Goal: Feedback & Contribution: Leave review/rating

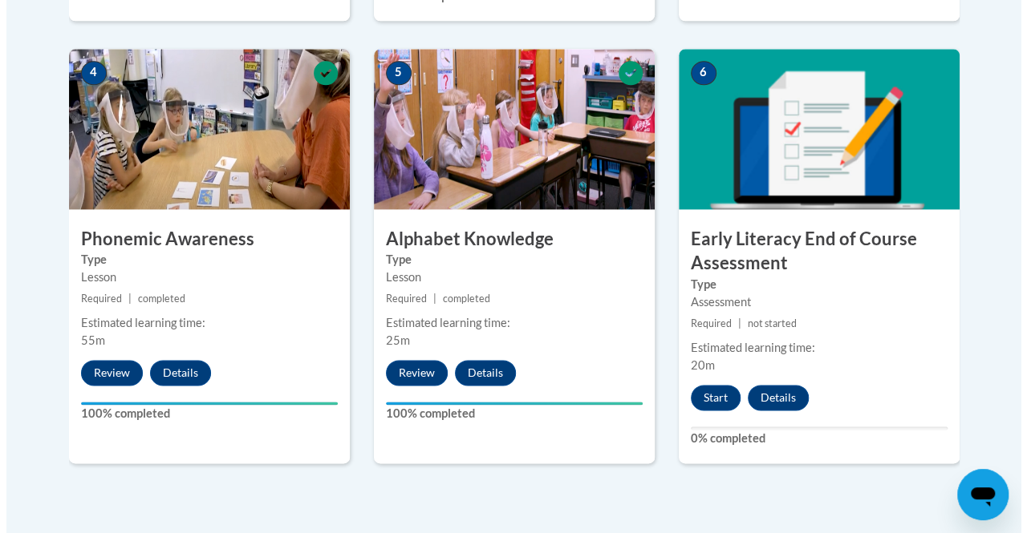
scroll to position [934, 0]
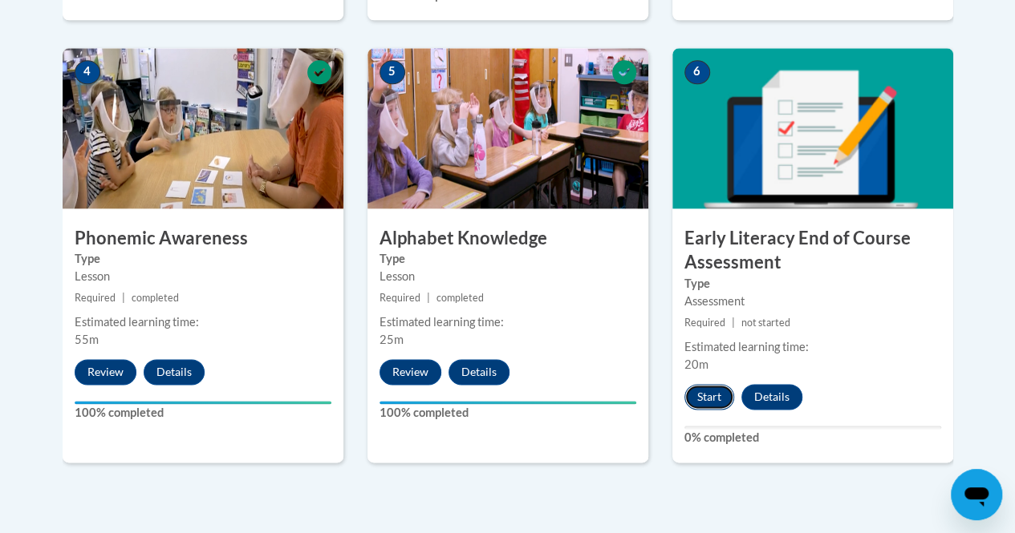
click at [708, 394] on button "Start" at bounding box center [709, 397] width 50 height 26
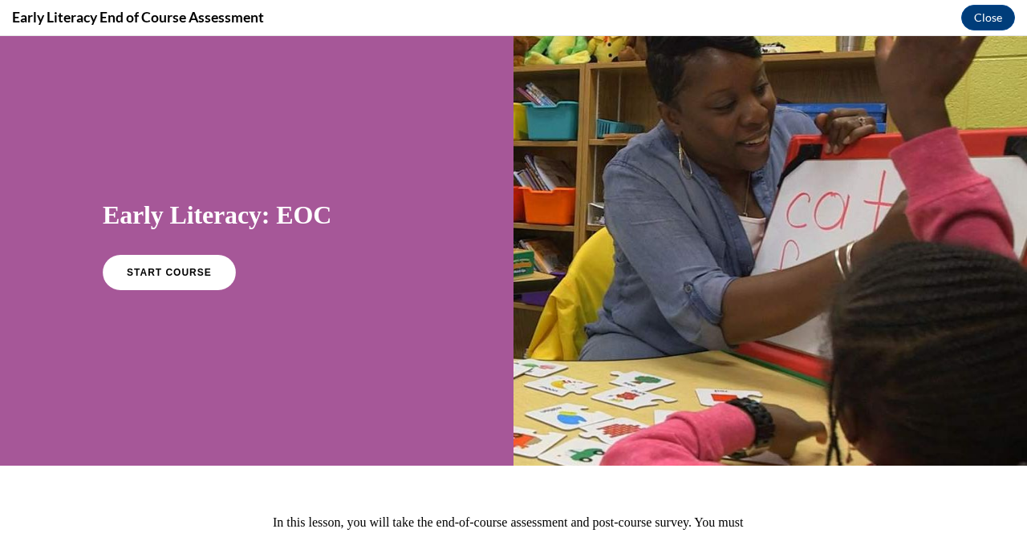
scroll to position [10, 0]
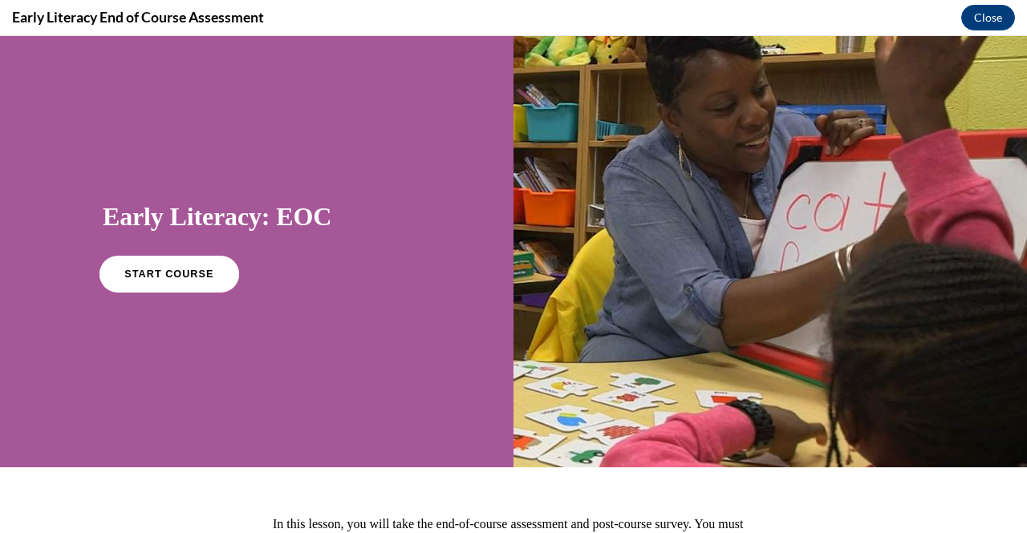
click at [197, 265] on link "START COURSE" at bounding box center [169, 274] width 140 height 37
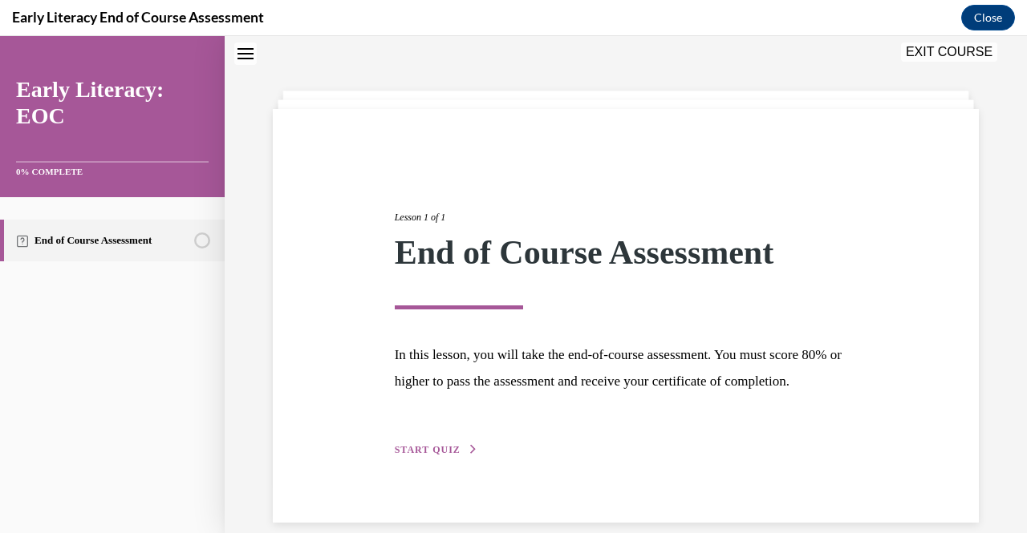
scroll to position [96, 0]
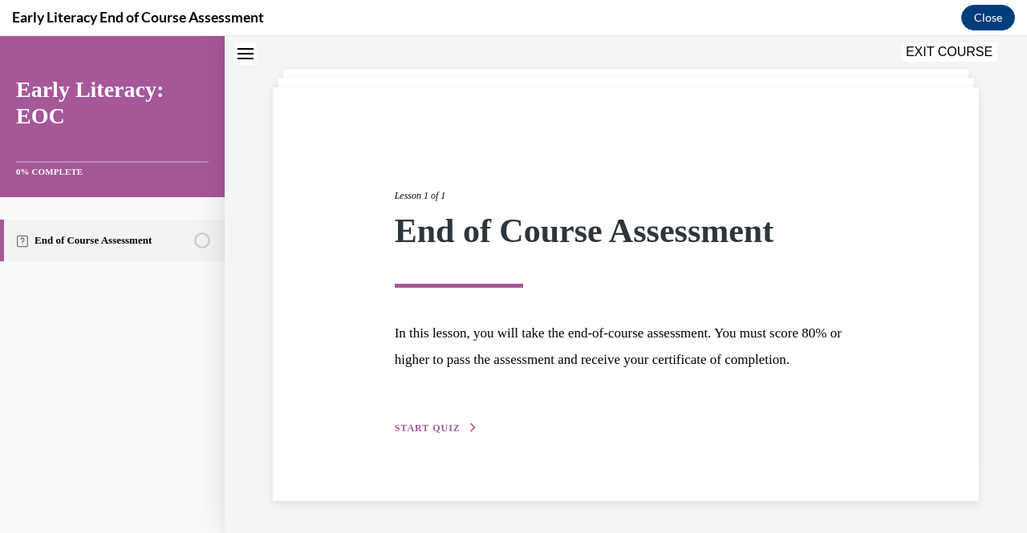
click at [418, 429] on span "START QUIZ" at bounding box center [428, 428] width 66 height 11
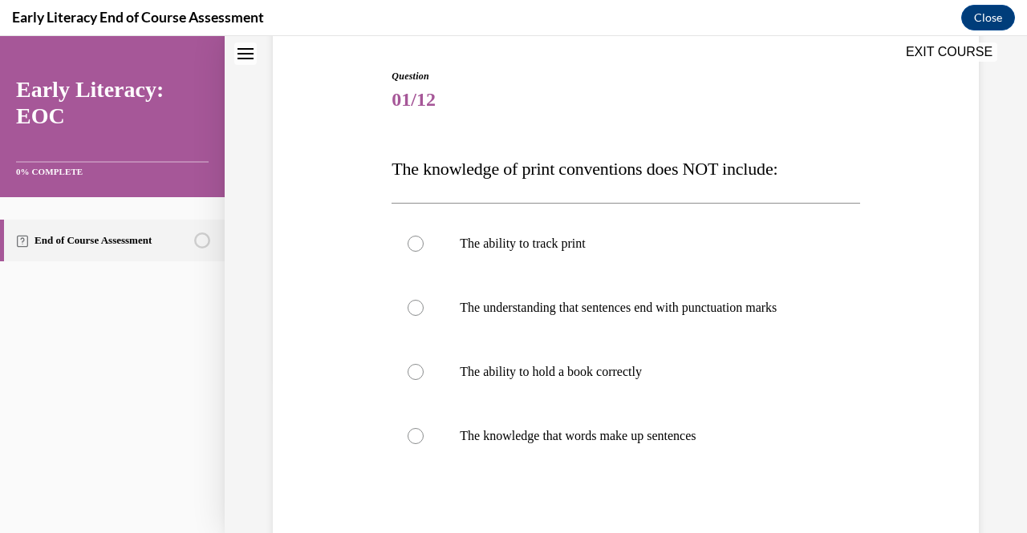
scroll to position [154, 0]
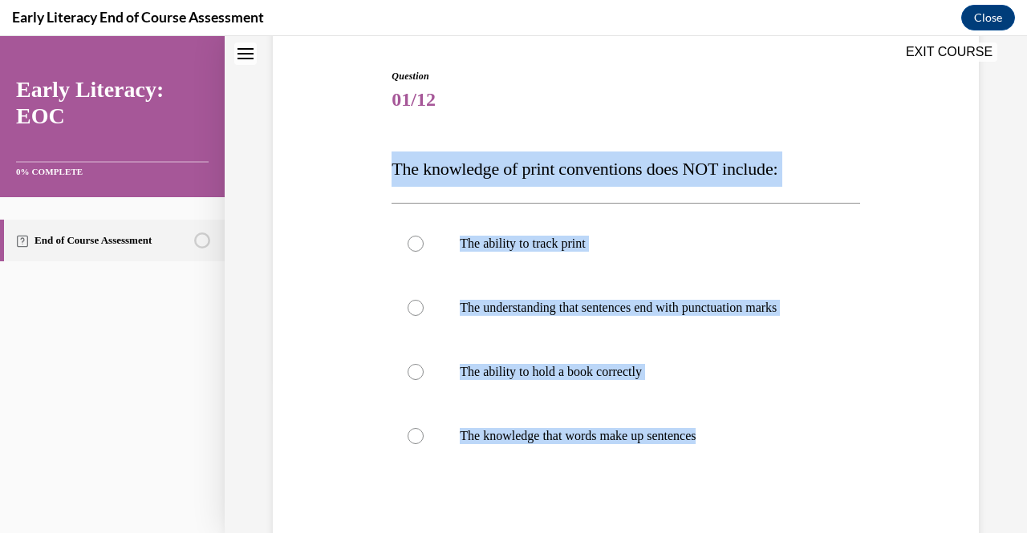
drag, startPoint x: 754, startPoint y: 484, endPoint x: 368, endPoint y: 174, distance: 494.8
click at [368, 174] on div "Question 01/12 The knowledge of print conventions does NOT include: The ability…" at bounding box center [626, 344] width 714 height 647
copy div "The knowledge of print conventions does NOT include: The ability to track print…"
click at [387, 160] on div "Question 01/12 The knowledge of print conventions does NOT include: The ability…" at bounding box center [625, 356] width 476 height 623
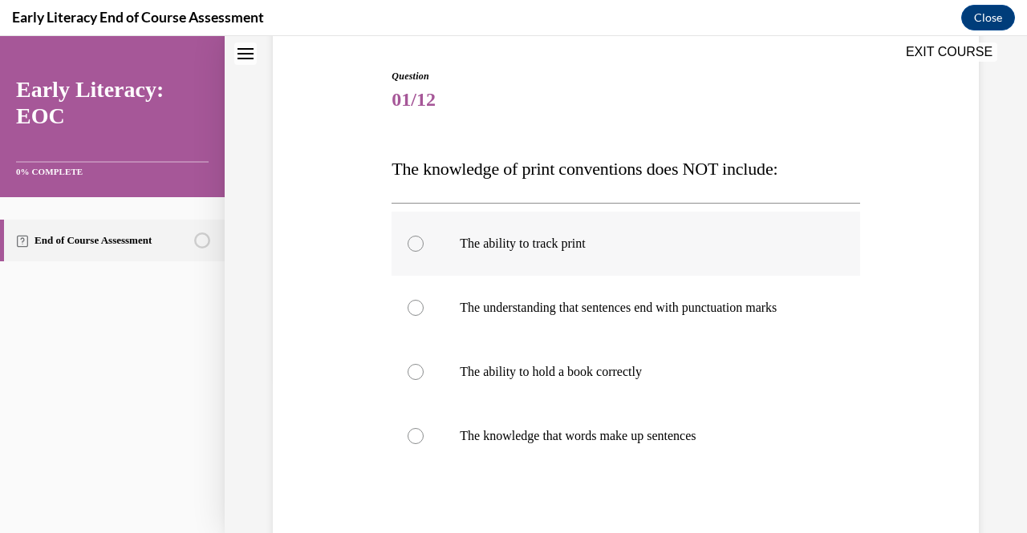
click at [574, 255] on div at bounding box center [625, 244] width 468 height 64
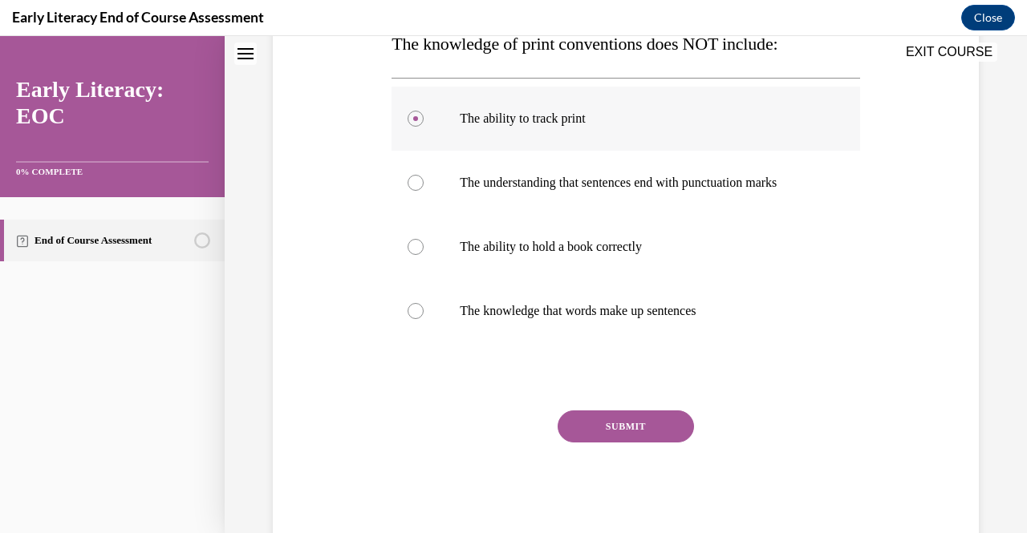
scroll to position [282, 0]
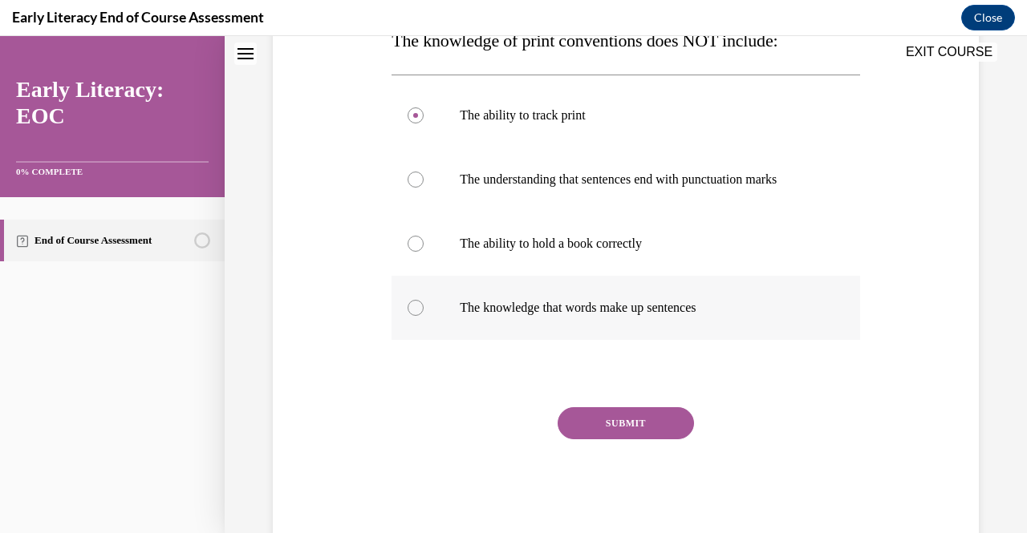
click at [558, 338] on div at bounding box center [625, 308] width 468 height 64
click at [616, 424] on button "SUBMIT" at bounding box center [626, 424] width 136 height 32
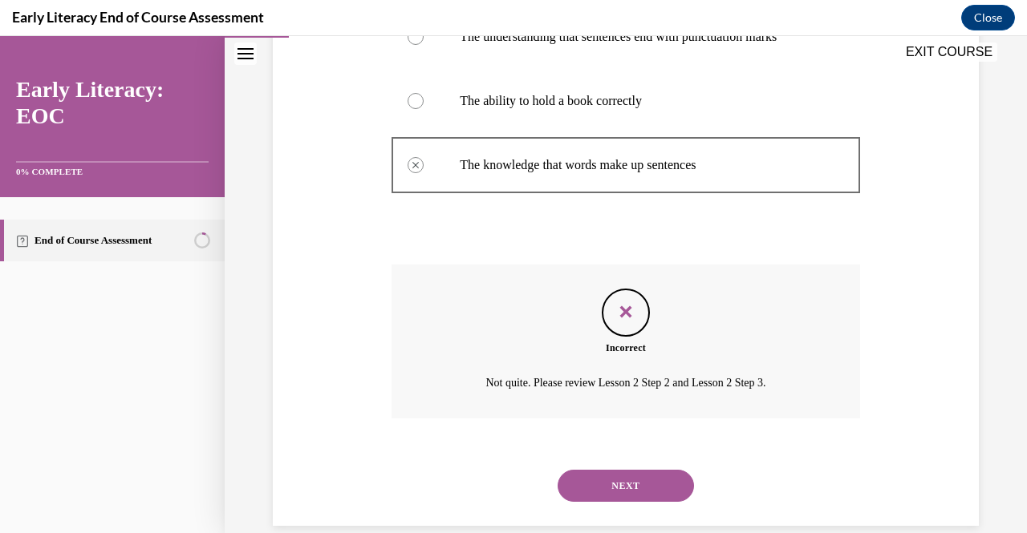
scroll to position [449, 0]
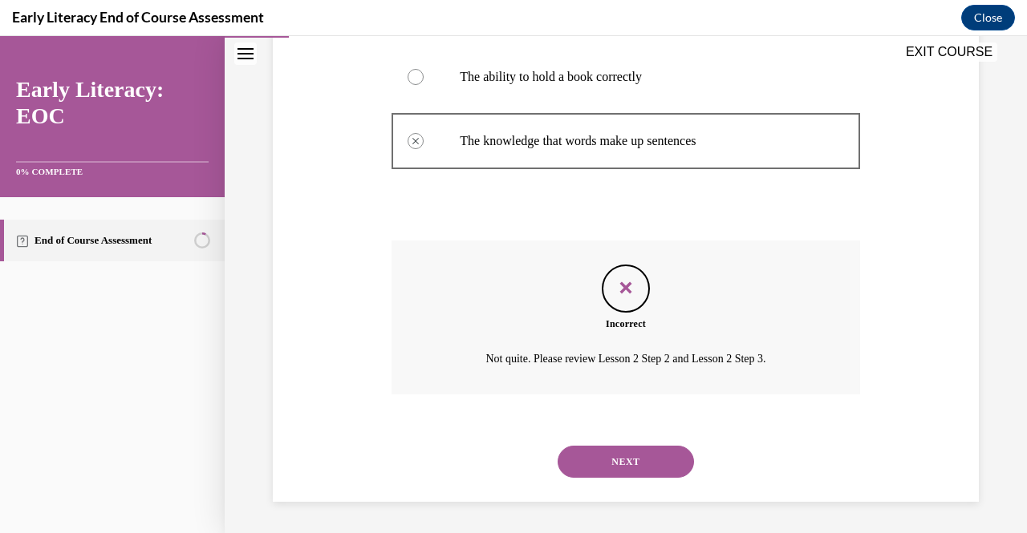
click at [603, 465] on button "NEXT" at bounding box center [626, 462] width 136 height 32
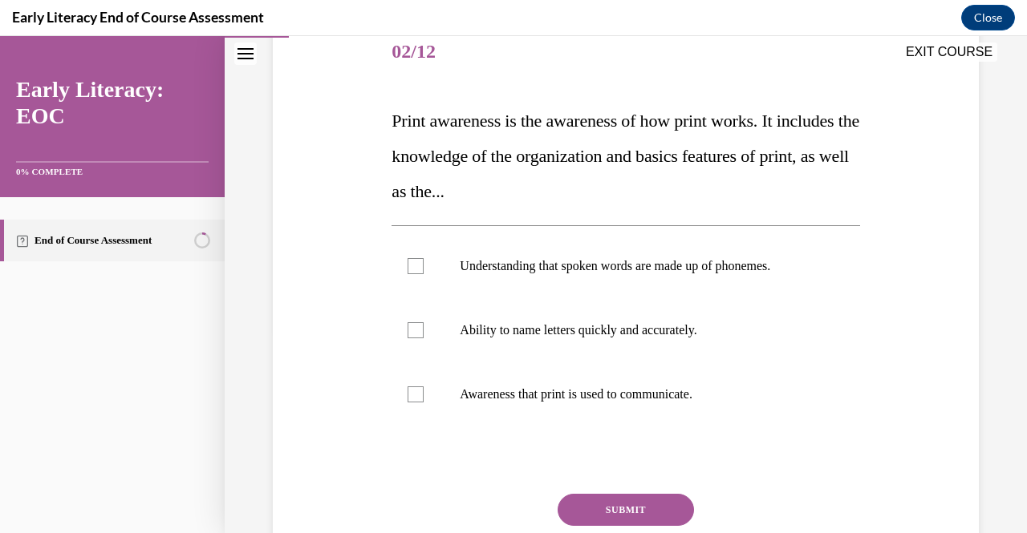
scroll to position [206, 0]
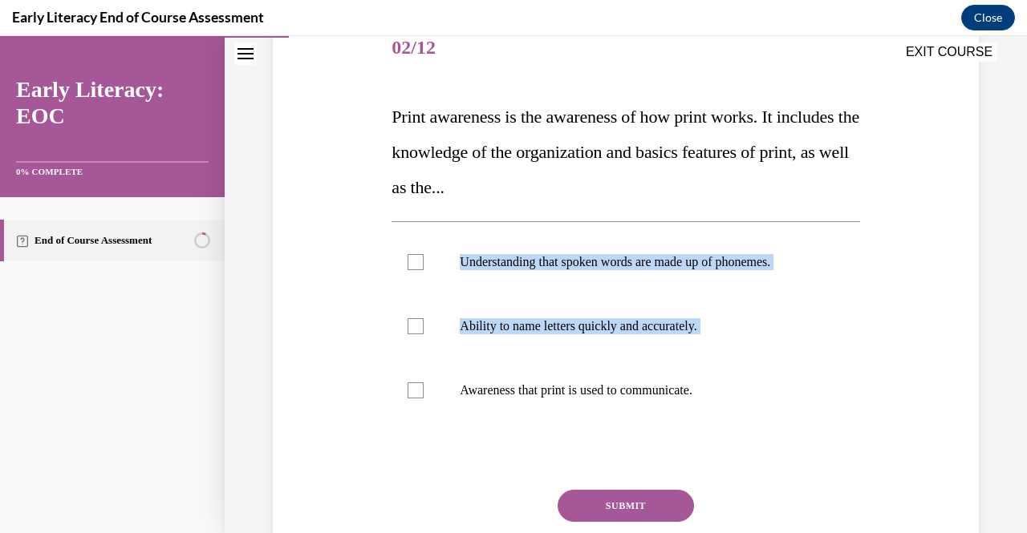
drag, startPoint x: 744, startPoint y: 413, endPoint x: 406, endPoint y: 209, distance: 395.1
click at [406, 209] on div "Question 02/12 Print awareness is the awareness of how print works. It includes…" at bounding box center [625, 319] width 468 height 605
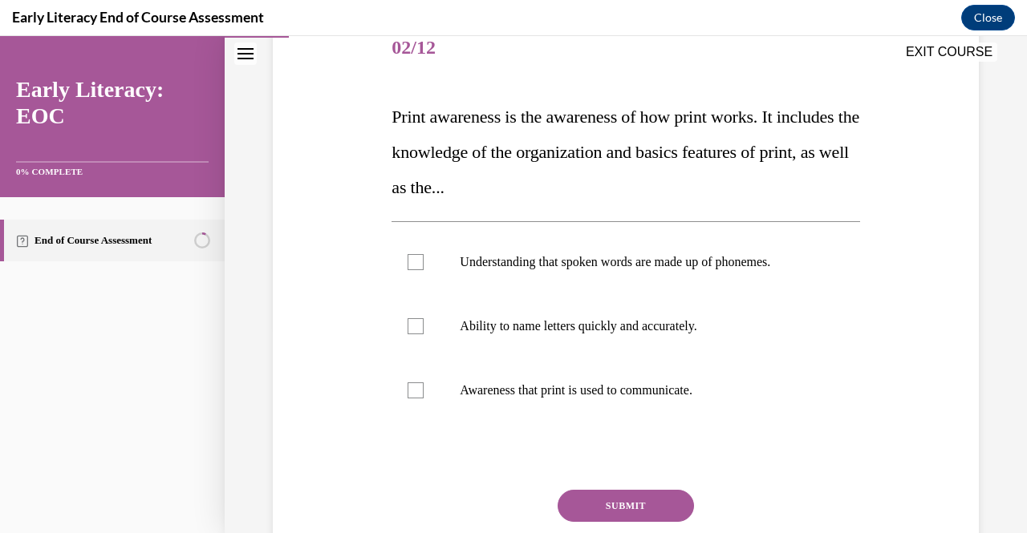
click at [369, 145] on div "Question 02/12 Print awareness is the awareness of how print works. It includes…" at bounding box center [626, 295] width 714 height 653
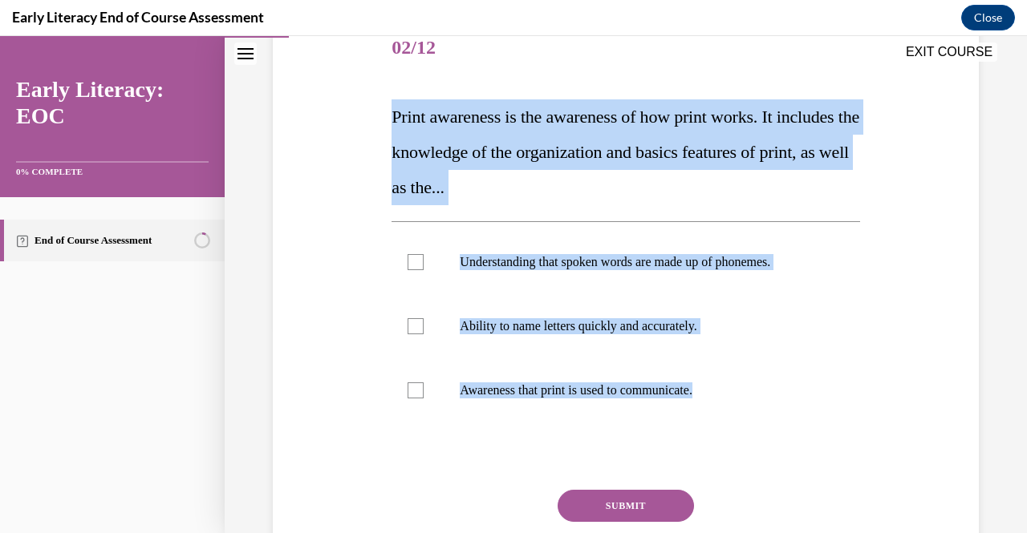
drag, startPoint x: 371, startPoint y: 134, endPoint x: 757, endPoint y: 428, distance: 485.5
click at [757, 428] on div "Question 02/12 Print awareness is the awareness of how print works. It includes…" at bounding box center [626, 295] width 714 height 653
copy div "Print awareness is the awareness of how print works. It includes the knowledge …"
click at [468, 200] on p "Print awareness is the awareness of how print works. It includes the knowledge …" at bounding box center [625, 152] width 468 height 106
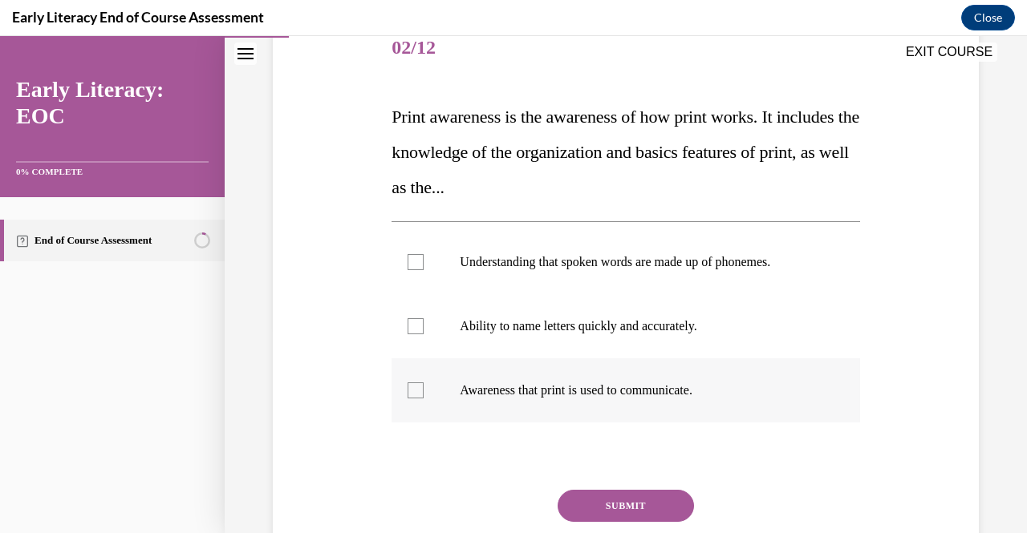
click at [465, 396] on p "Awareness that print is used to communicate." at bounding box center [639, 391] width 359 height 16
click at [620, 511] on button "SUBMIT" at bounding box center [626, 506] width 136 height 32
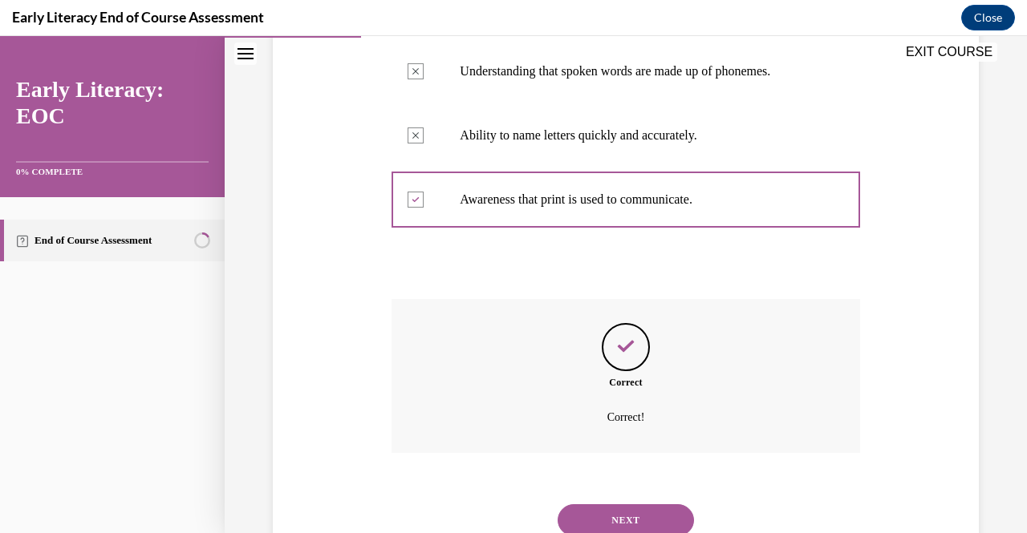
scroll to position [456, 0]
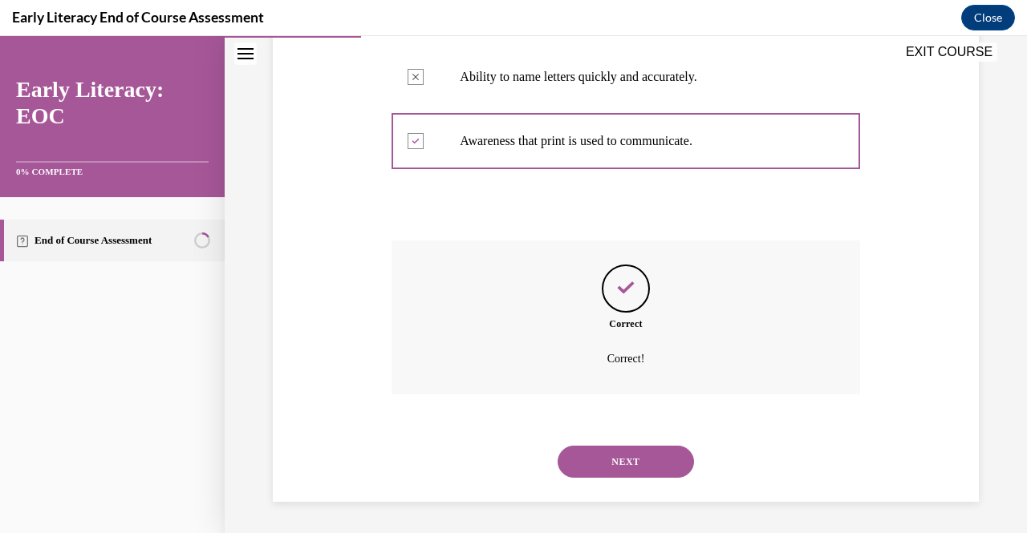
click at [600, 461] on button "NEXT" at bounding box center [626, 462] width 136 height 32
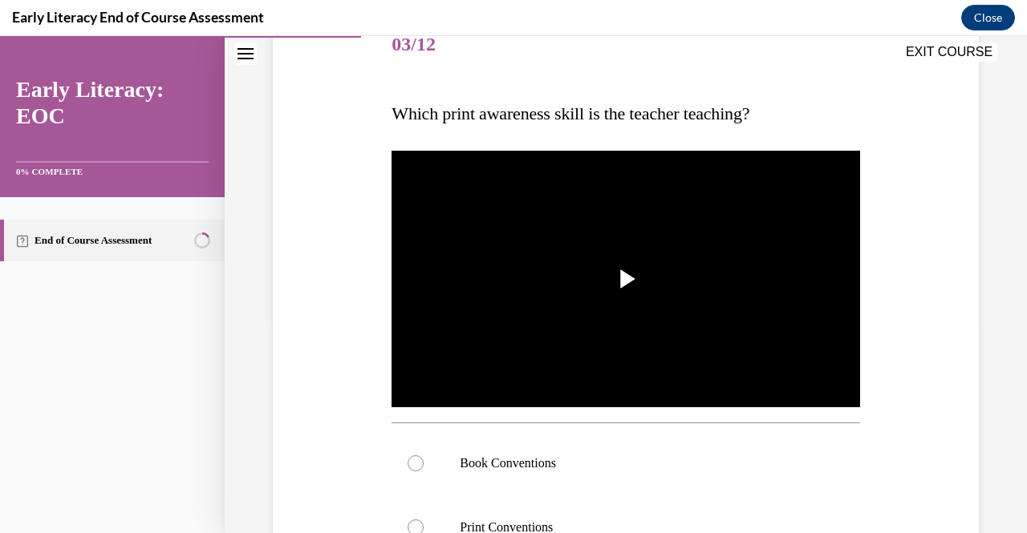
scroll to position [208, 0]
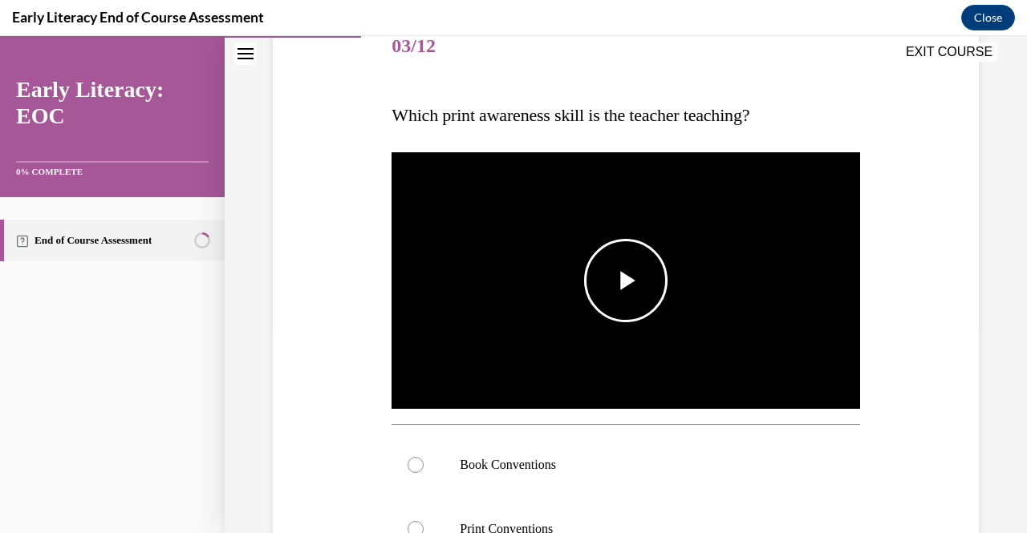
click at [626, 281] on span "Video player" at bounding box center [626, 281] width 0 height 0
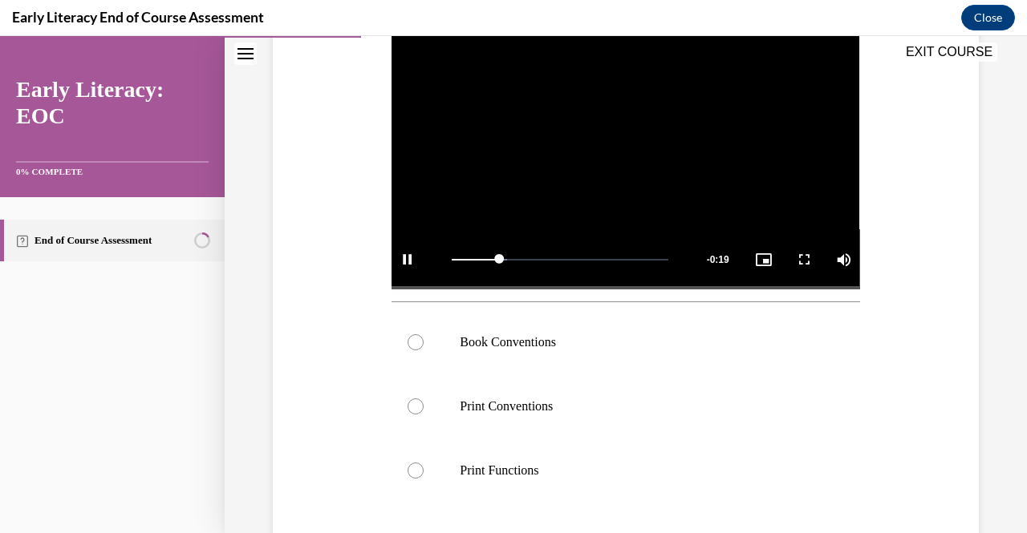
scroll to position [330, 0]
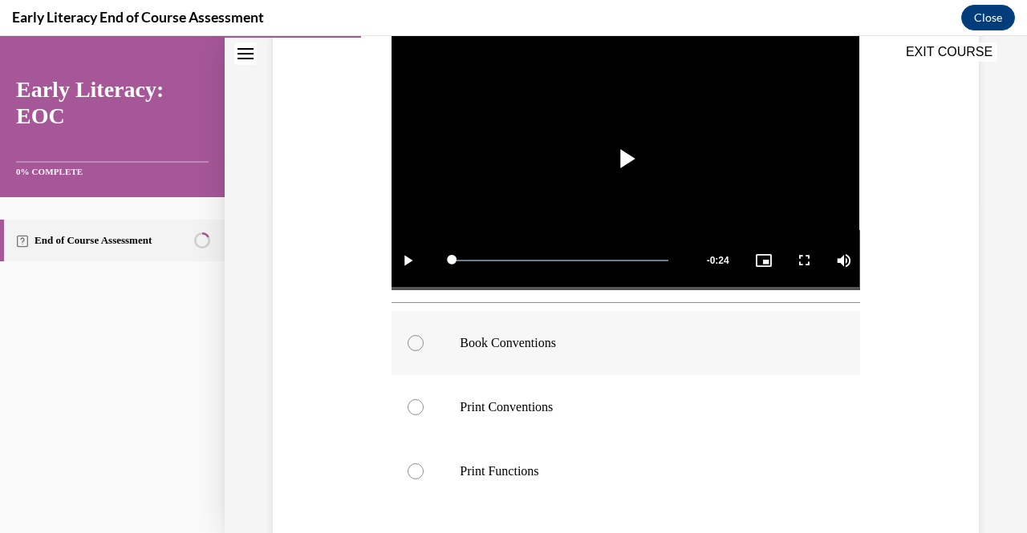
click at [525, 338] on p "Book Conventions" at bounding box center [639, 343] width 359 height 16
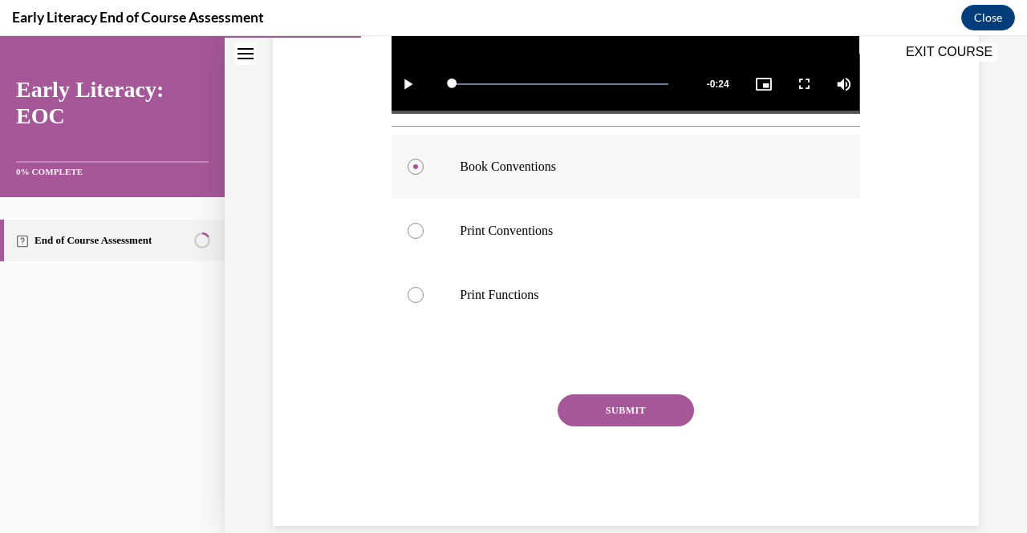
scroll to position [525, 0]
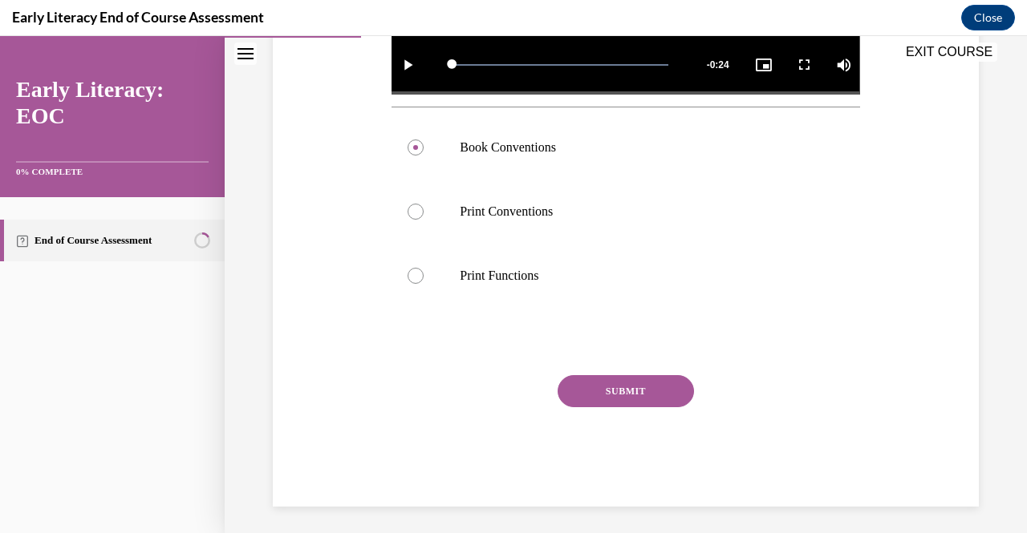
click at [625, 375] on button "SUBMIT" at bounding box center [626, 391] width 136 height 32
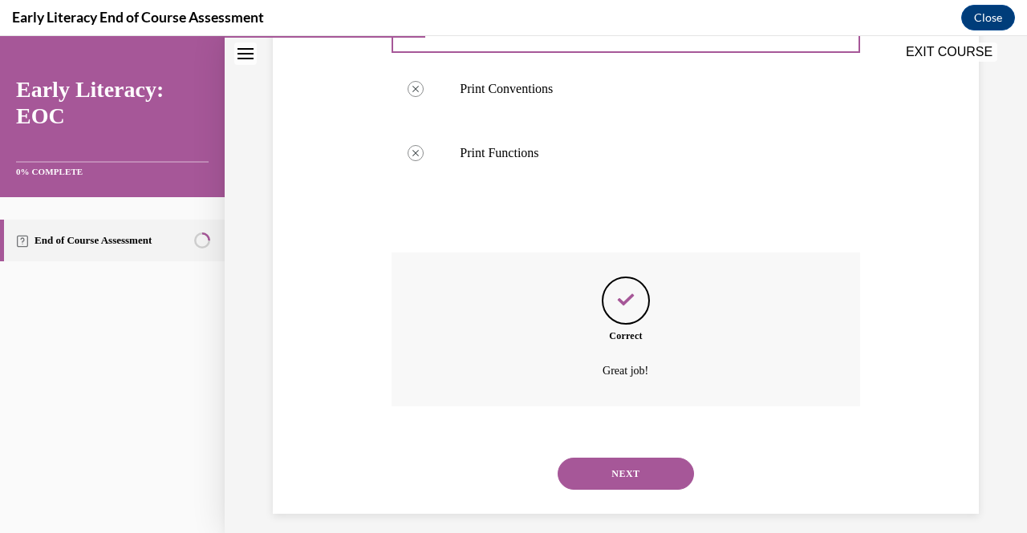
scroll to position [655, 0]
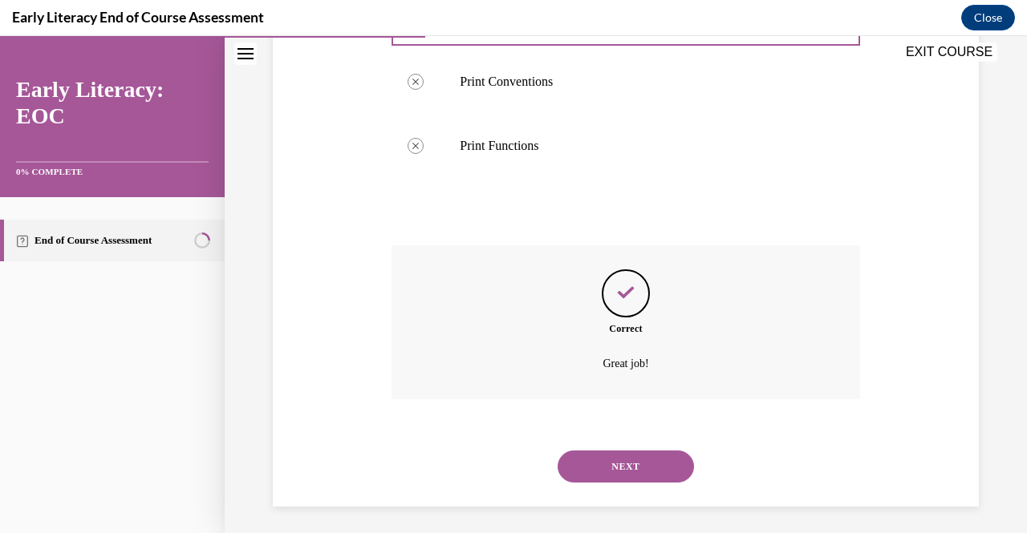
click at [627, 464] on button "NEXT" at bounding box center [626, 467] width 136 height 32
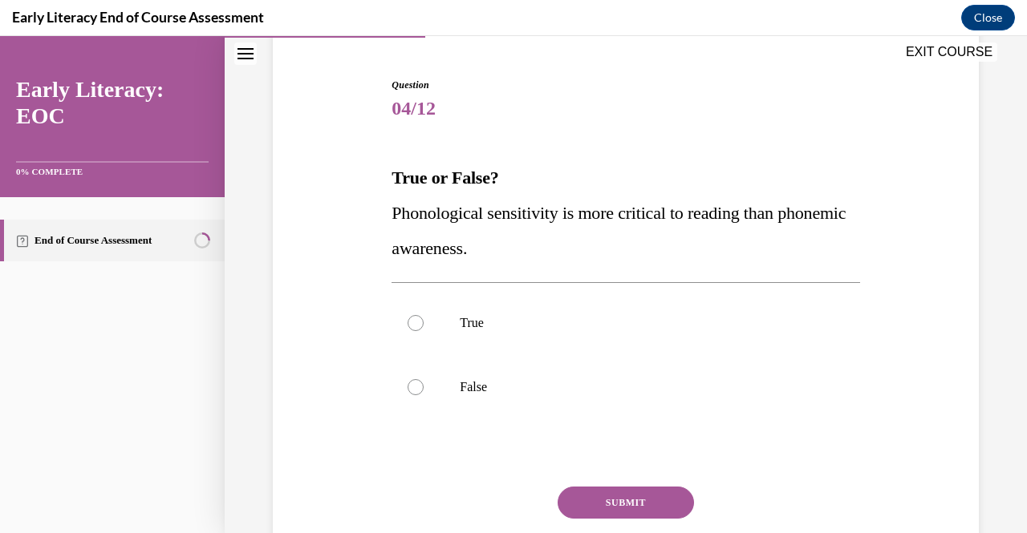
scroll to position [150, 0]
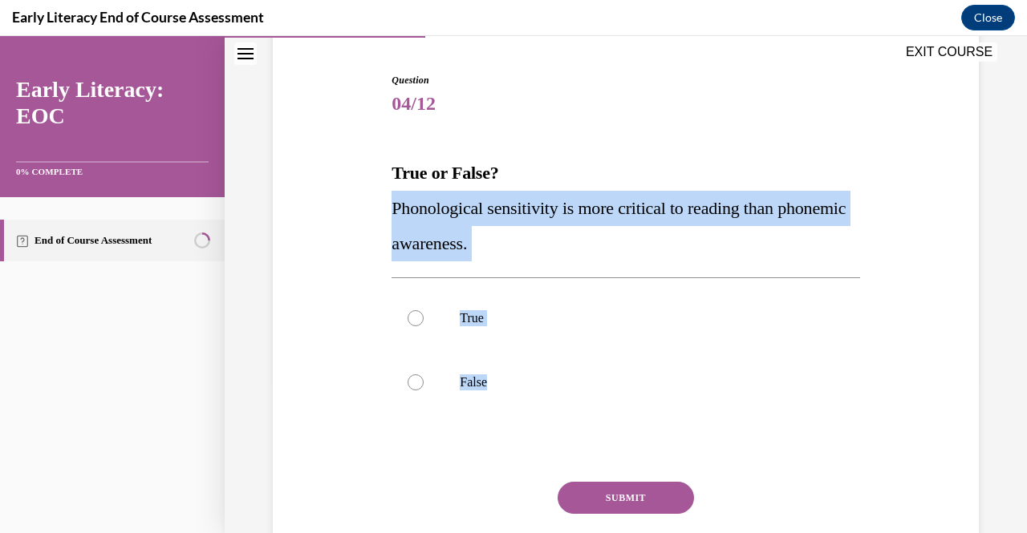
drag, startPoint x: 379, startPoint y: 213, endPoint x: 566, endPoint y: 424, distance: 282.4
click at [566, 424] on div "Question 04/12 True or False? Phonological sensitivity is more critical to read…" at bounding box center [626, 319] width 714 height 589
copy div "Phonological sensitivity is more critical to reading than phonemic awareness. T…"
click at [375, 251] on div "Question 04/12 True or False? Phonological sensitivity is more critical to read…" at bounding box center [626, 319] width 714 height 589
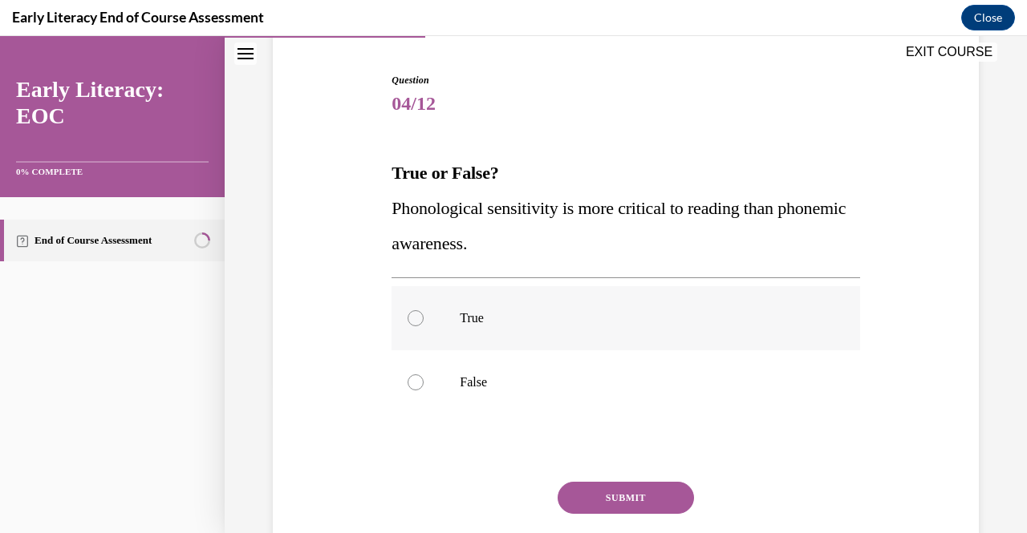
click at [448, 309] on div at bounding box center [625, 318] width 468 height 64
click at [598, 486] on button "SUBMIT" at bounding box center [626, 498] width 136 height 32
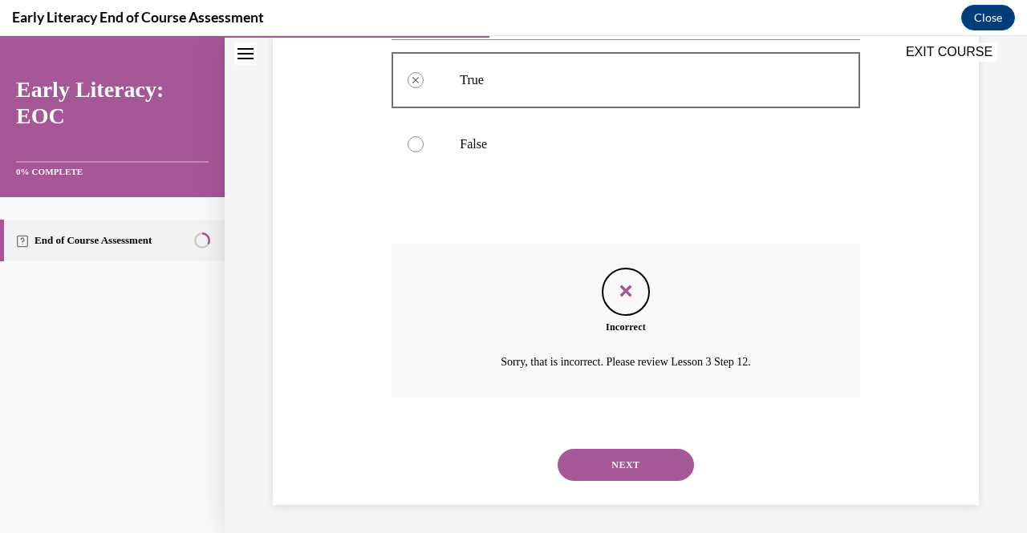
scroll to position [391, 0]
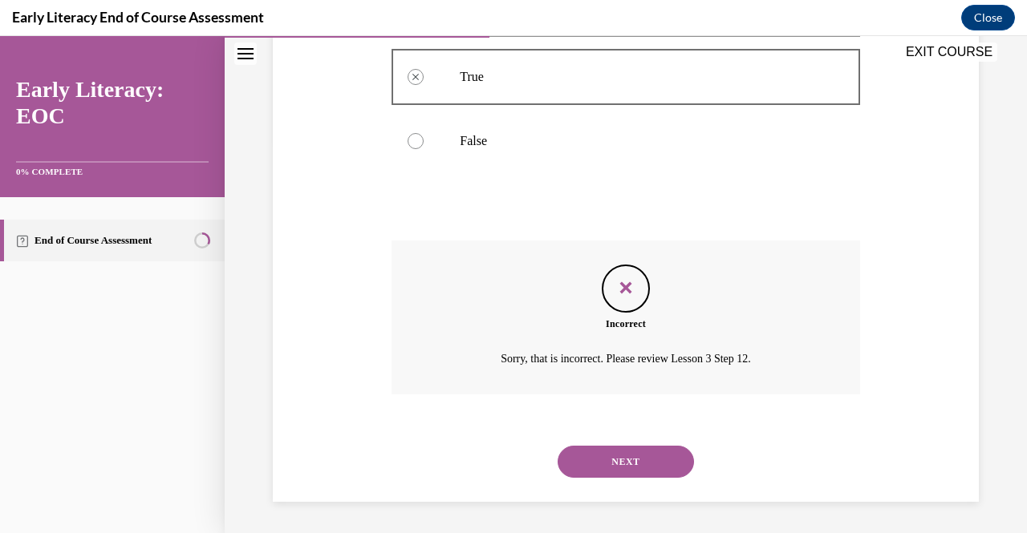
click at [613, 468] on button "NEXT" at bounding box center [626, 462] width 136 height 32
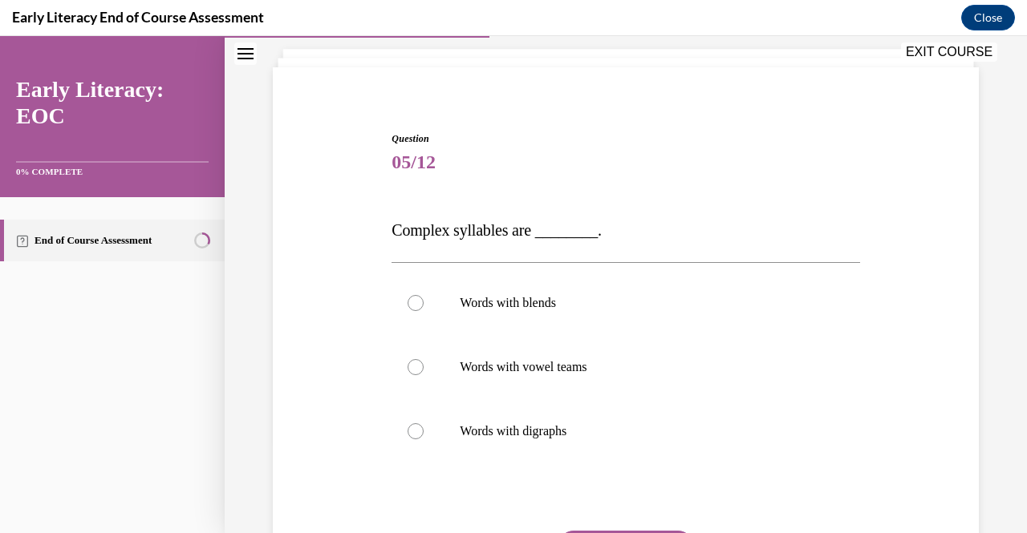
scroll to position [98, 0]
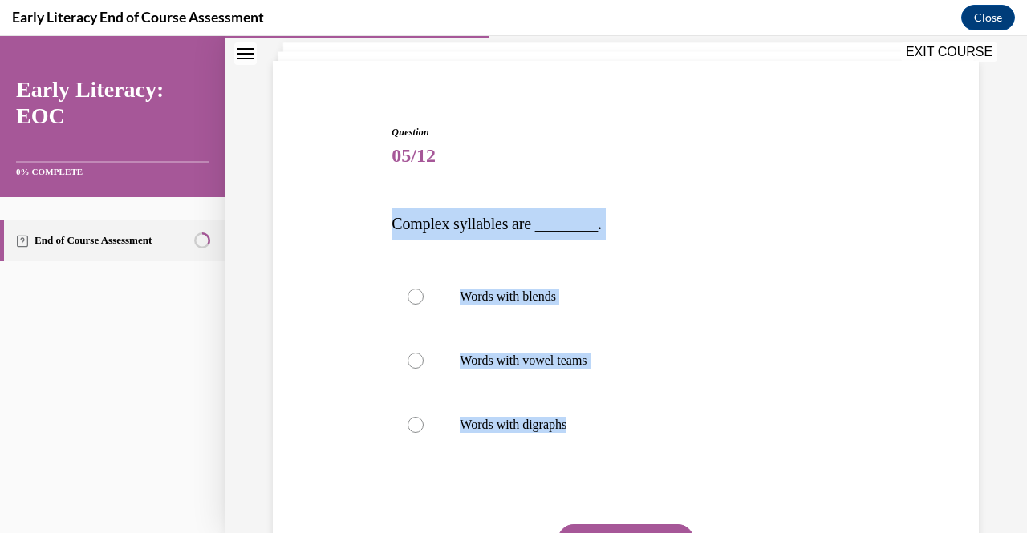
drag, startPoint x: 383, startPoint y: 222, endPoint x: 628, endPoint y: 477, distance: 353.5
click at [628, 477] on div "Question 05/12 Complex syllables are ________. Words with blends Words with vow…" at bounding box center [626, 366] width 714 height 579
copy div "Complex syllables are ________. Words with blends Words with vowel teams Words …"
click at [440, 294] on div at bounding box center [625, 297] width 468 height 64
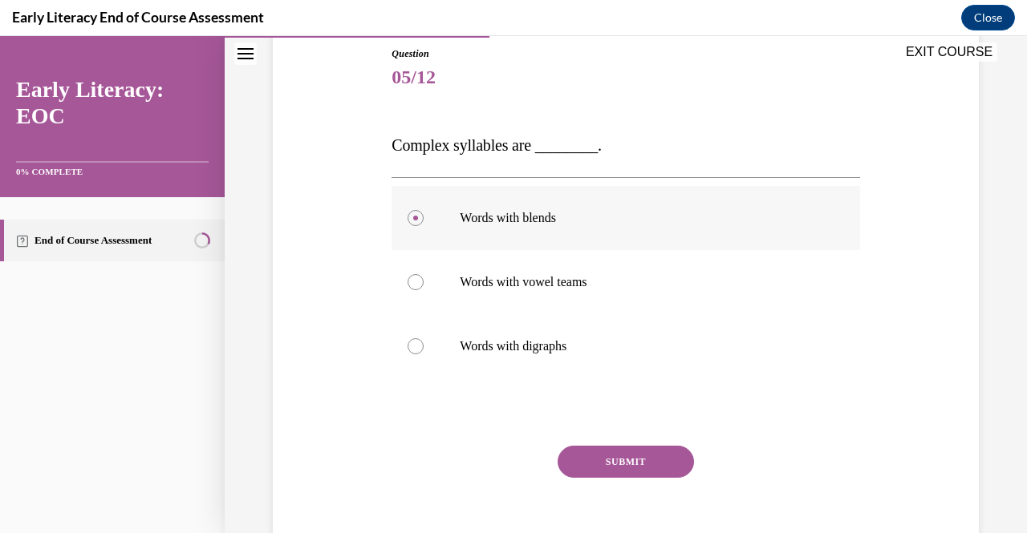
scroll to position [178, 0]
click at [637, 439] on div "Question 05/12 Complex syllables are ________. Words with blends Words with vow…" at bounding box center [625, 310] width 468 height 531
click at [641, 446] on button "SUBMIT" at bounding box center [626, 460] width 136 height 32
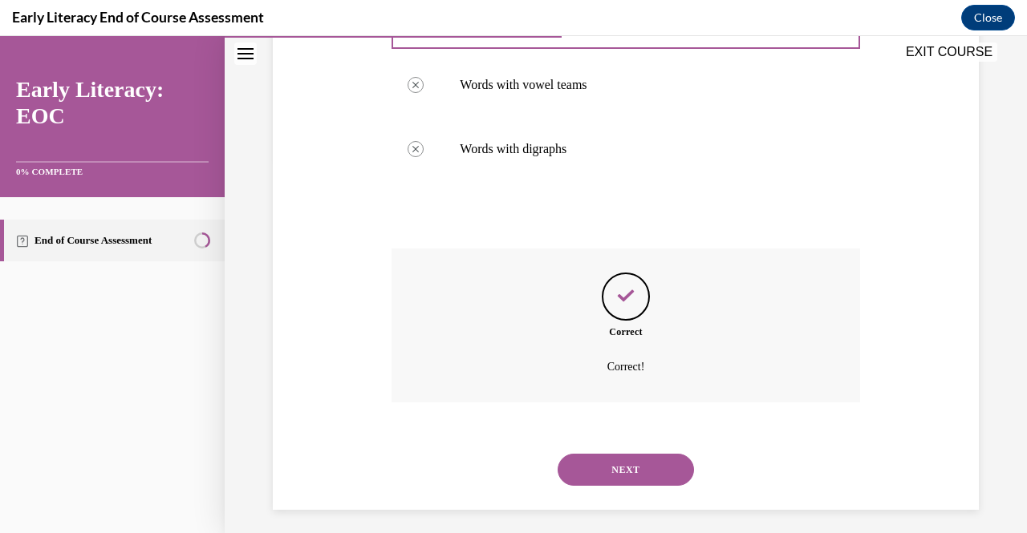
scroll to position [382, 0]
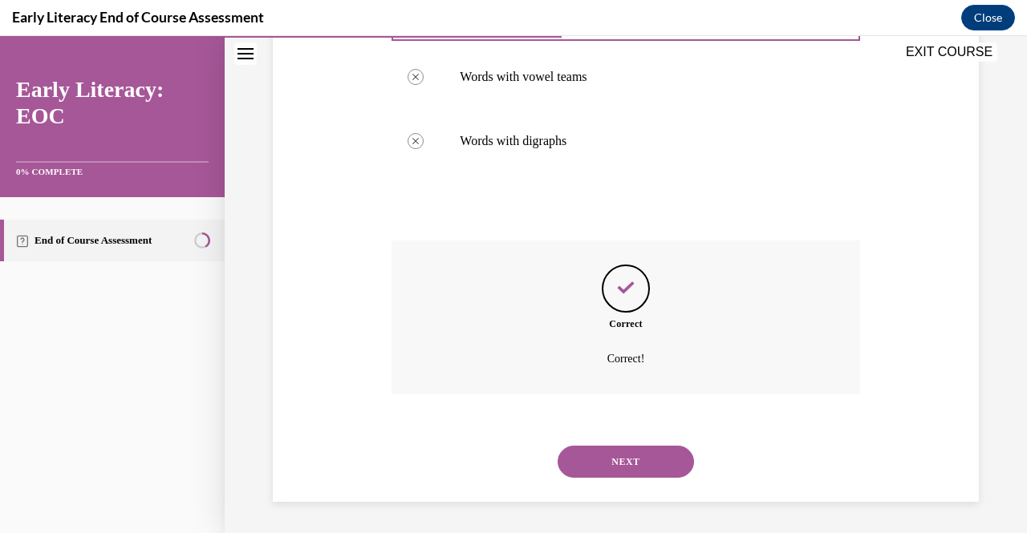
click at [639, 456] on button "NEXT" at bounding box center [626, 462] width 136 height 32
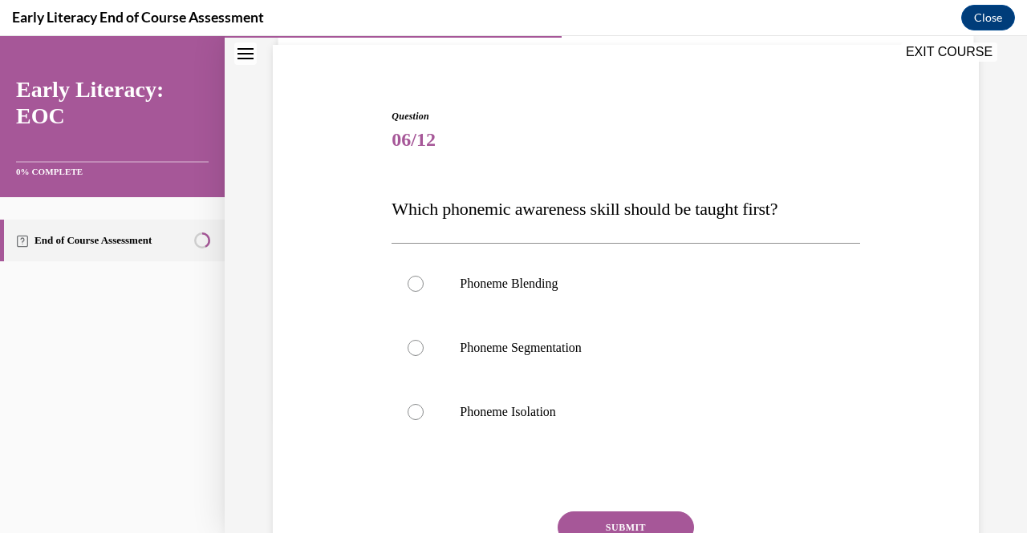
scroll to position [115, 0]
click at [429, 423] on div at bounding box center [625, 411] width 468 height 64
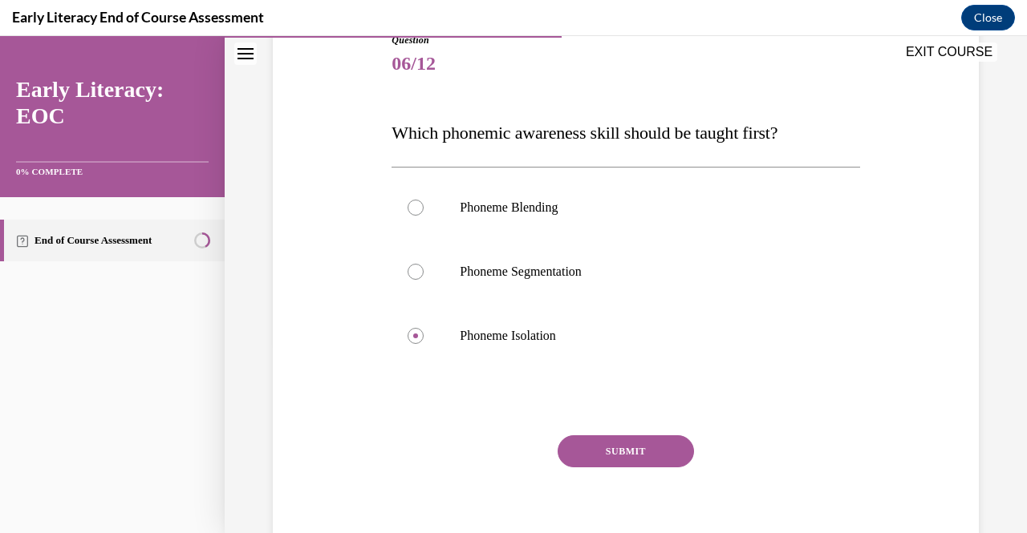
scroll to position [201, 0]
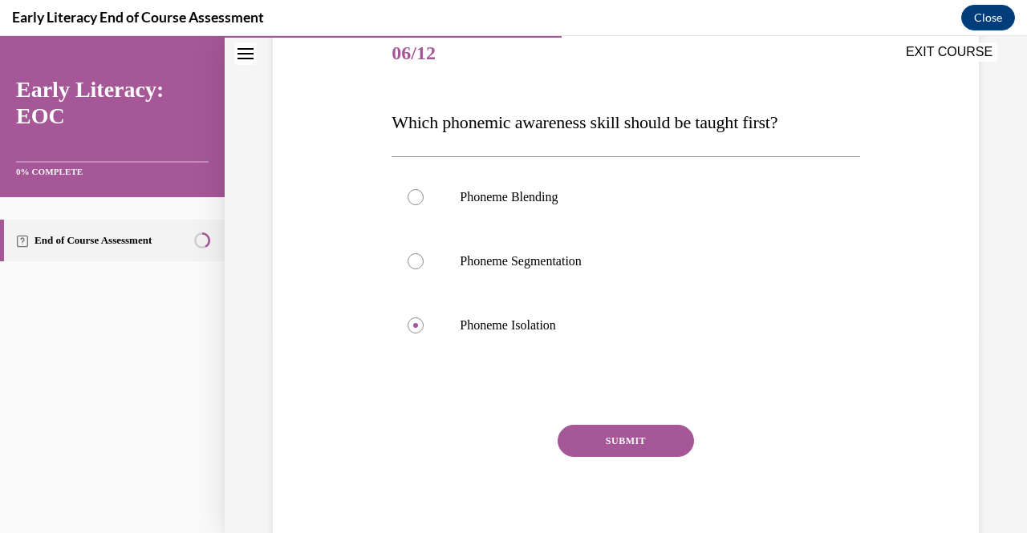
click at [605, 432] on button "SUBMIT" at bounding box center [626, 441] width 136 height 32
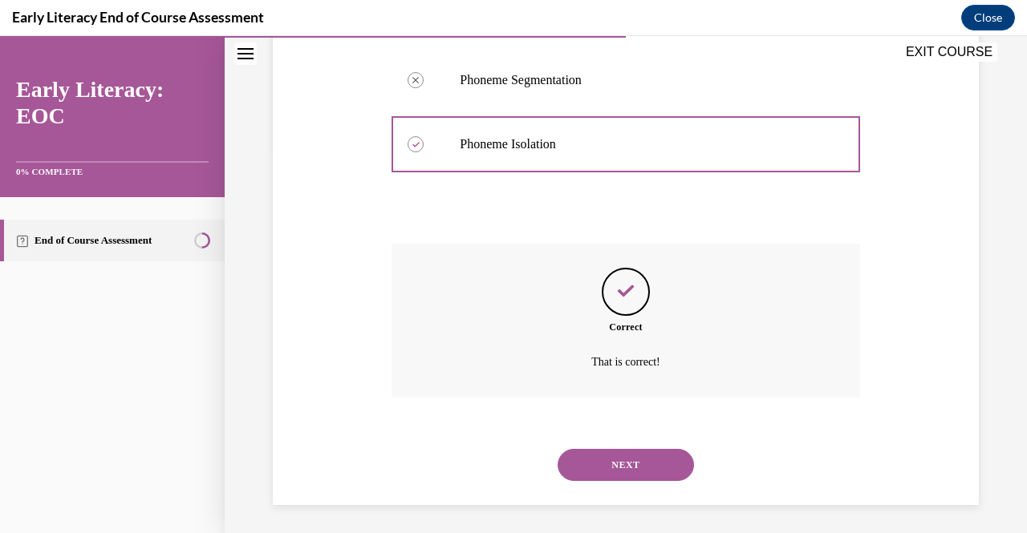
scroll to position [385, 0]
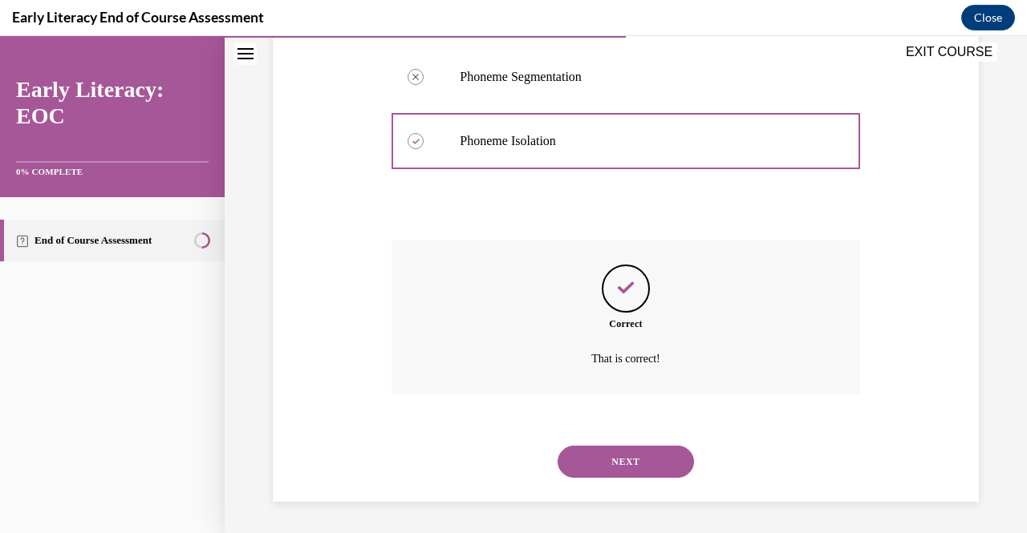
click at [611, 464] on button "NEXT" at bounding box center [626, 462] width 136 height 32
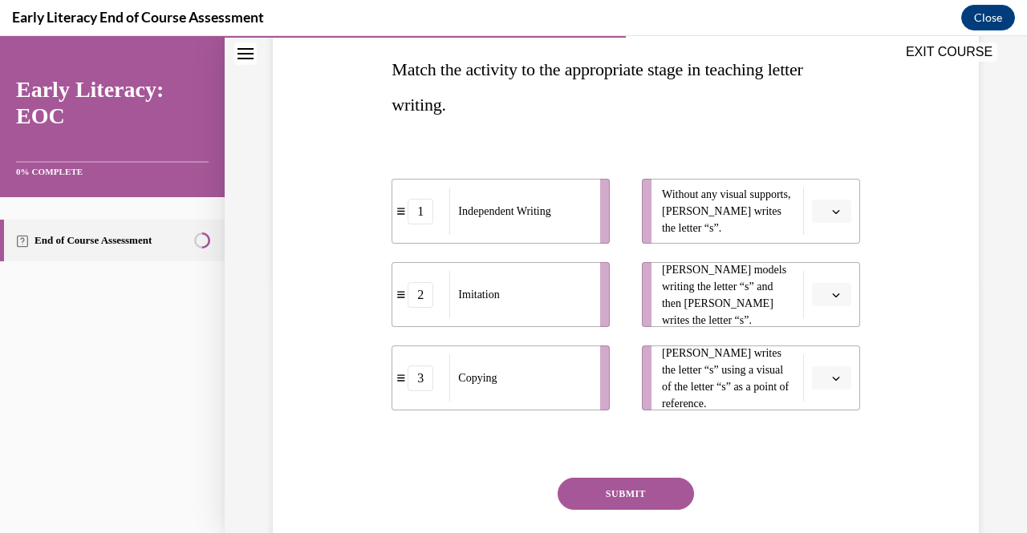
scroll to position [255, 0]
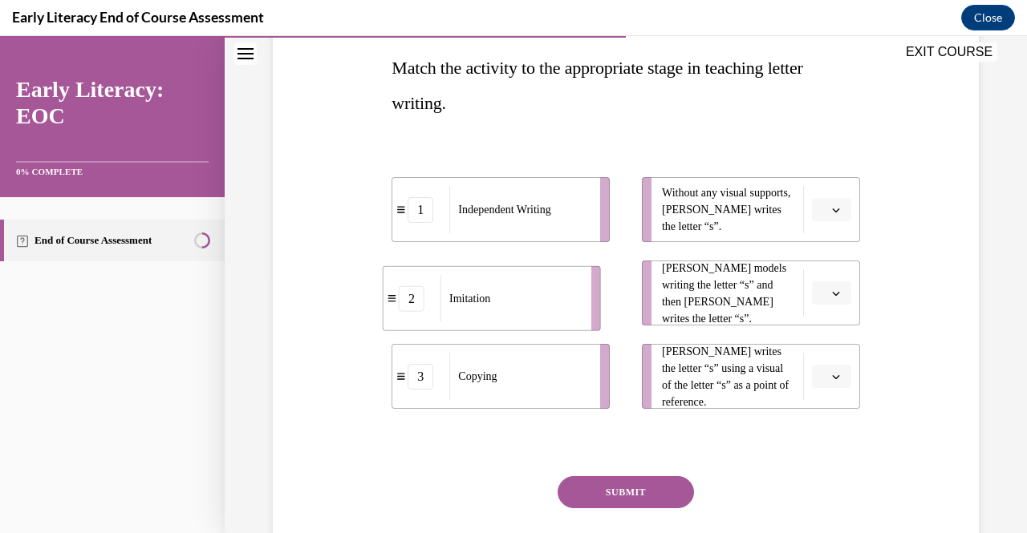
drag, startPoint x: 518, startPoint y: 293, endPoint x: 505, endPoint y: 318, distance: 29.1
click at [505, 318] on div "Imitation" at bounding box center [510, 298] width 140 height 47
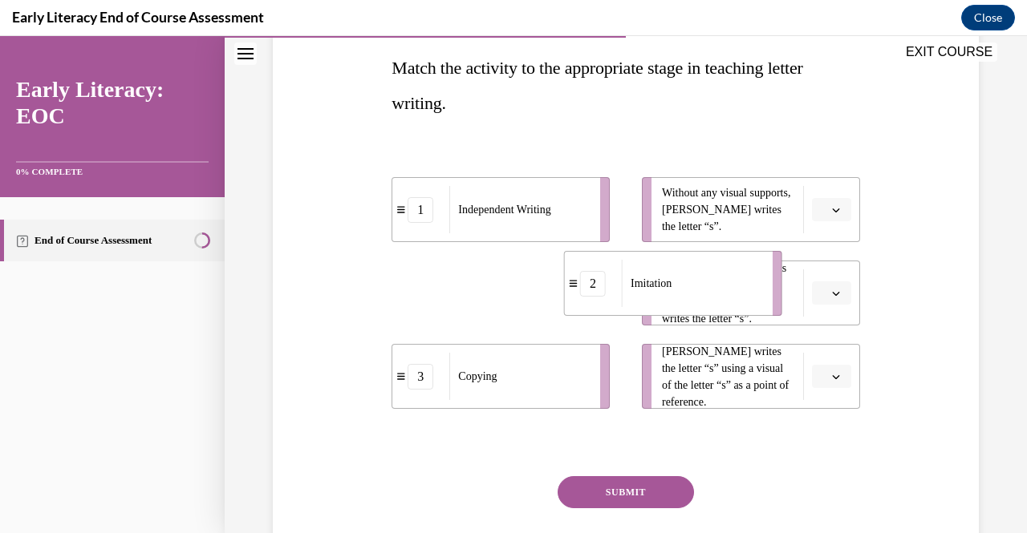
drag, startPoint x: 557, startPoint y: 315, endPoint x: 781, endPoint y: 304, distance: 224.9
click at [762, 304] on div "Imitation" at bounding box center [692, 283] width 140 height 47
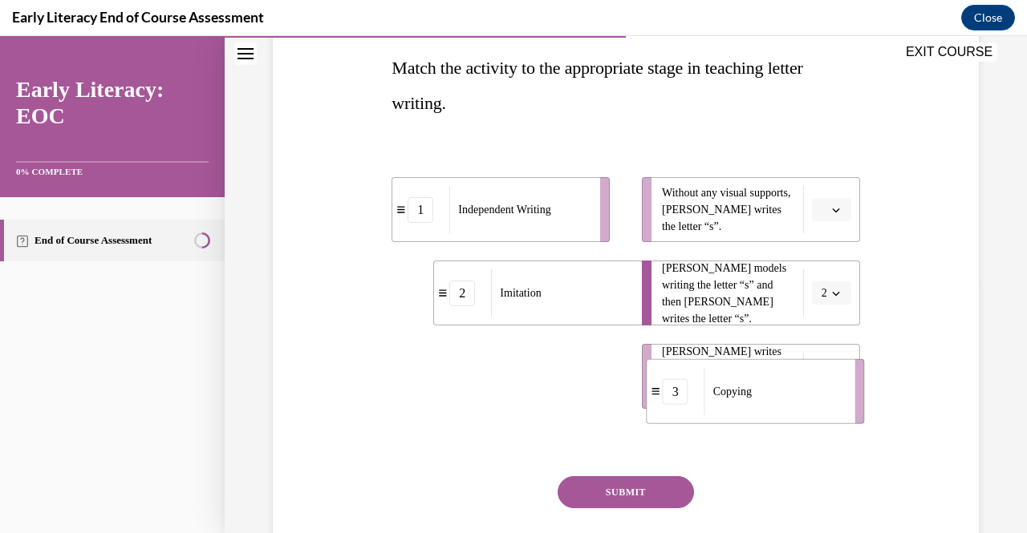
drag, startPoint x: 541, startPoint y: 375, endPoint x: 788, endPoint y: 384, distance: 247.3
click at [788, 384] on div "Copying" at bounding box center [774, 391] width 140 height 47
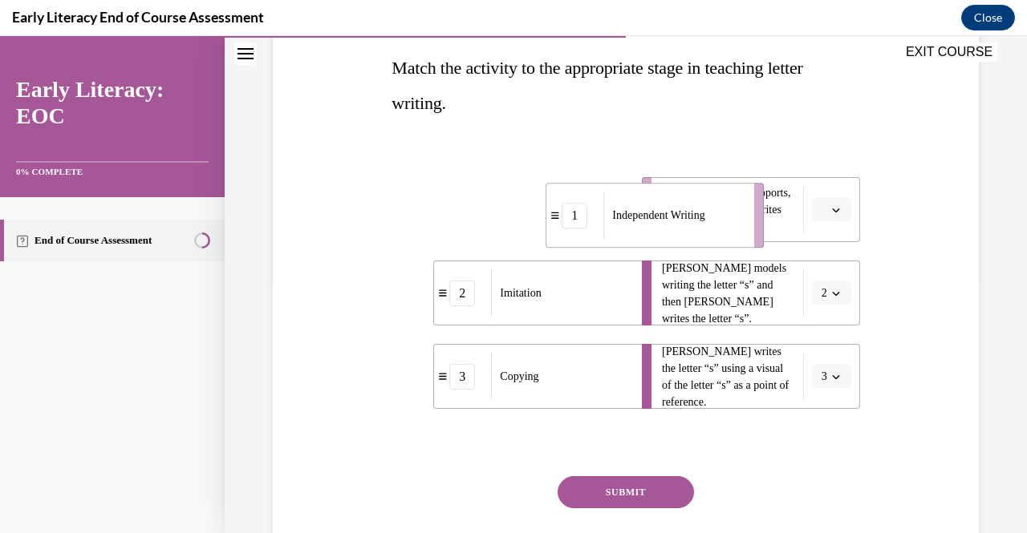
drag, startPoint x: 528, startPoint y: 213, endPoint x: 684, endPoint y: 218, distance: 156.5
click at [684, 218] on span "Independent Writing" at bounding box center [658, 215] width 92 height 17
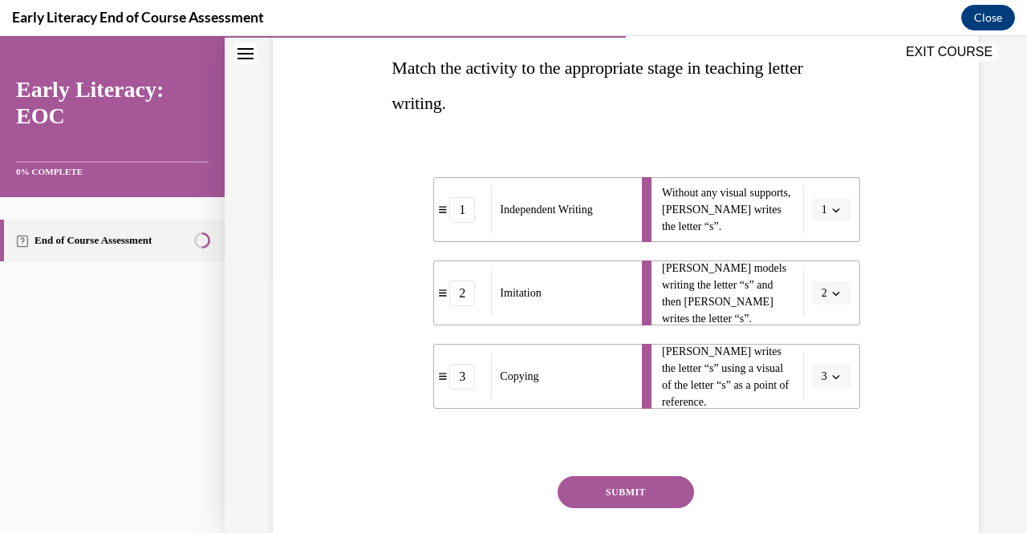
click at [598, 498] on button "SUBMIT" at bounding box center [626, 493] width 136 height 32
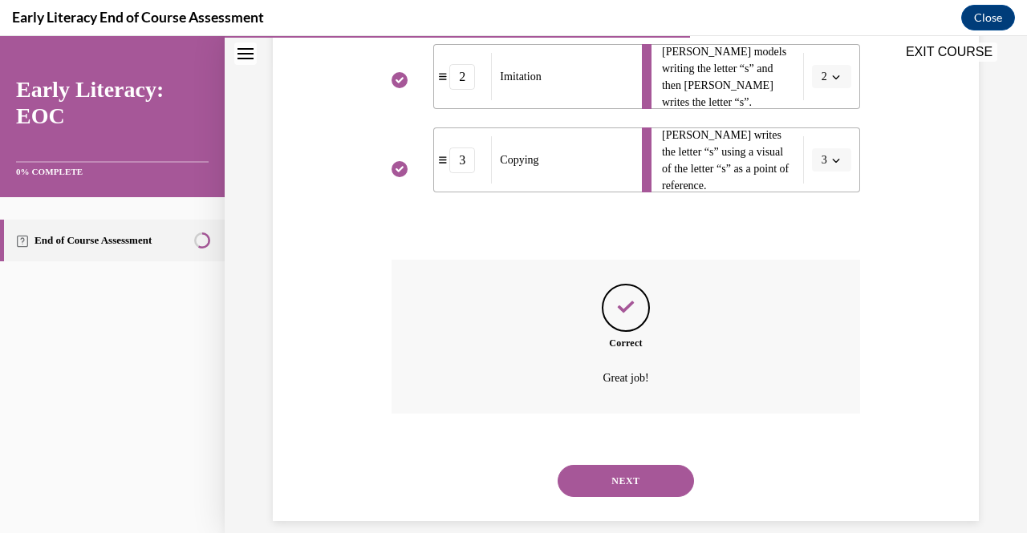
scroll to position [491, 0]
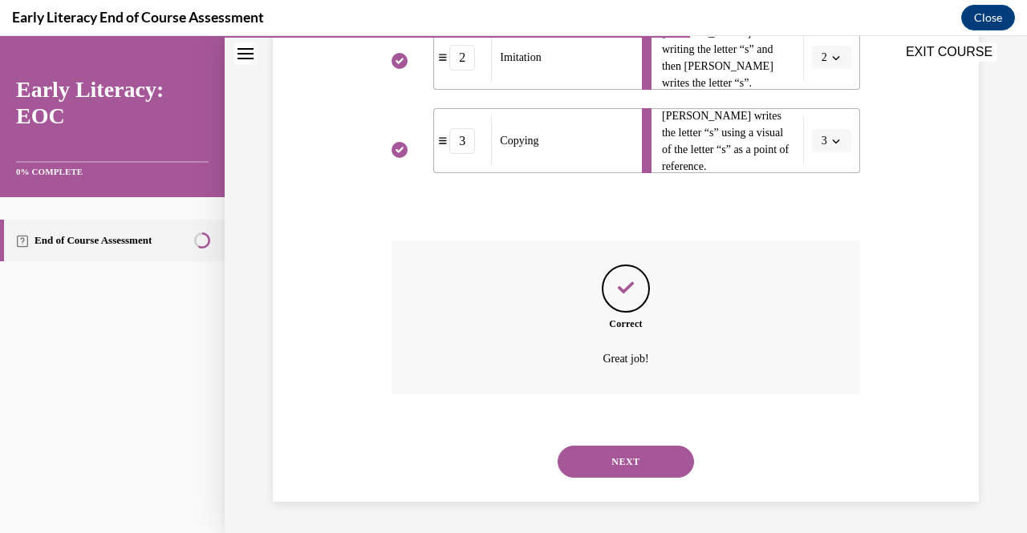
click at [606, 469] on button "NEXT" at bounding box center [626, 462] width 136 height 32
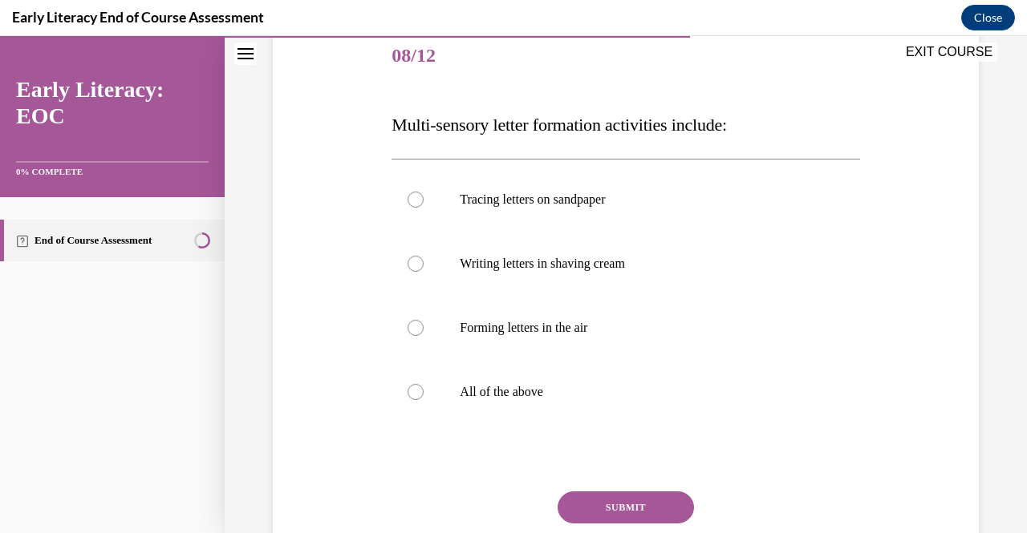
scroll to position [237, 0]
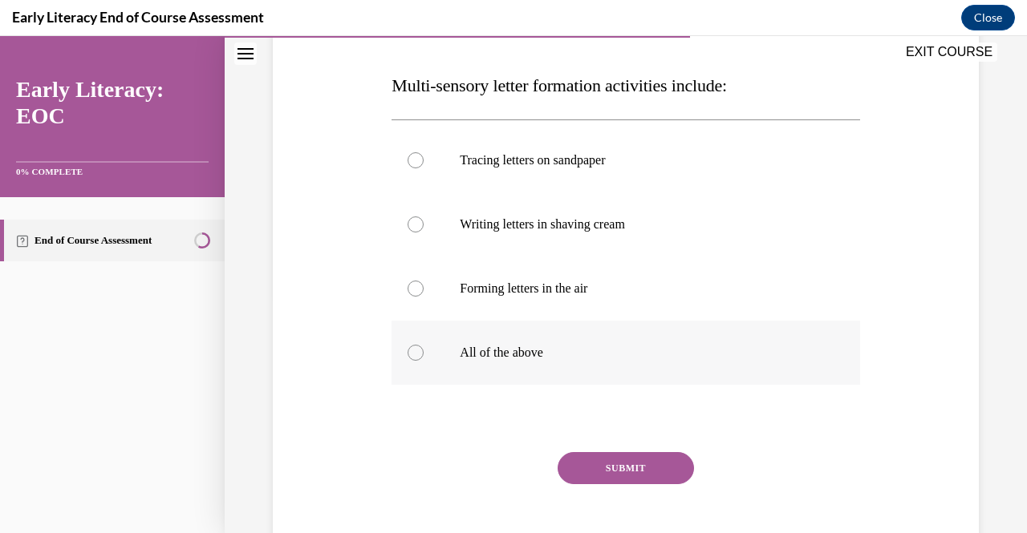
click at [549, 331] on div at bounding box center [625, 353] width 468 height 64
click at [602, 462] on button "SUBMIT" at bounding box center [626, 468] width 136 height 32
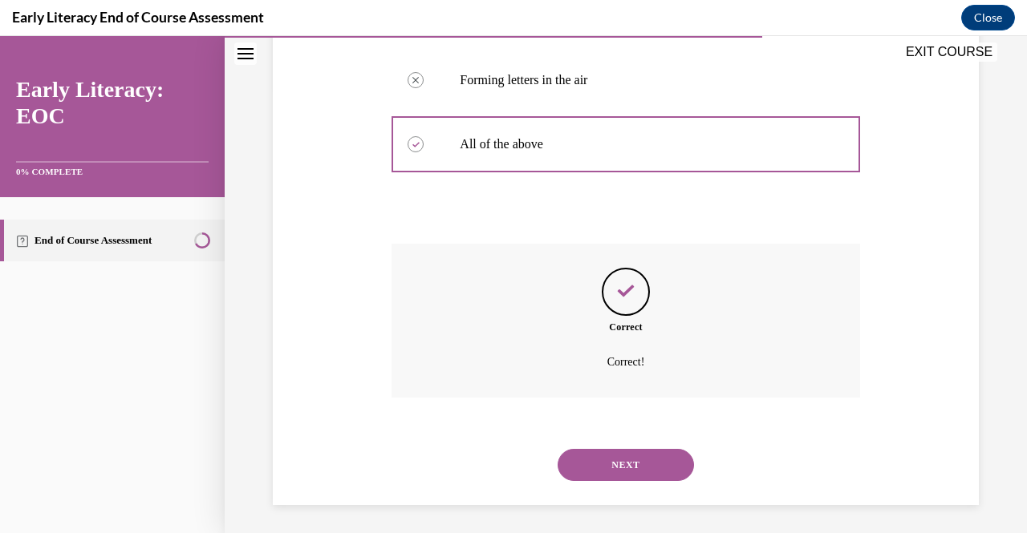
scroll to position [449, 0]
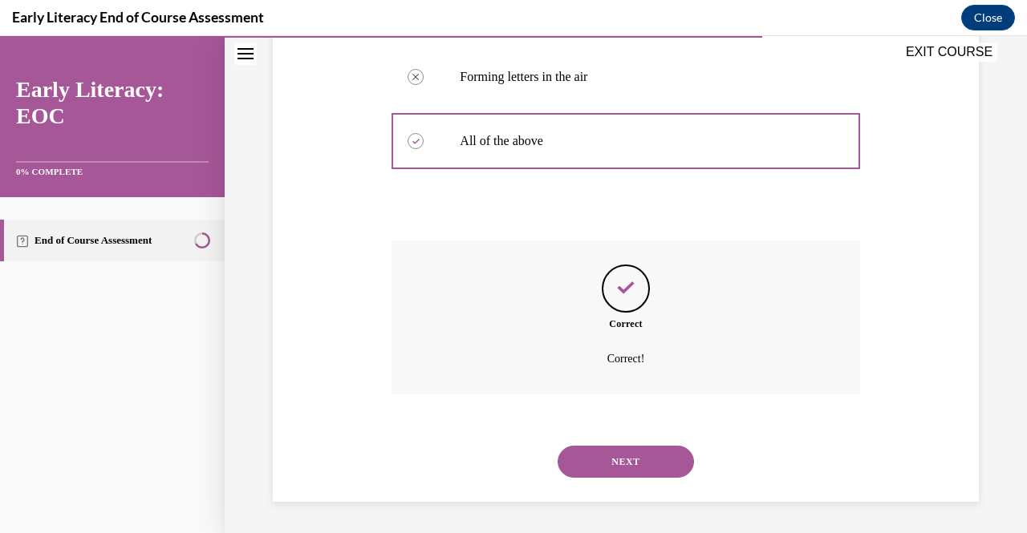
click at [602, 462] on button "NEXT" at bounding box center [626, 462] width 136 height 32
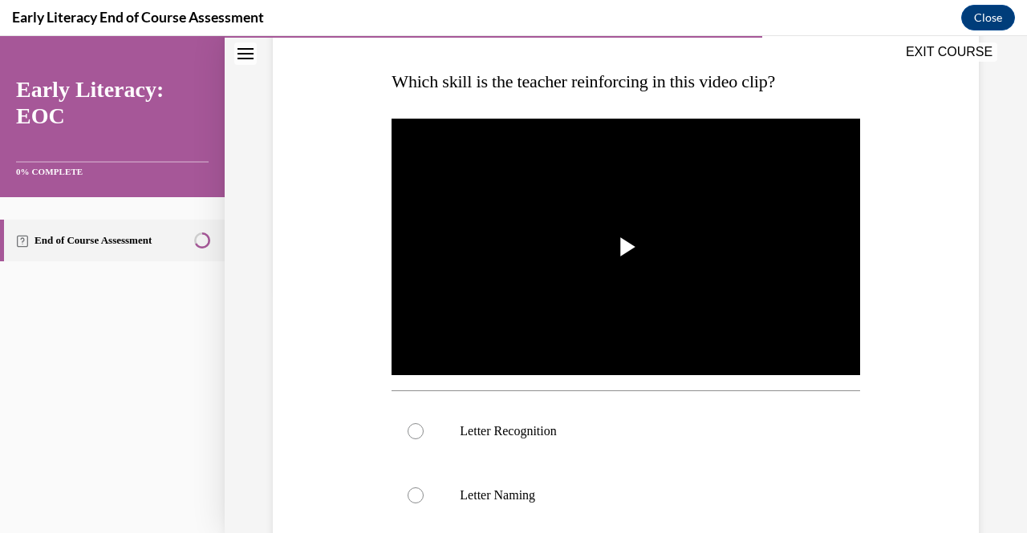
scroll to position [243, 0]
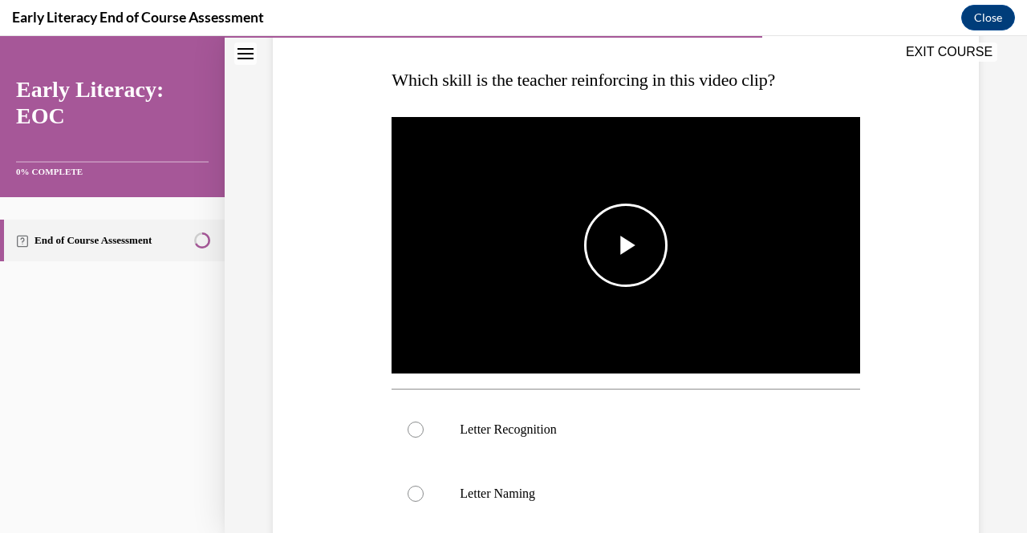
click at [578, 254] on img "Video player" at bounding box center [625, 245] width 468 height 263
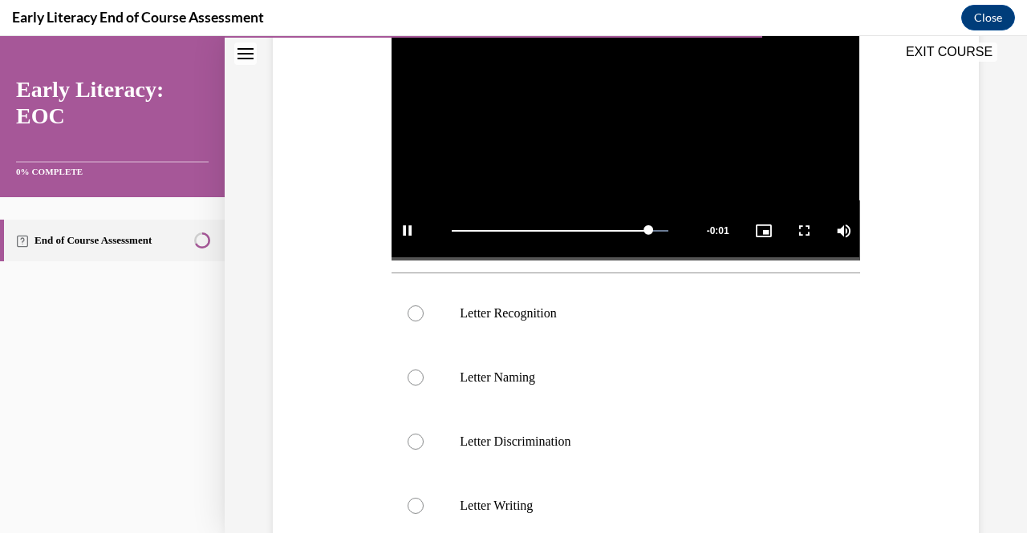
scroll to position [361, 0]
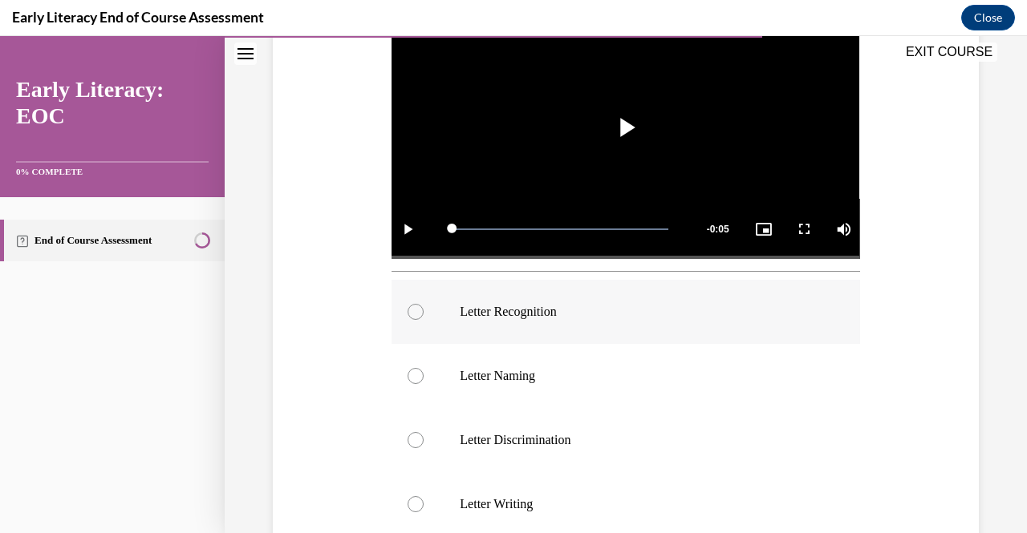
click at [623, 318] on div at bounding box center [625, 312] width 468 height 64
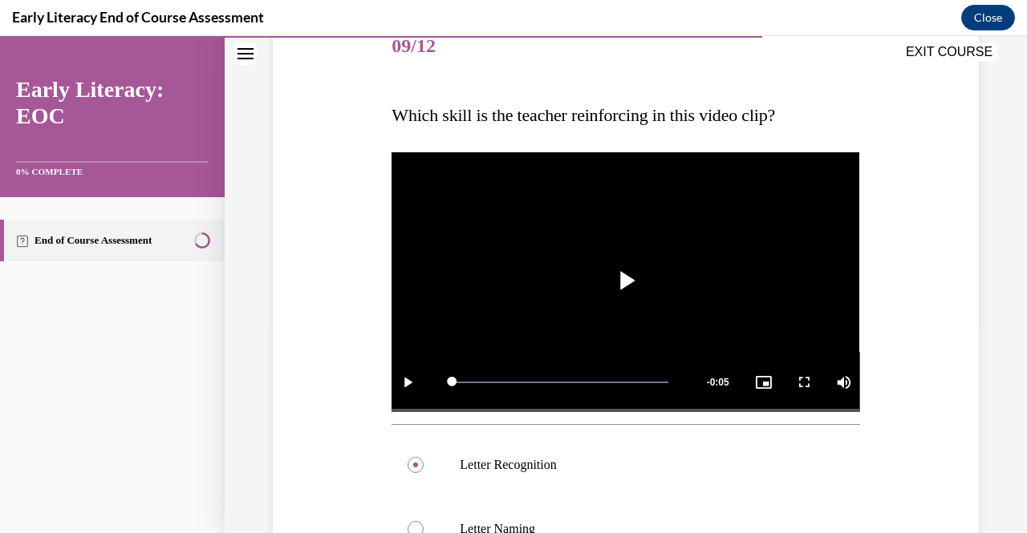
scroll to position [184, 0]
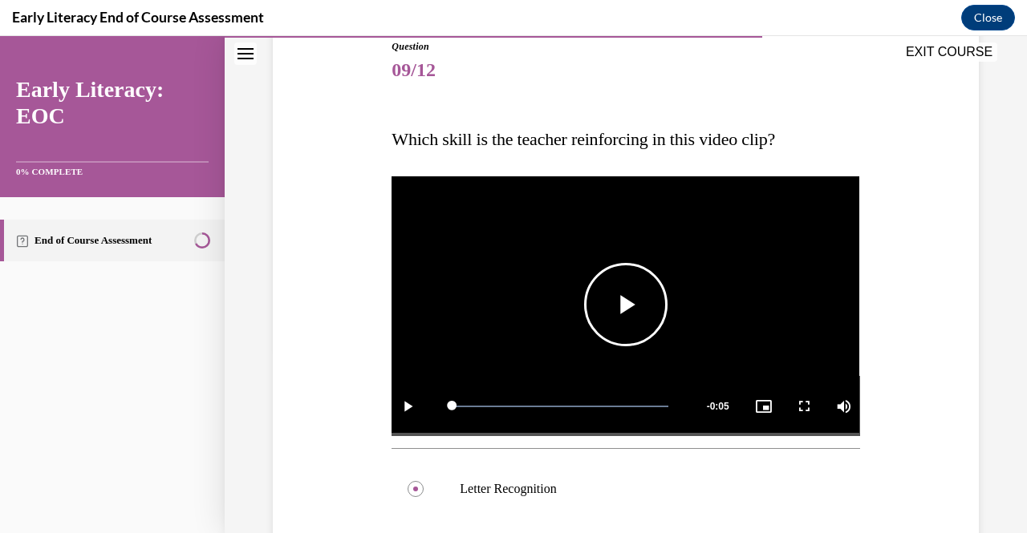
click at [626, 305] on span "Video player" at bounding box center [626, 305] width 0 height 0
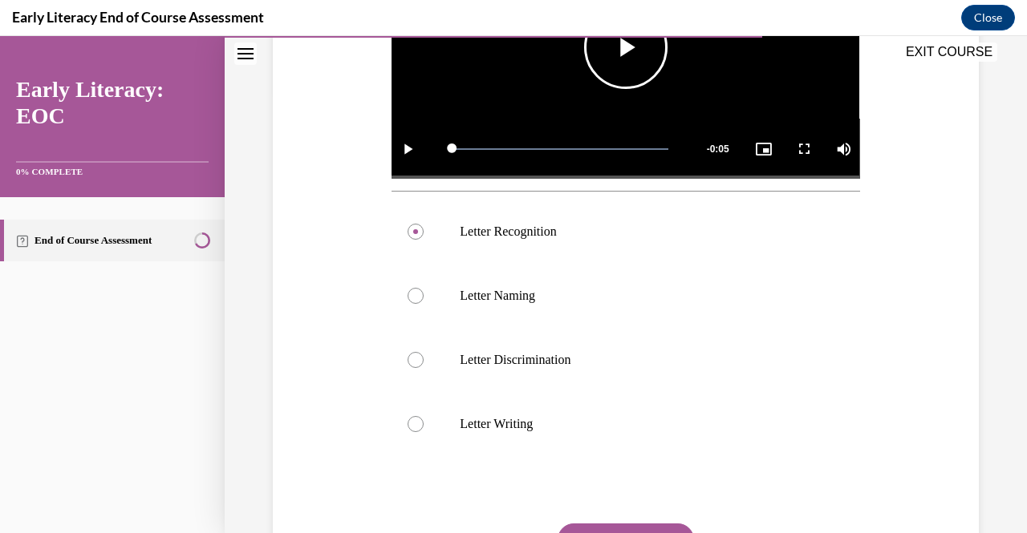
scroll to position [590, 0]
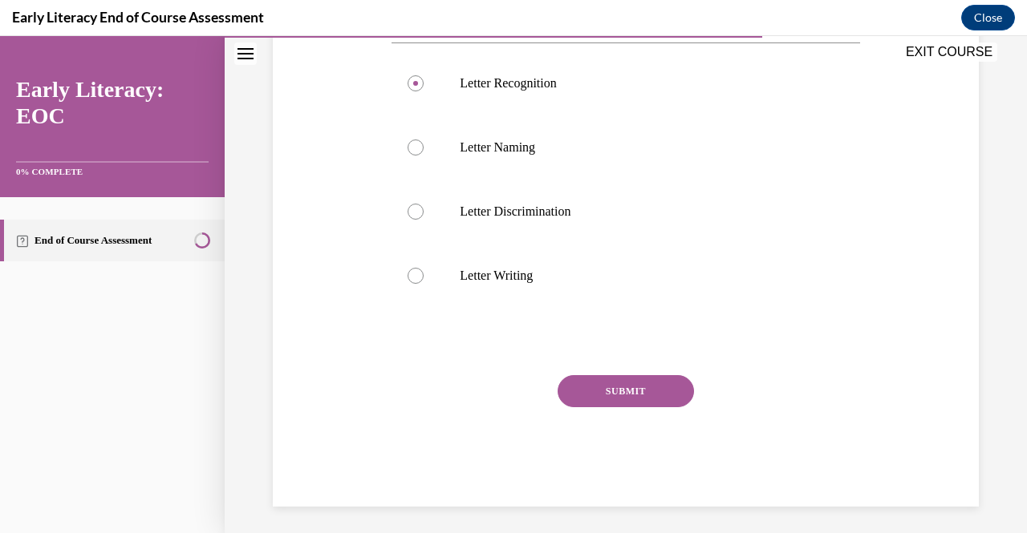
click at [606, 379] on button "SUBMIT" at bounding box center [626, 391] width 136 height 32
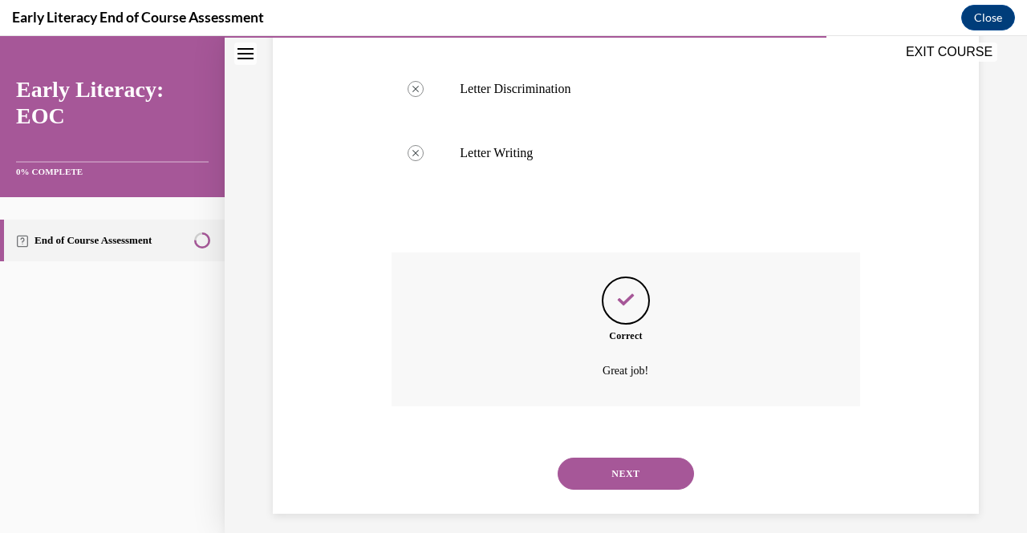
scroll to position [720, 0]
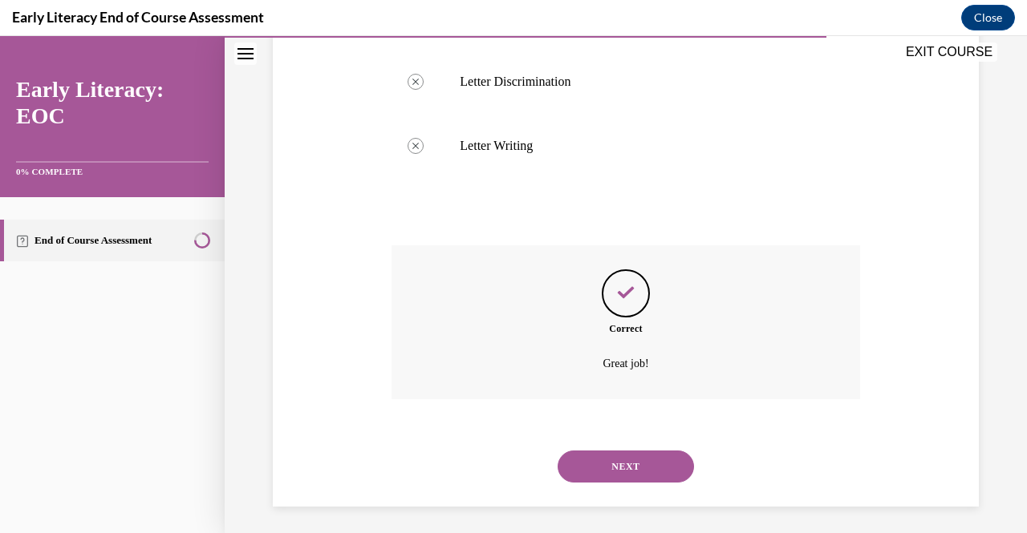
click at [632, 467] on button "NEXT" at bounding box center [626, 467] width 136 height 32
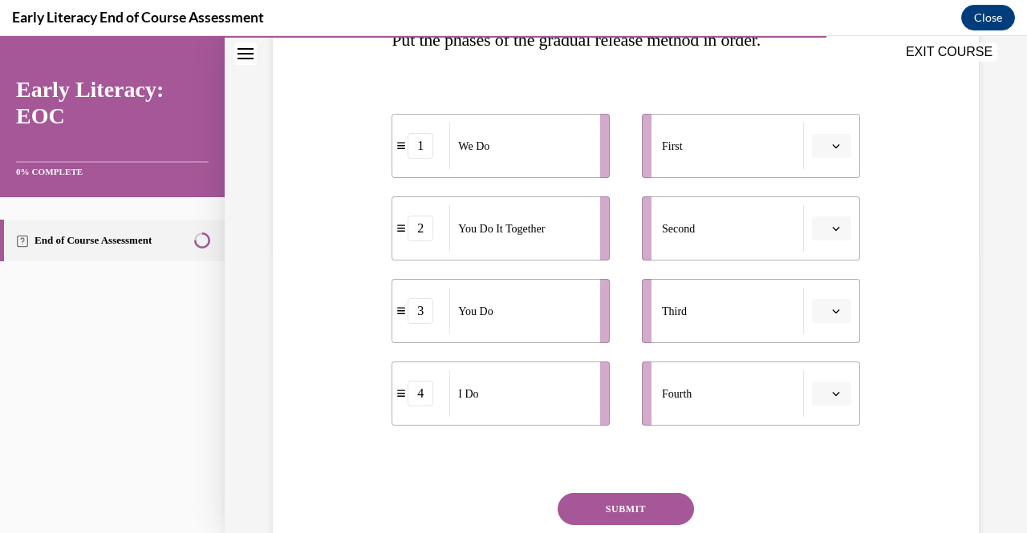
scroll to position [285, 0]
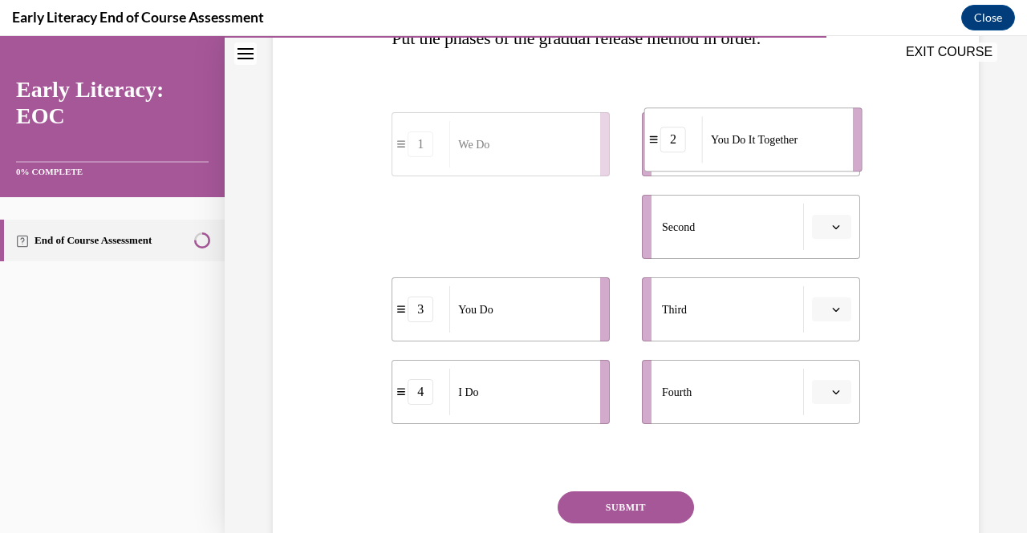
drag, startPoint x: 452, startPoint y: 238, endPoint x: 707, endPoint y: 152, distance: 268.7
click at [707, 152] on div "You Do It Together" at bounding box center [772, 139] width 140 height 47
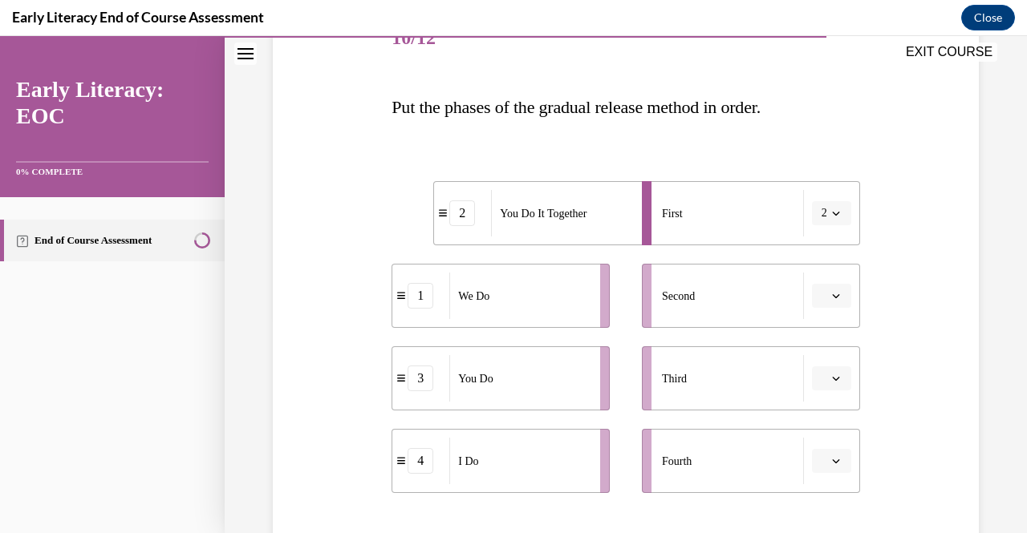
scroll to position [200, 0]
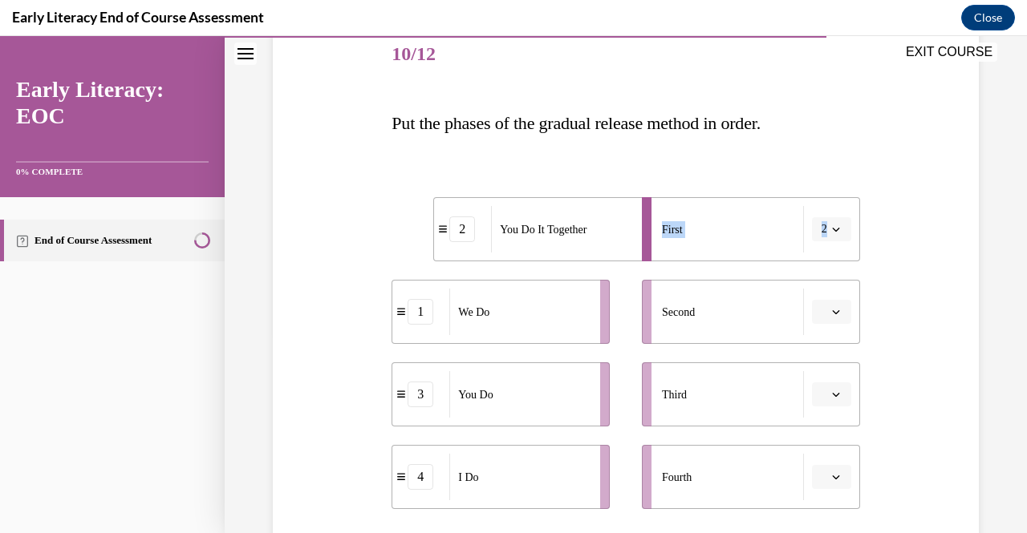
drag, startPoint x: 827, startPoint y: 129, endPoint x: 831, endPoint y: 165, distance: 36.3
click at [831, 165] on div "Question 10/12 Put the phases of the gradual release method in order. 2 You Do …" at bounding box center [625, 365] width 468 height 685
click at [831, 165] on div "2 You Do It Together 1 We Do 3 You Do 4 I Do First 2 Second Third Fourth" at bounding box center [625, 337] width 468 height 344
drag, startPoint x: 549, startPoint y: 321, endPoint x: 579, endPoint y: 229, distance: 97.2
click at [579, 229] on div "We Do" at bounding box center [555, 227] width 140 height 47
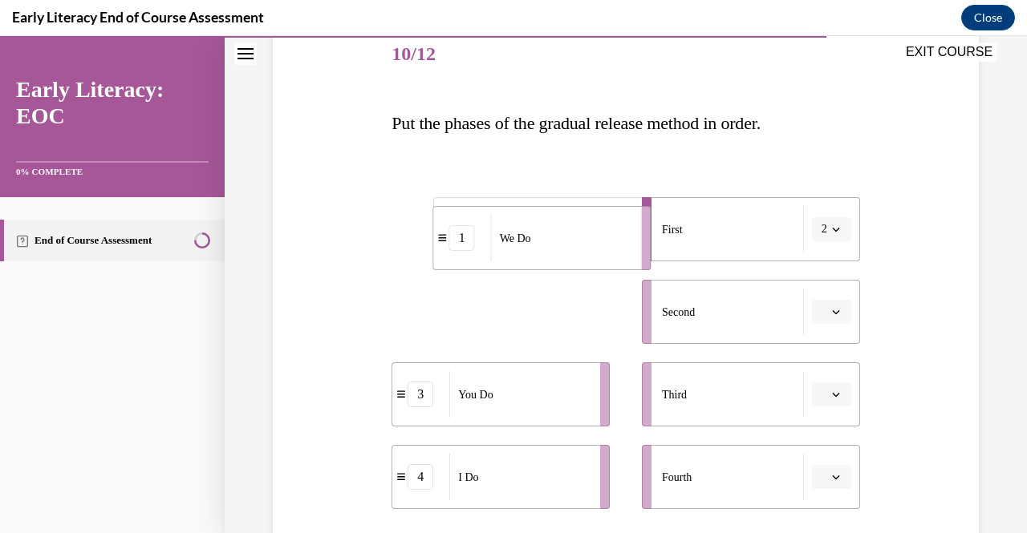
drag, startPoint x: 473, startPoint y: 341, endPoint x: 513, endPoint y: 265, distance: 86.1
click at [513, 265] on li "1 We Do" at bounding box center [542, 238] width 218 height 64
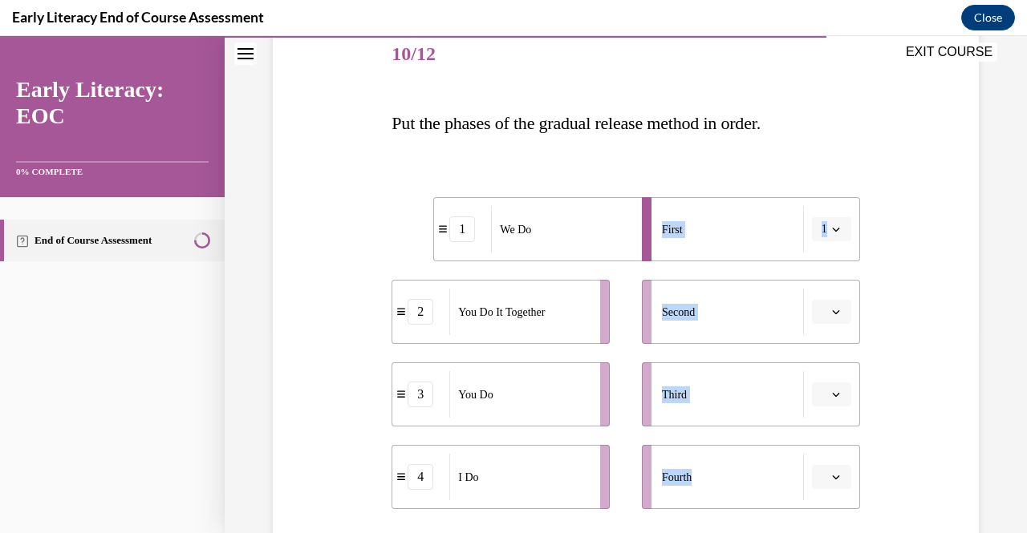
drag, startPoint x: 589, startPoint y: 533, endPoint x: 305, endPoint y: 343, distance: 341.8
click at [305, 343] on div "Question 10/12 Put the phases of the gradual release method in order. 1 We Do 2…" at bounding box center [626, 341] width 714 height 733
click at [331, 200] on div "Question 10/12 Put the phases of the gradual release method in order. 1 We Do 2…" at bounding box center [626, 341] width 714 height 733
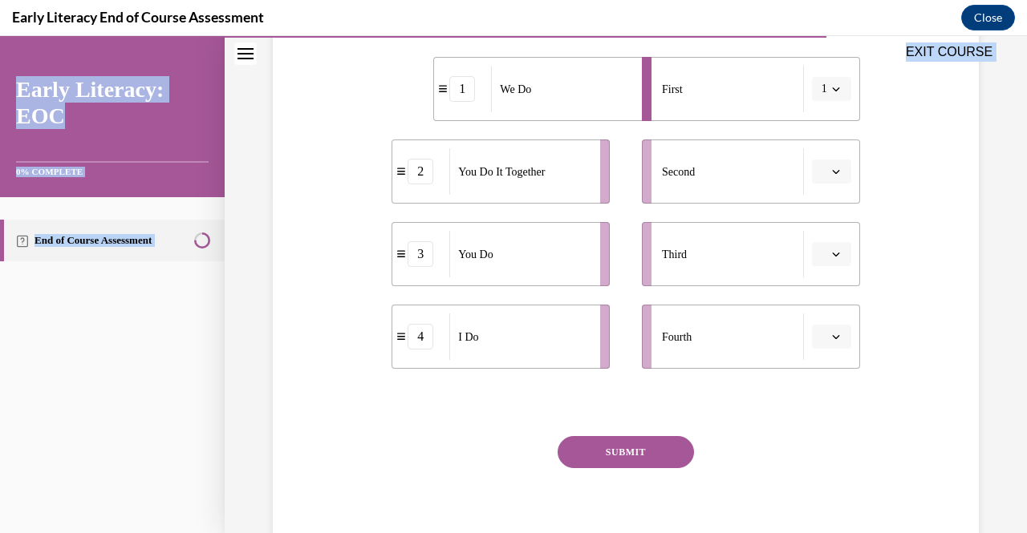
scroll to position [255, 0]
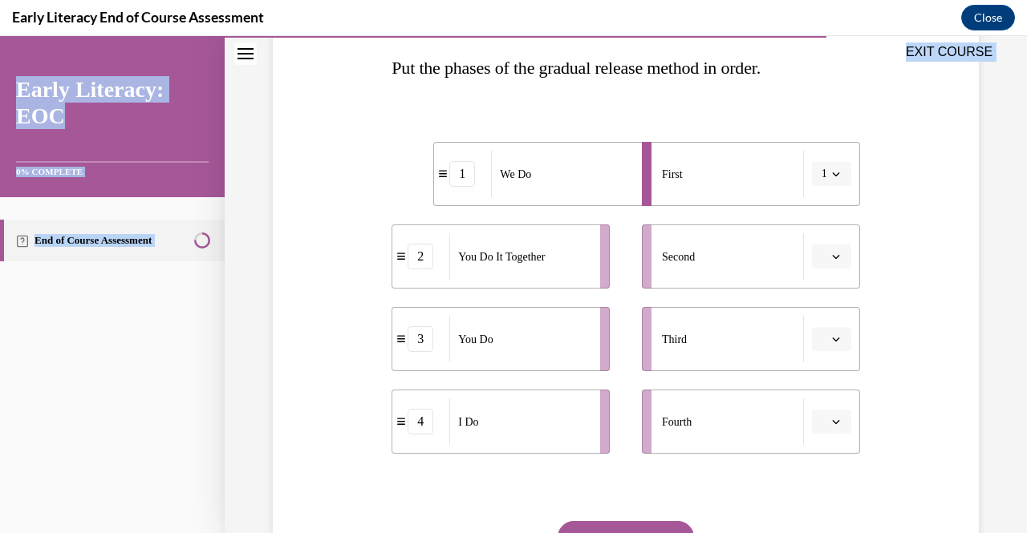
drag, startPoint x: 367, startPoint y: 116, endPoint x: 449, endPoint y: 26, distance: 121.5
click at [449, 36] on html "SKIP TO LESSON EXIT COURSE Early Literacy: EOC 0% COMPLETE End of Course Assess…" at bounding box center [513, 284] width 1027 height 497
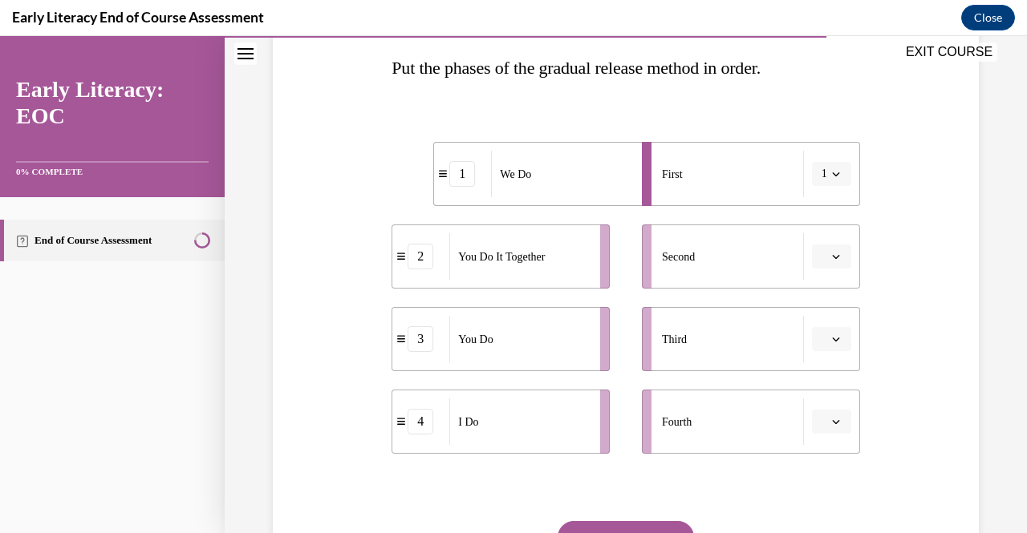
click at [379, 144] on div "Question 10/12 Put the phases of the gradual release method in order. 1 We Do 2…" at bounding box center [626, 286] width 714 height 733
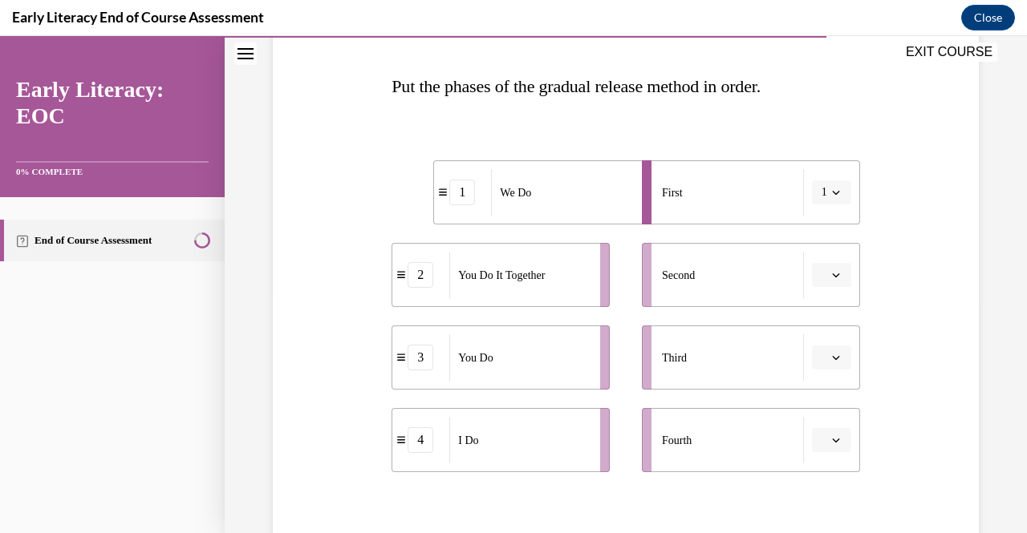
scroll to position [240, 0]
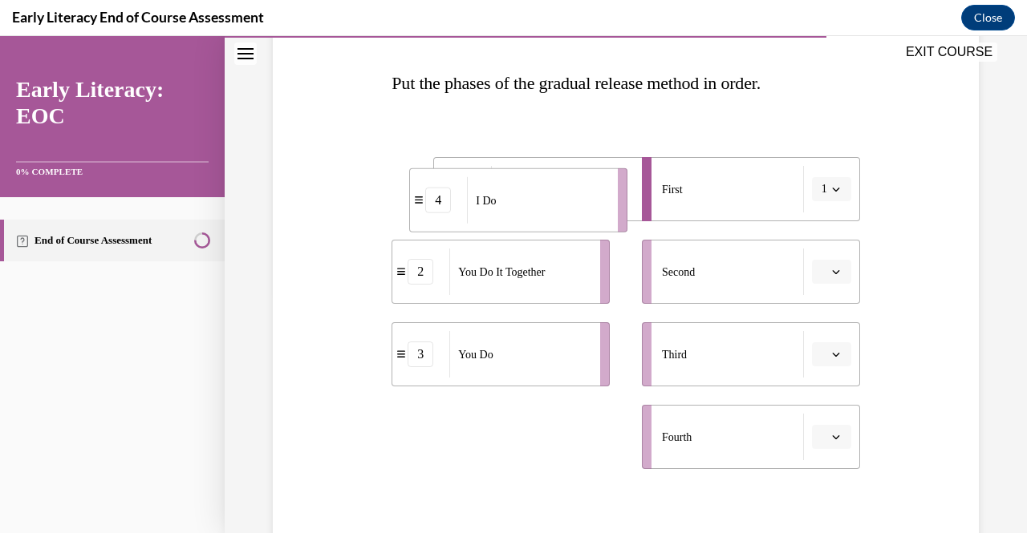
drag, startPoint x: 457, startPoint y: 438, endPoint x: 478, endPoint y: 185, distance: 253.6
click at [478, 192] on span "I Do" at bounding box center [486, 200] width 20 height 17
click at [510, 243] on li "2 You Do It Together" at bounding box center [500, 272] width 218 height 64
drag, startPoint x: 505, startPoint y: 197, endPoint x: 396, endPoint y: 214, distance: 109.7
click at [402, 213] on span "We Do" at bounding box center [417, 204] width 31 height 17
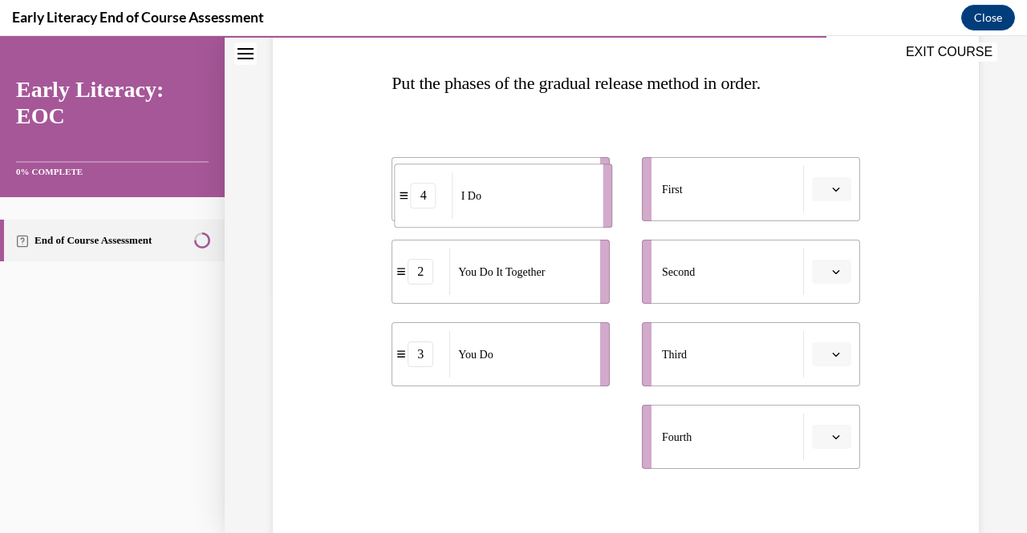
drag, startPoint x: 453, startPoint y: 449, endPoint x: 456, endPoint y: 207, distance: 242.3
click at [456, 207] on div "I Do" at bounding box center [522, 195] width 140 height 47
drag, startPoint x: 530, startPoint y: 452, endPoint x: 692, endPoint y: 208, distance: 292.4
click at [692, 208] on div "I Do" at bounding box center [681, 193] width 140 height 47
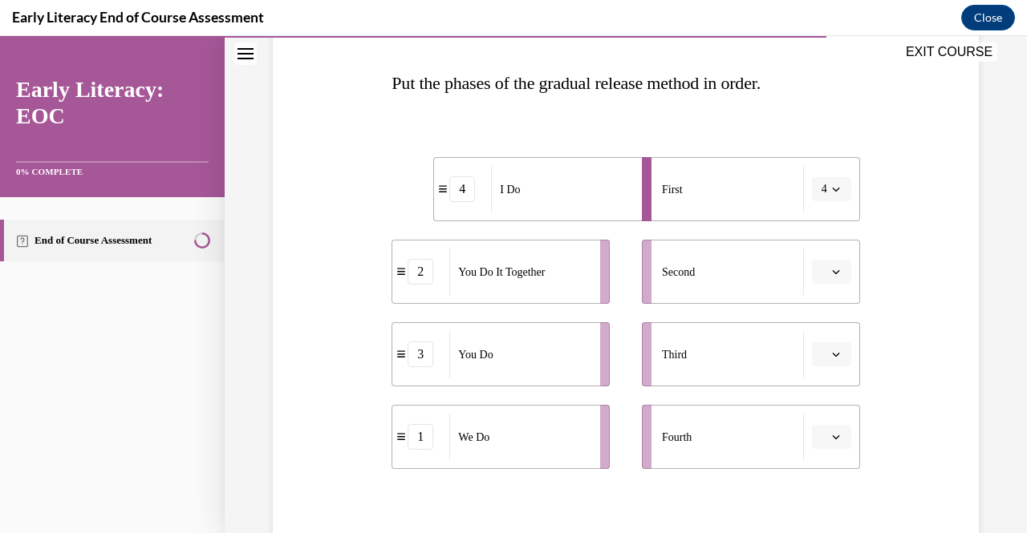
drag, startPoint x: 465, startPoint y: 456, endPoint x: 611, endPoint y: 333, distance: 190.7
drag, startPoint x: 611, startPoint y: 333, endPoint x: 427, endPoint y: 460, distance: 223.7
click at [427, 460] on li "1 We Do" at bounding box center [500, 437] width 218 height 64
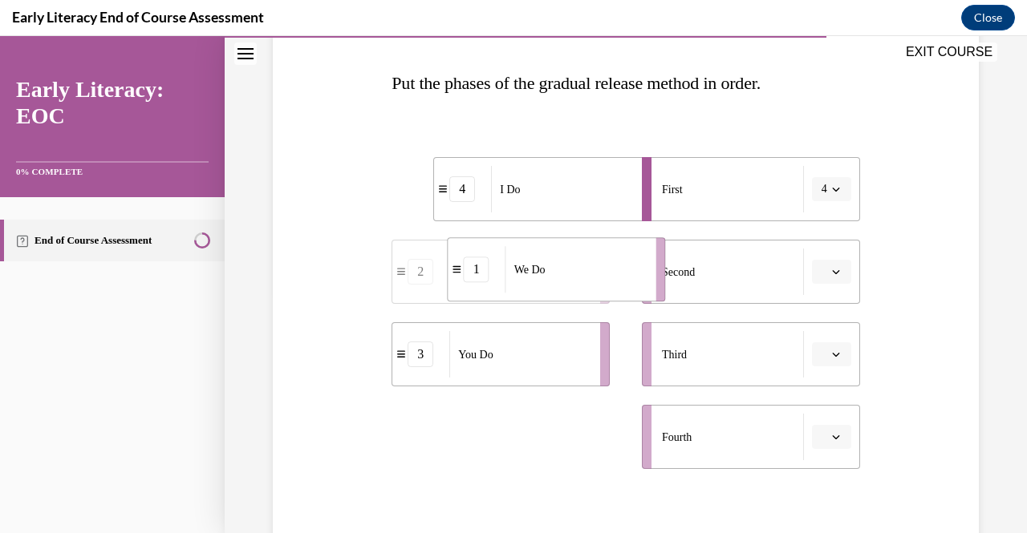
drag, startPoint x: 458, startPoint y: 459, endPoint x: 512, endPoint y: 294, distance: 173.8
click at [512, 293] on div "We Do" at bounding box center [575, 269] width 140 height 47
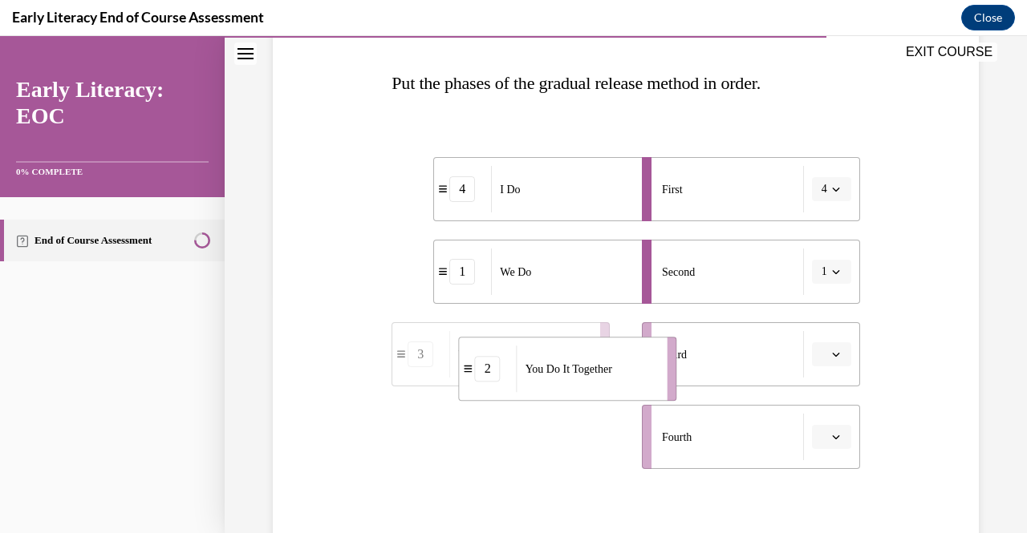
drag, startPoint x: 485, startPoint y: 452, endPoint x: 552, endPoint y: 384, distance: 95.9
click at [552, 384] on div "You Do It Together" at bounding box center [587, 369] width 140 height 47
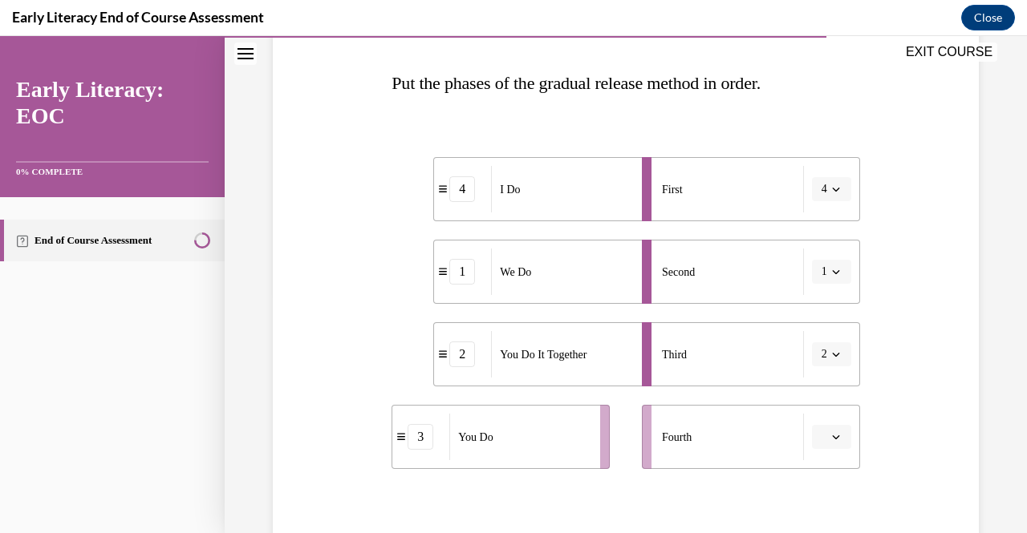
drag, startPoint x: 497, startPoint y: 462, endPoint x: 581, endPoint y: 454, distance: 84.6
click at [581, 455] on div "You Do" at bounding box center [519, 437] width 140 height 47
drag, startPoint x: 558, startPoint y: 452, endPoint x: 639, endPoint y: 460, distance: 81.4
click at [639, 460] on div "You Do" at bounding box center [599, 444] width 140 height 47
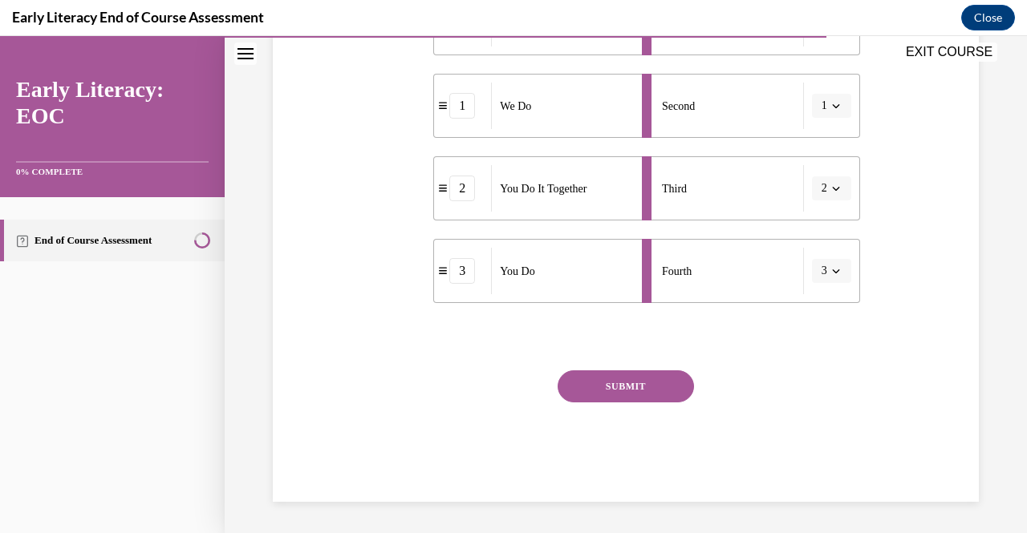
click at [650, 375] on button "SUBMIT" at bounding box center [626, 387] width 136 height 32
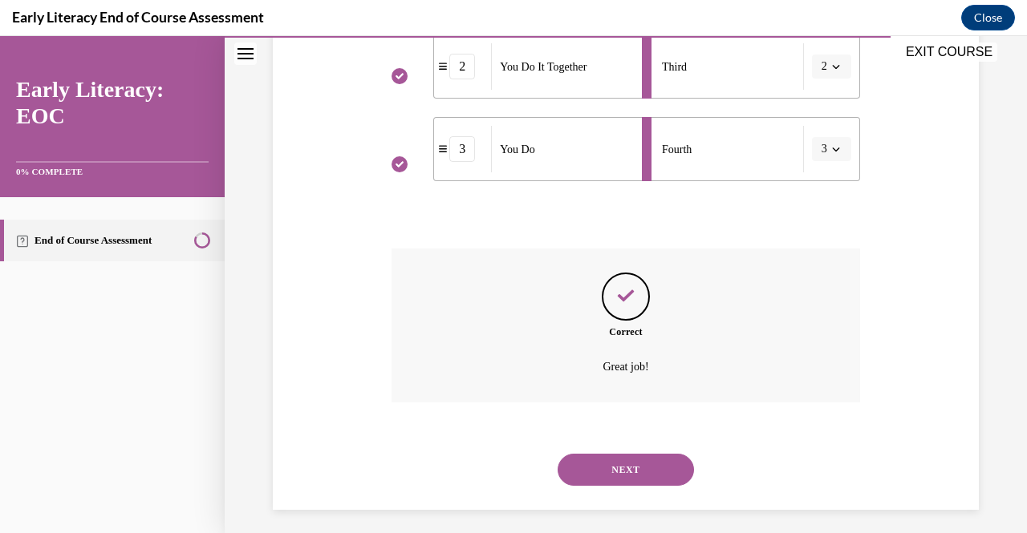
scroll to position [536, 0]
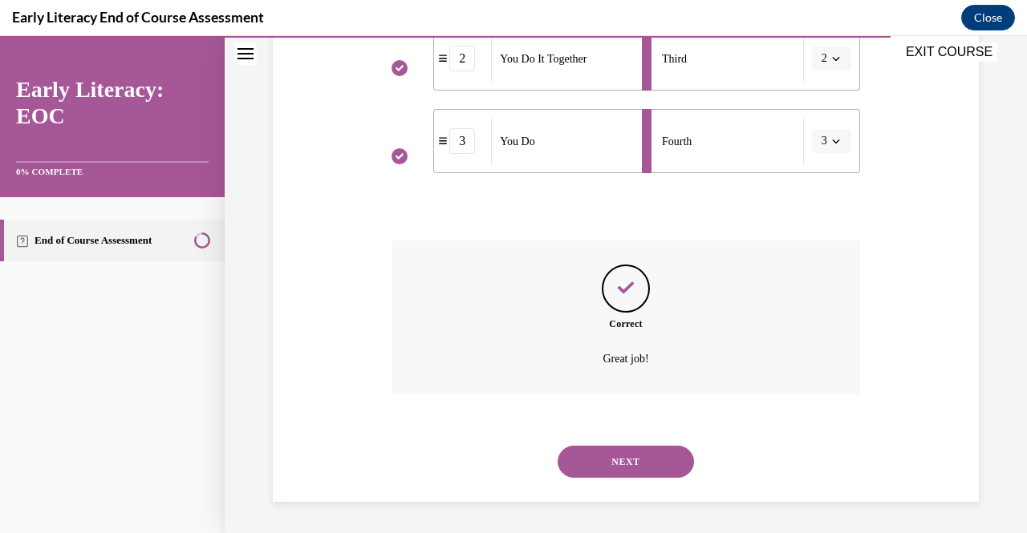
click at [630, 466] on button "NEXT" at bounding box center [626, 462] width 136 height 32
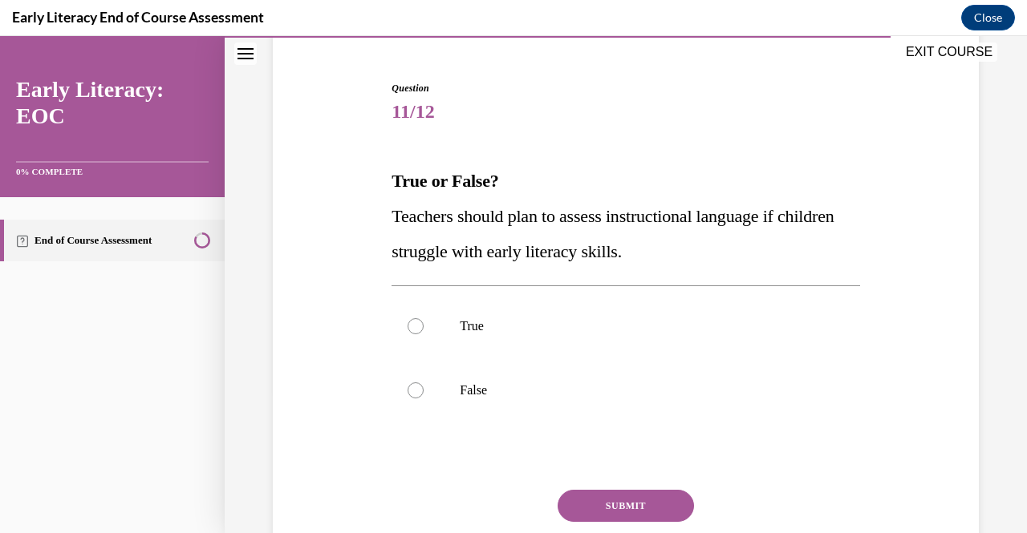
scroll to position [144, 0]
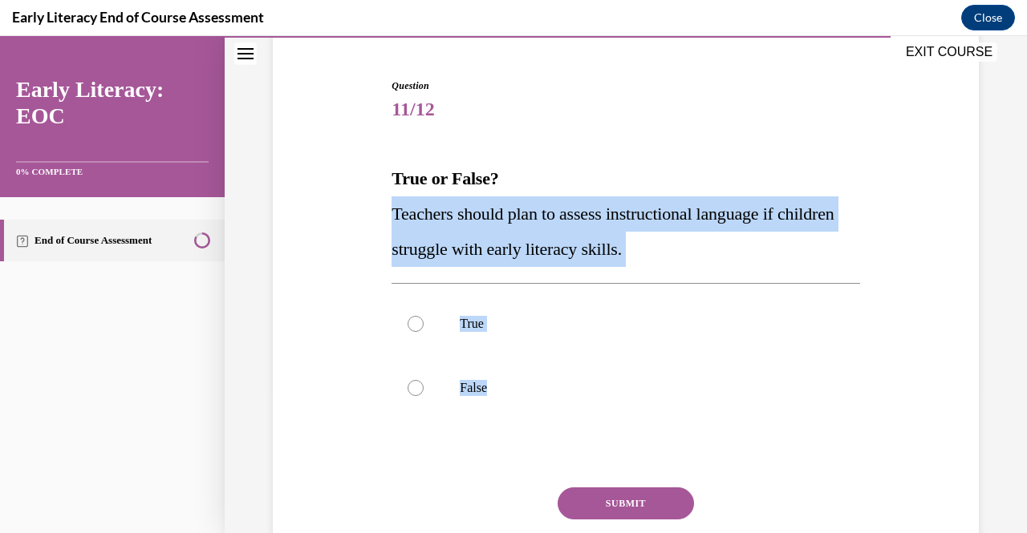
drag, startPoint x: 382, startPoint y: 214, endPoint x: 550, endPoint y: 422, distance: 267.0
click at [550, 422] on div "Question 11/12 True or False? Teachers should plan to assess instructional lang…" at bounding box center [626, 324] width 714 height 589
copy div "Teachers should plan to assess instructional language if children struggle with…"
click at [358, 225] on div "Question 11/12 True or False? Teachers should plan to assess instructional lang…" at bounding box center [626, 324] width 714 height 589
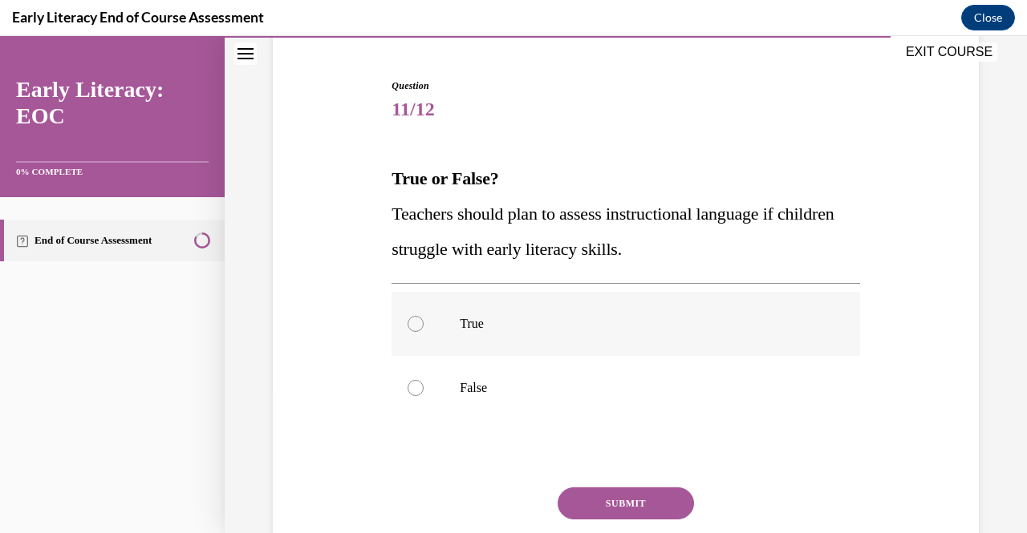
click at [449, 336] on div at bounding box center [625, 324] width 468 height 64
drag, startPoint x: 595, startPoint y: 505, endPoint x: 570, endPoint y: 496, distance: 27.1
click at [570, 496] on button "SUBMIT" at bounding box center [626, 504] width 136 height 32
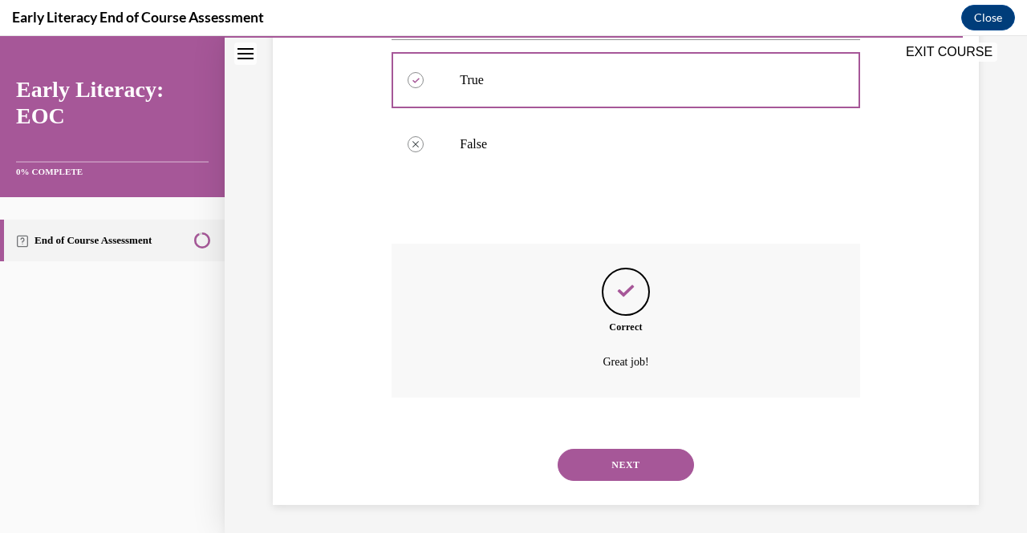
scroll to position [391, 0]
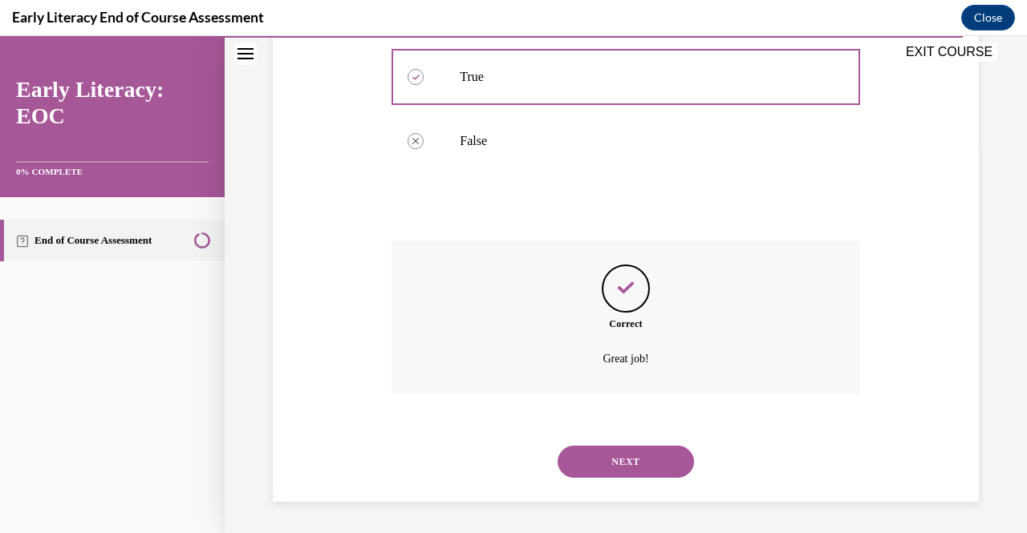
click at [605, 459] on button "NEXT" at bounding box center [626, 462] width 136 height 32
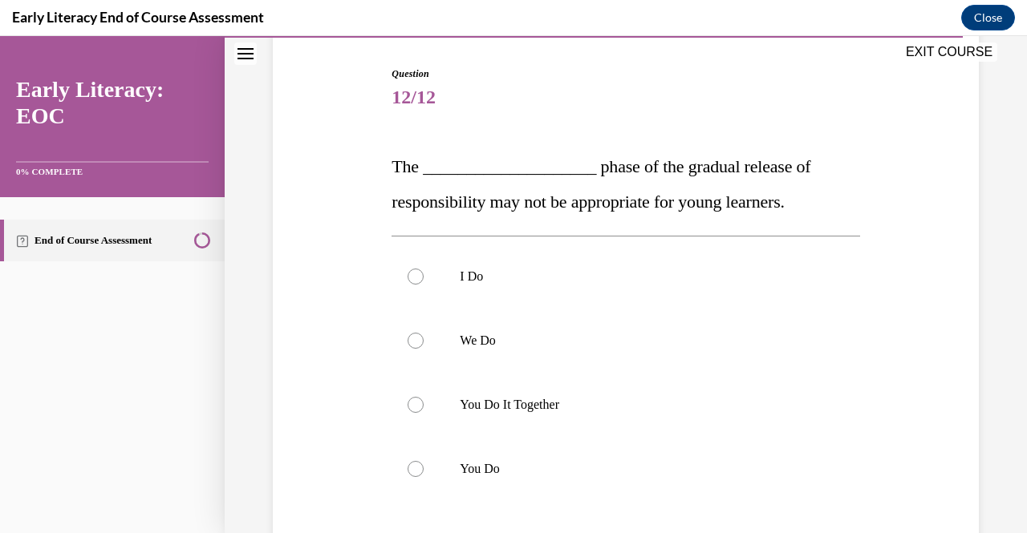
scroll to position [157, 0]
click at [478, 471] on p "You Do" at bounding box center [639, 468] width 359 height 16
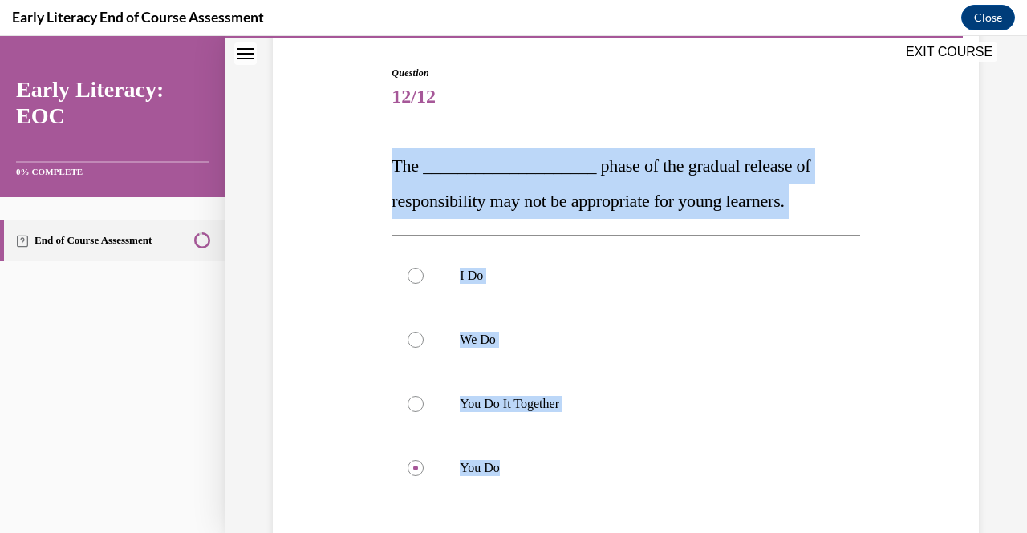
drag, startPoint x: 362, startPoint y: 145, endPoint x: 565, endPoint y: 507, distance: 414.9
click at [565, 507] on div "Question 12/12 The ____________________ phase of the gradual release of respons…" at bounding box center [626, 359] width 714 height 682
copy div "The ____________________ phase of the gradual release of responsibility may not…"
click at [392, 168] on span "The ____________________ phase of the gradual release of responsibility may not…" at bounding box center [600, 183] width 419 height 55
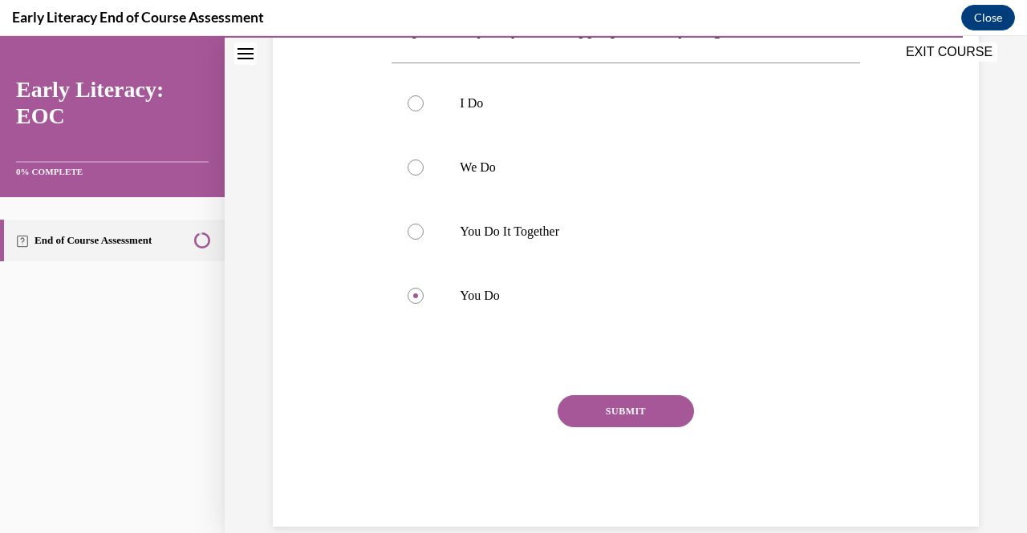
click at [605, 404] on button "SUBMIT" at bounding box center [626, 412] width 136 height 32
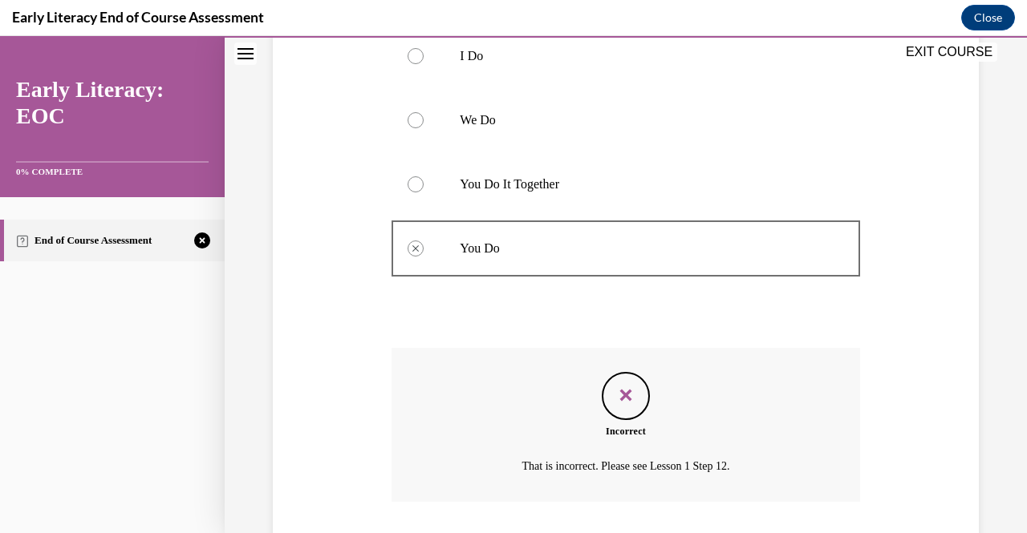
scroll to position [485, 0]
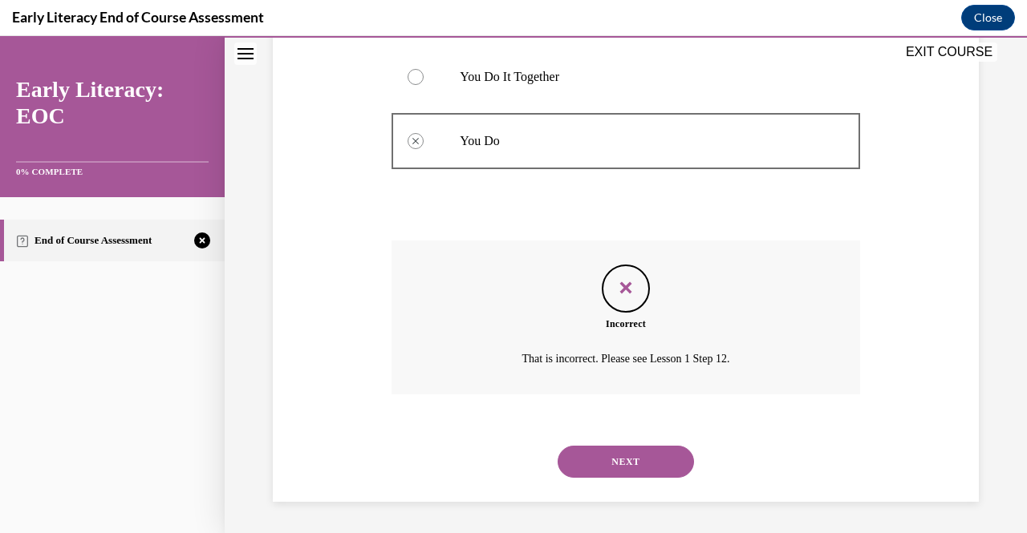
click at [629, 455] on button "NEXT" at bounding box center [626, 462] width 136 height 32
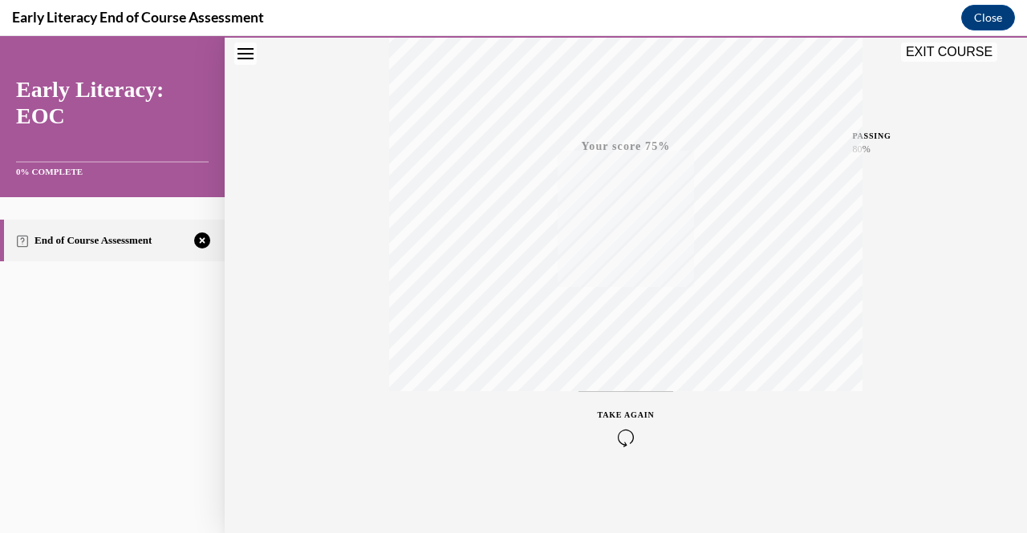
scroll to position [324, 0]
click at [623, 421] on div "TAKE AGAIN" at bounding box center [626, 427] width 57 height 38
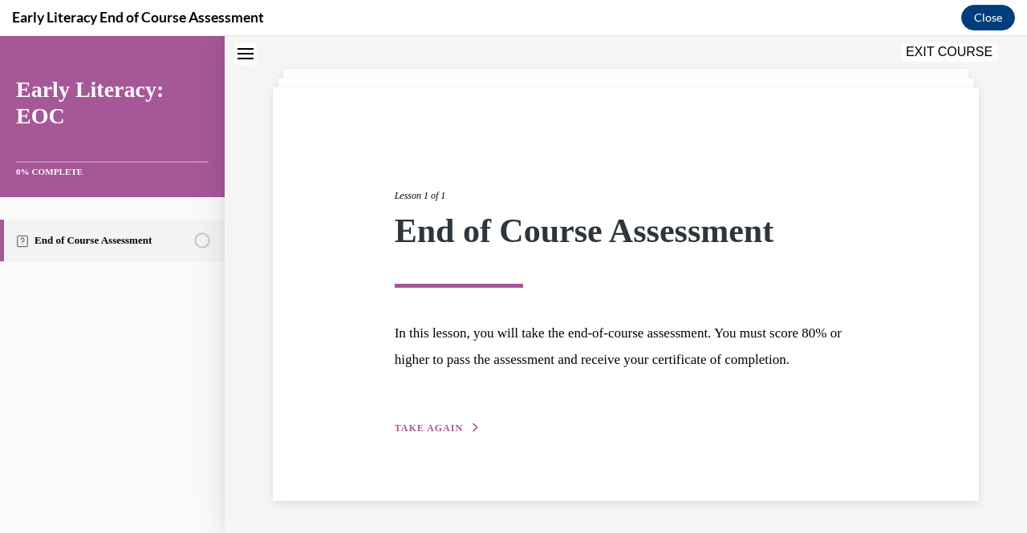
scroll to position [96, 0]
click at [467, 421] on div "Lesson 1 of 1 End of Course Assessment In this lesson, you will take the end-of…" at bounding box center [626, 295] width 487 height 286
click at [427, 428] on span "TAKE AGAIN" at bounding box center [429, 428] width 68 height 11
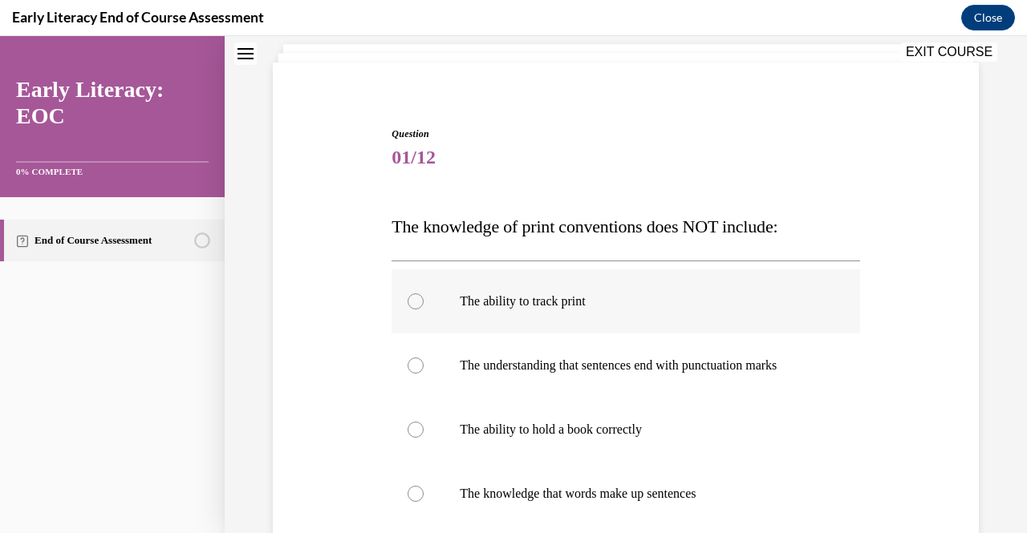
click at [466, 310] on div at bounding box center [625, 302] width 468 height 64
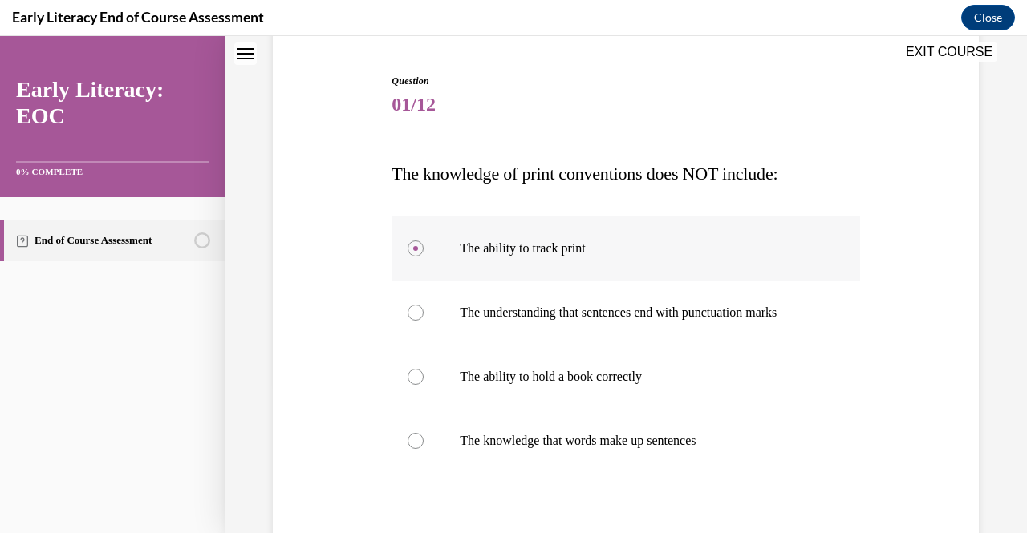
scroll to position [270, 0]
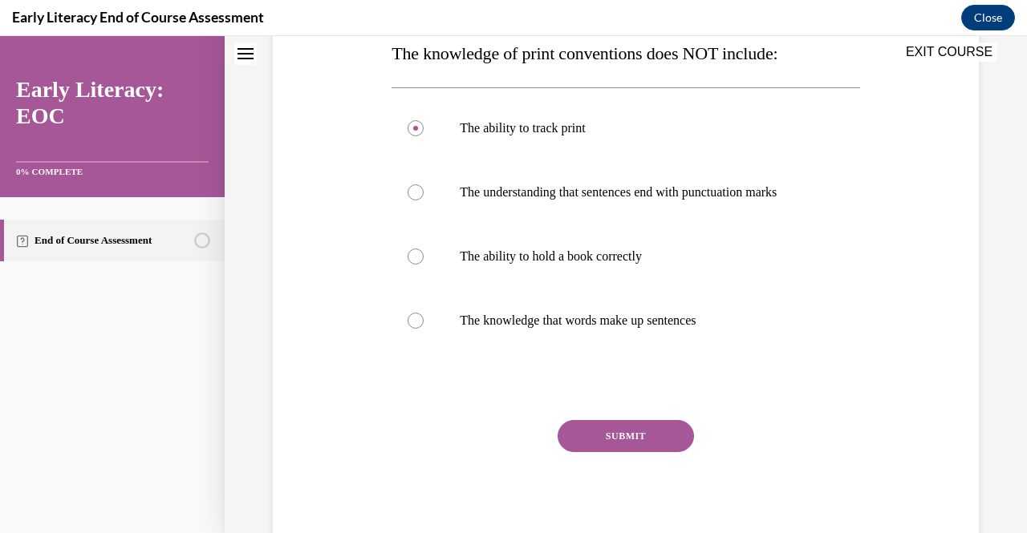
click at [624, 436] on button "SUBMIT" at bounding box center [626, 436] width 136 height 32
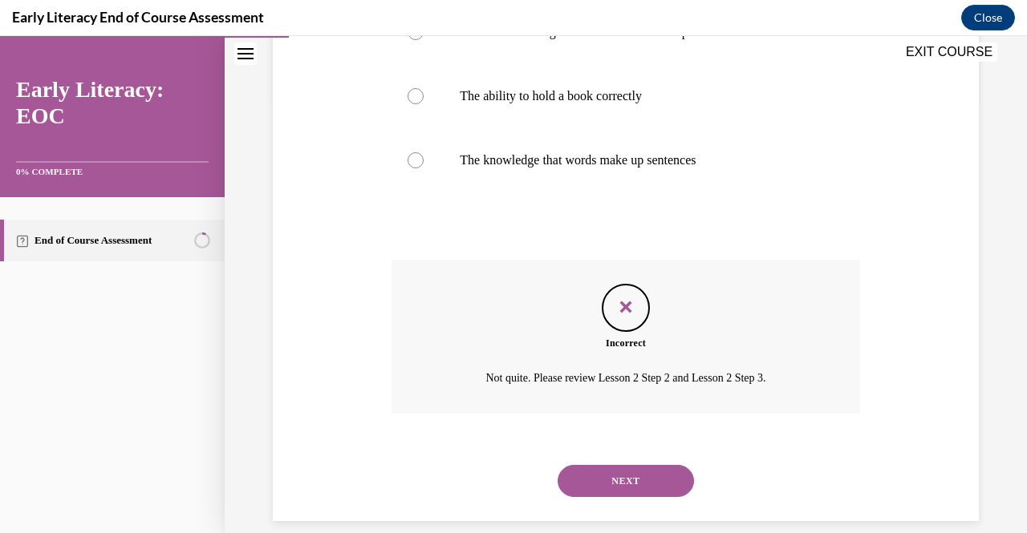
scroll to position [449, 0]
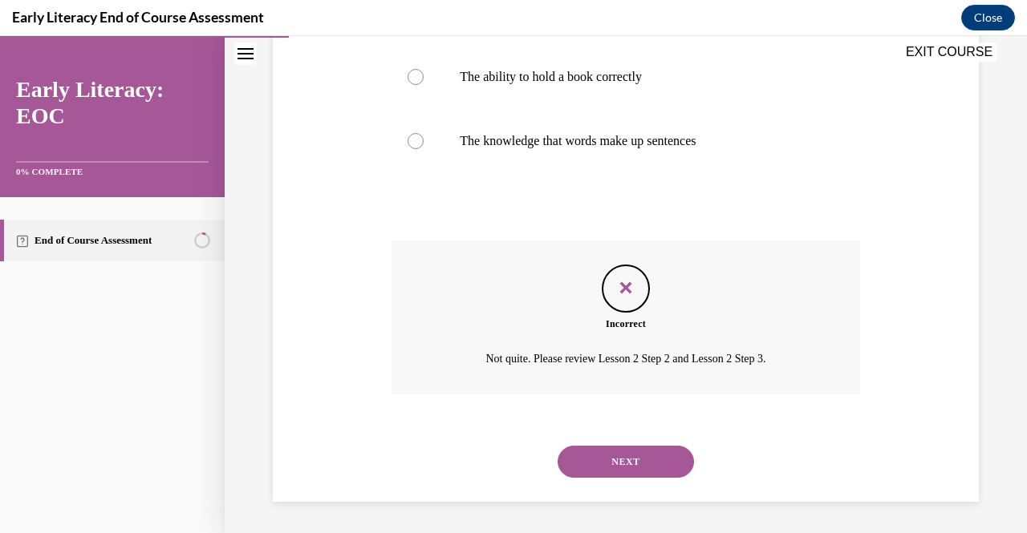
click at [636, 474] on button "NEXT" at bounding box center [626, 462] width 136 height 32
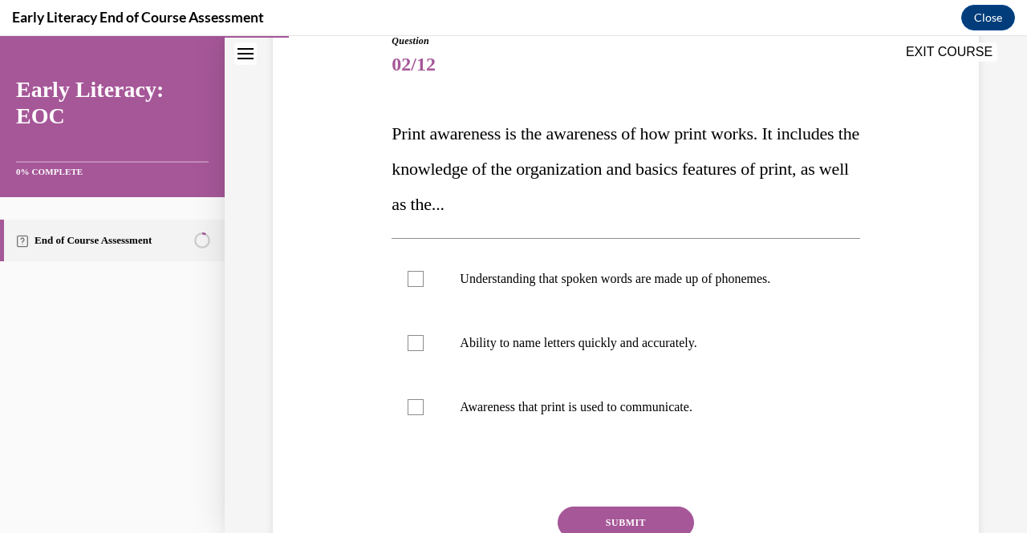
scroll to position [186, 0]
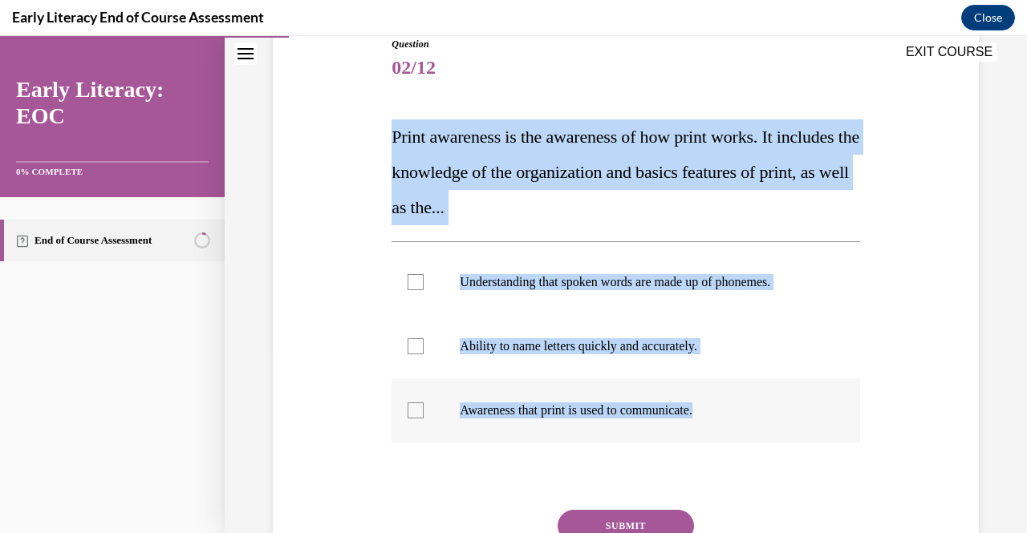
drag, startPoint x: 369, startPoint y: 135, endPoint x: 766, endPoint y: 421, distance: 489.6
click at [766, 421] on div "Question 02/12 Print awareness is the awareness of how print works. It includes…" at bounding box center [626, 315] width 714 height 653
copy div "Print awareness is the awareness of how print works. It includes the knowledge …"
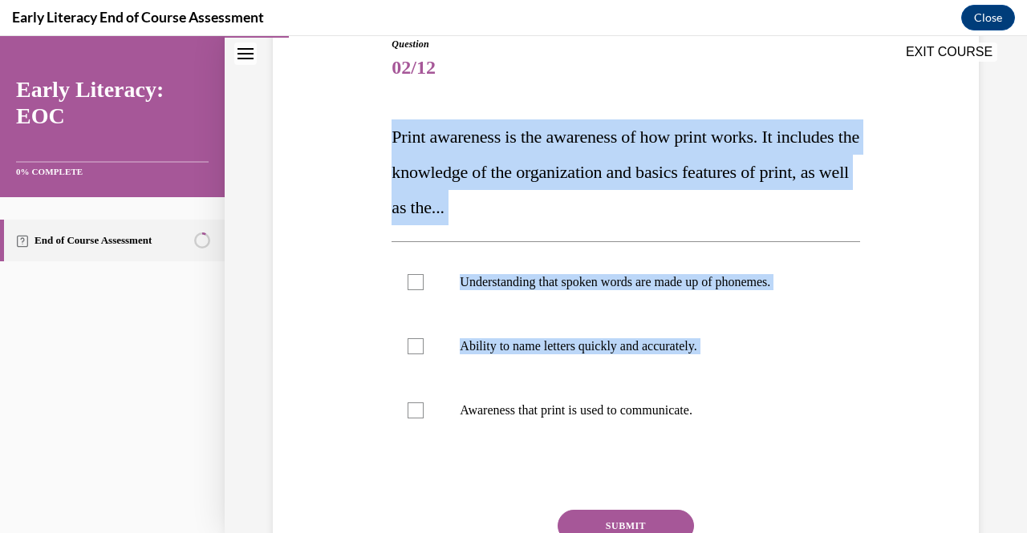
click at [457, 86] on div "Question 02/12 Print awareness is the awareness of how print works. It includes…" at bounding box center [625, 339] width 468 height 605
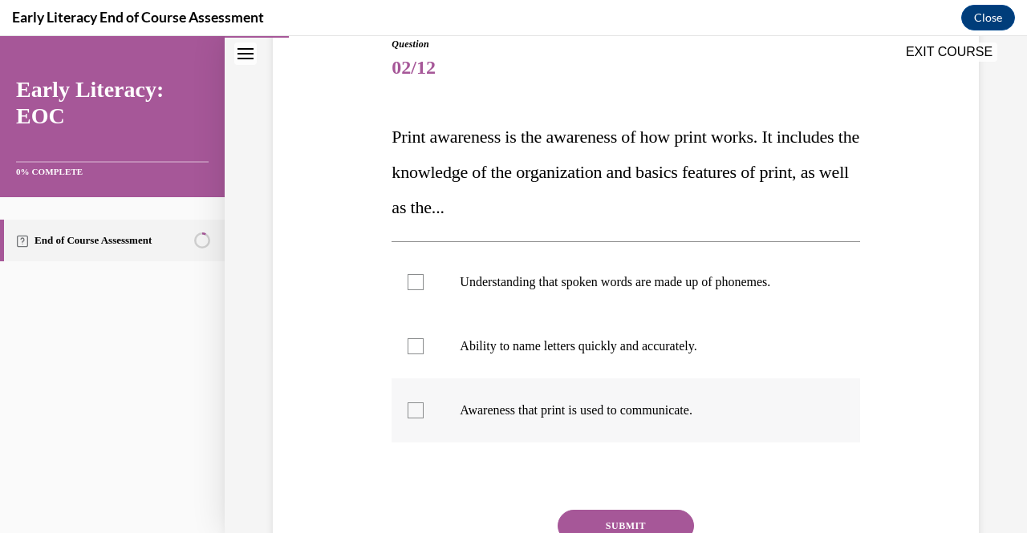
click at [517, 422] on div at bounding box center [625, 411] width 468 height 64
click at [594, 520] on button "SUBMIT" at bounding box center [626, 526] width 136 height 32
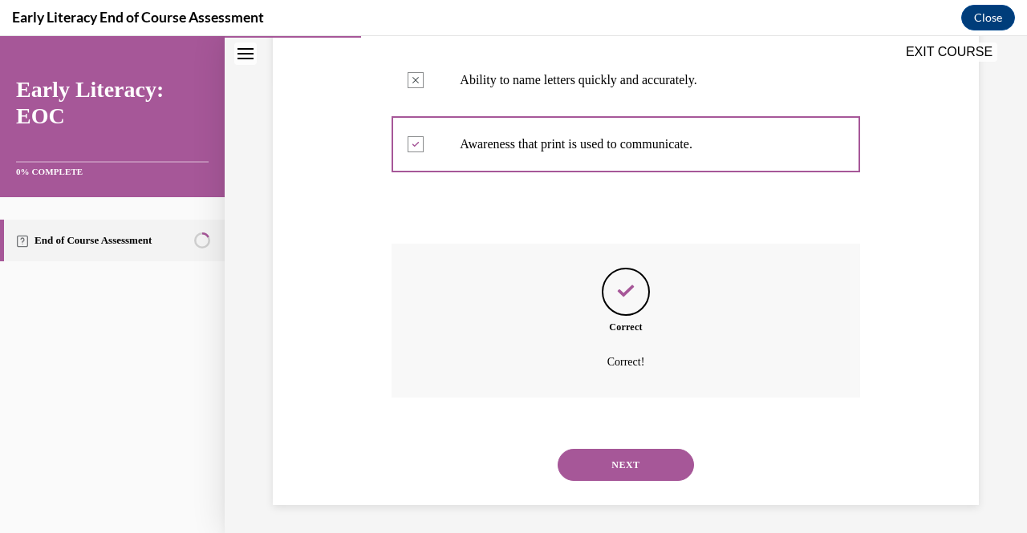
scroll to position [456, 0]
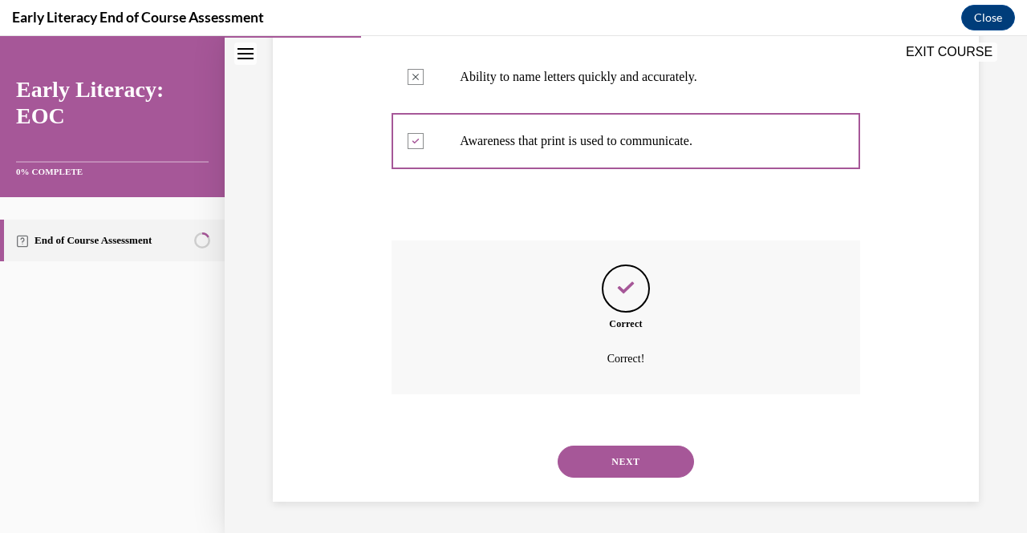
click at [599, 455] on button "NEXT" at bounding box center [626, 462] width 136 height 32
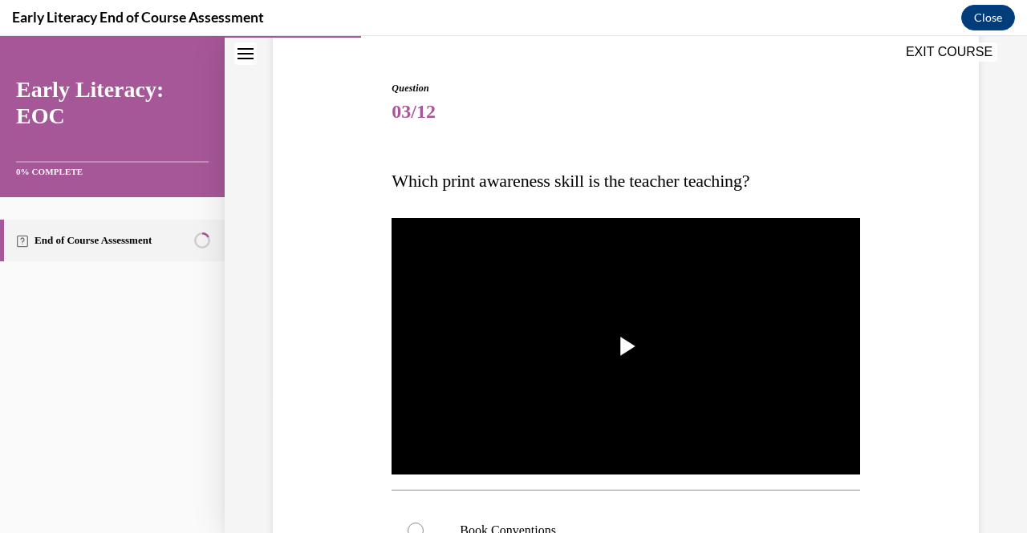
scroll to position [144, 0]
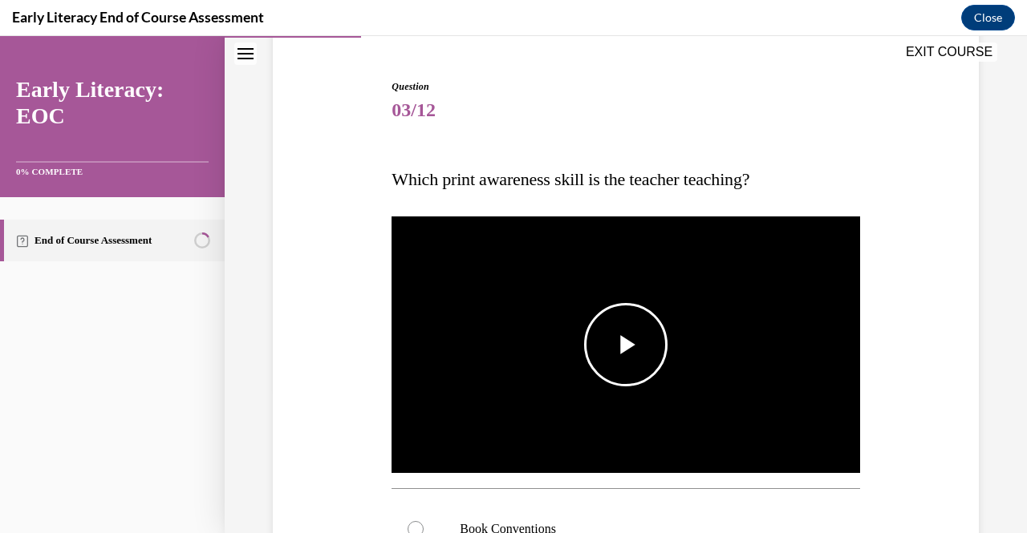
click at [613, 383] on button "Play Video" at bounding box center [625, 344] width 83 height 83
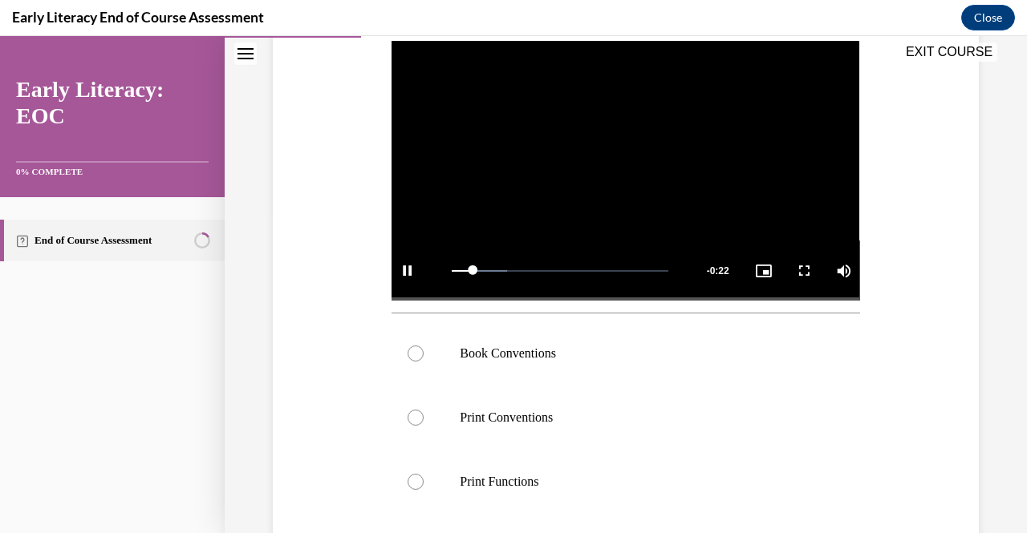
scroll to position [320, 0]
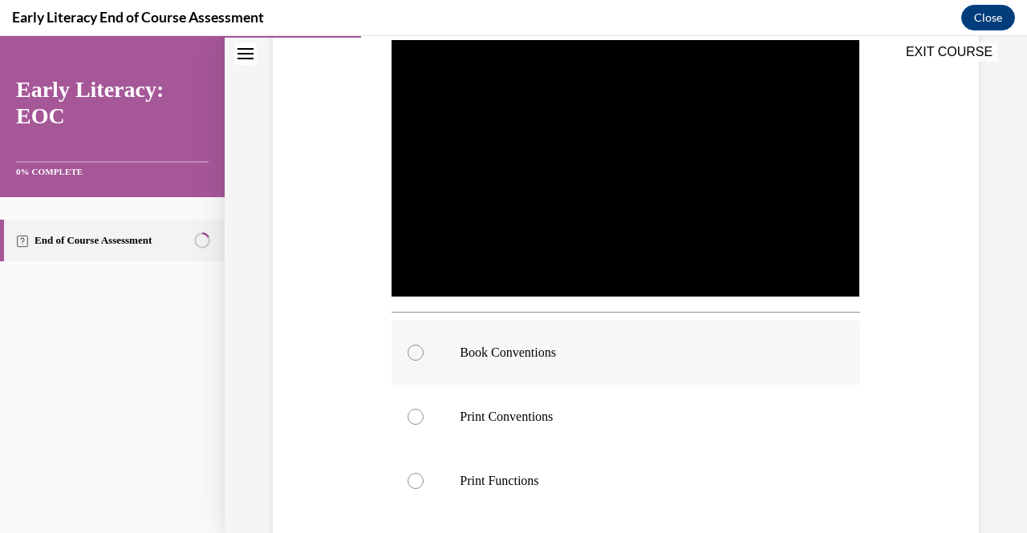
click at [504, 345] on p "Book Conventions" at bounding box center [639, 353] width 359 height 16
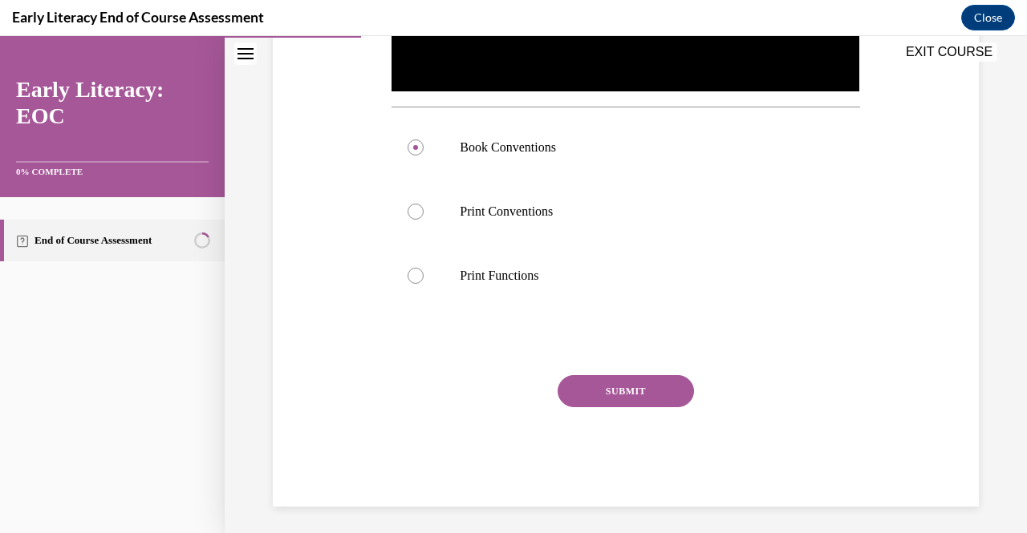
click at [590, 383] on button "SUBMIT" at bounding box center [626, 391] width 136 height 32
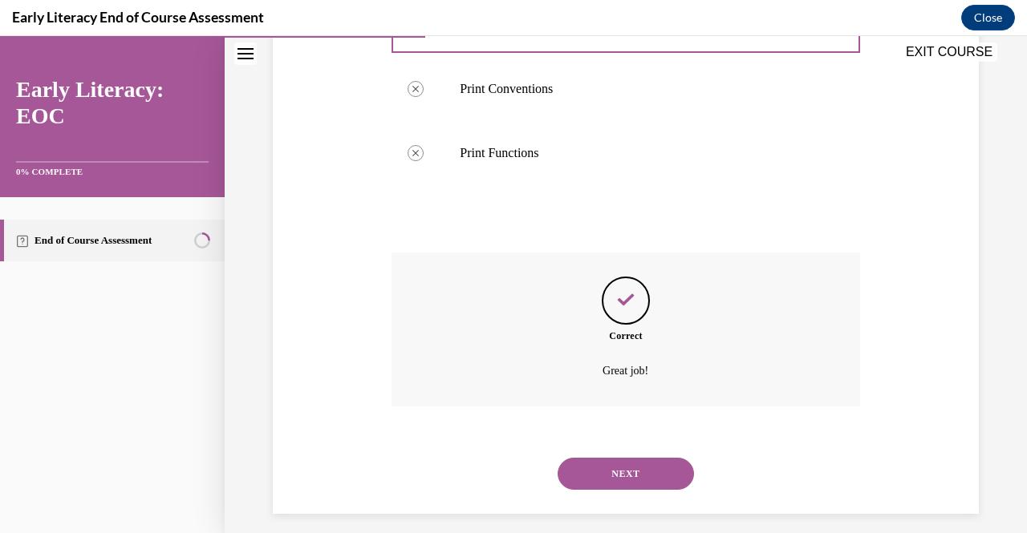
scroll to position [655, 0]
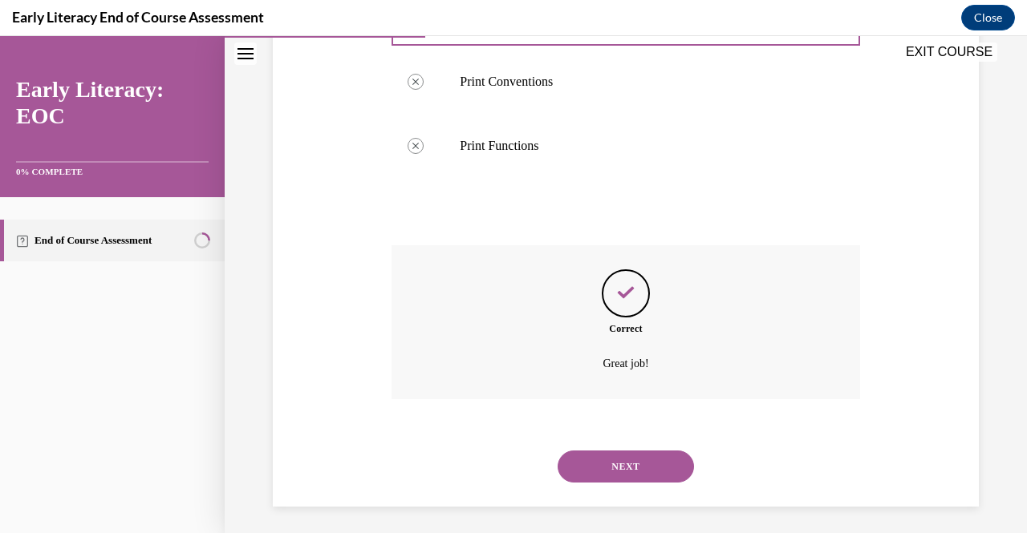
click at [602, 468] on button "NEXT" at bounding box center [626, 467] width 136 height 32
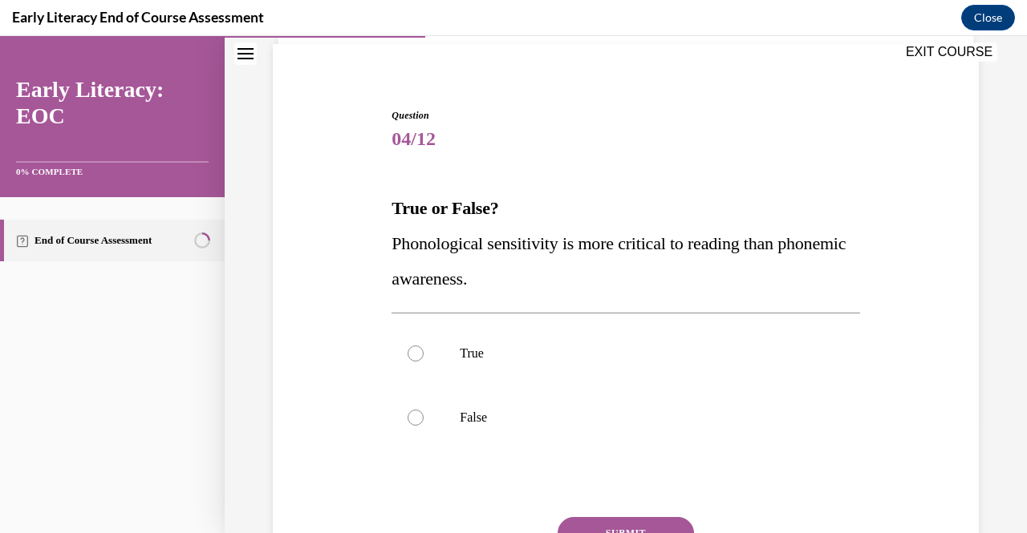
scroll to position [116, 0]
click at [579, 426] on div at bounding box center [625, 417] width 468 height 64
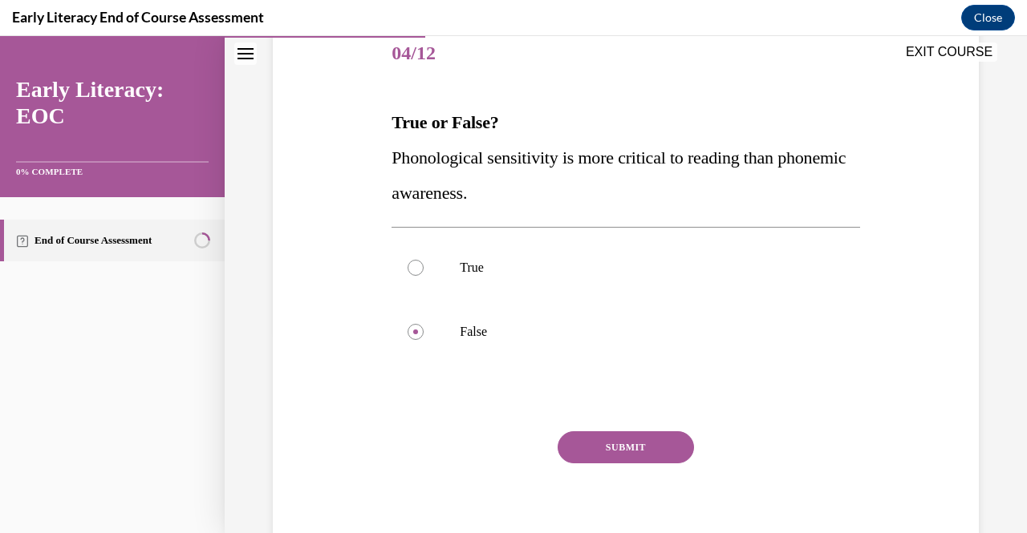
scroll to position [241, 0]
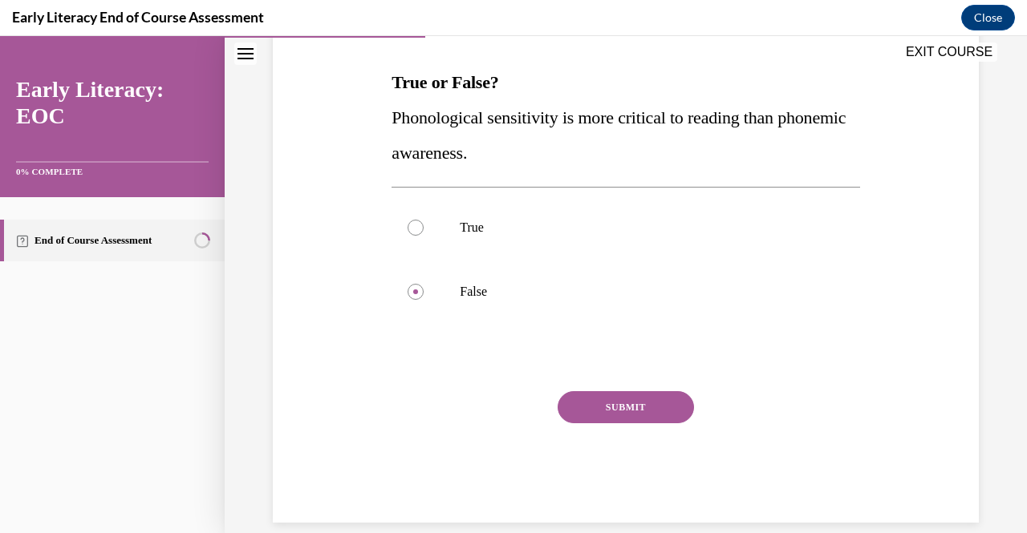
click at [621, 411] on button "SUBMIT" at bounding box center [626, 407] width 136 height 32
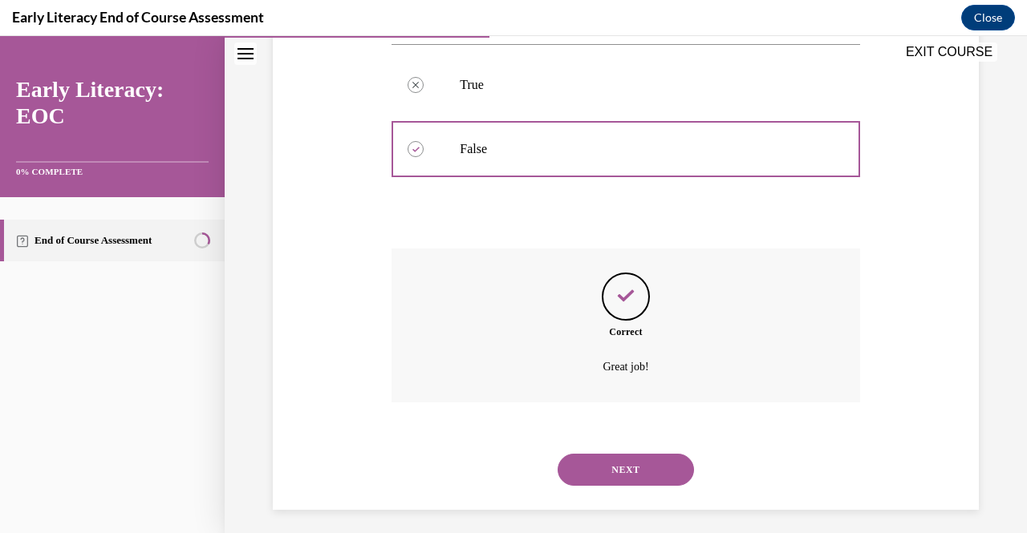
scroll to position [391, 0]
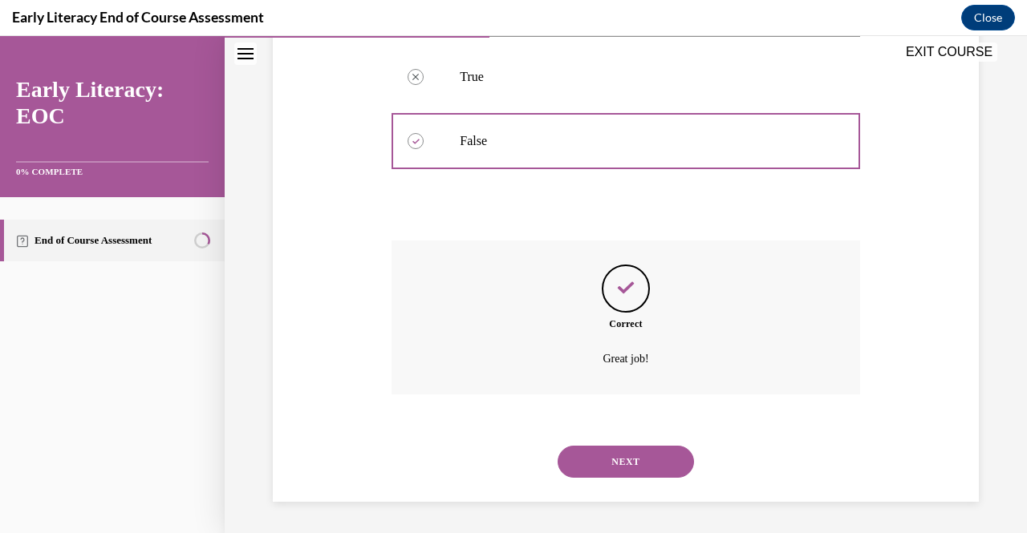
click at [616, 461] on button "NEXT" at bounding box center [626, 462] width 136 height 32
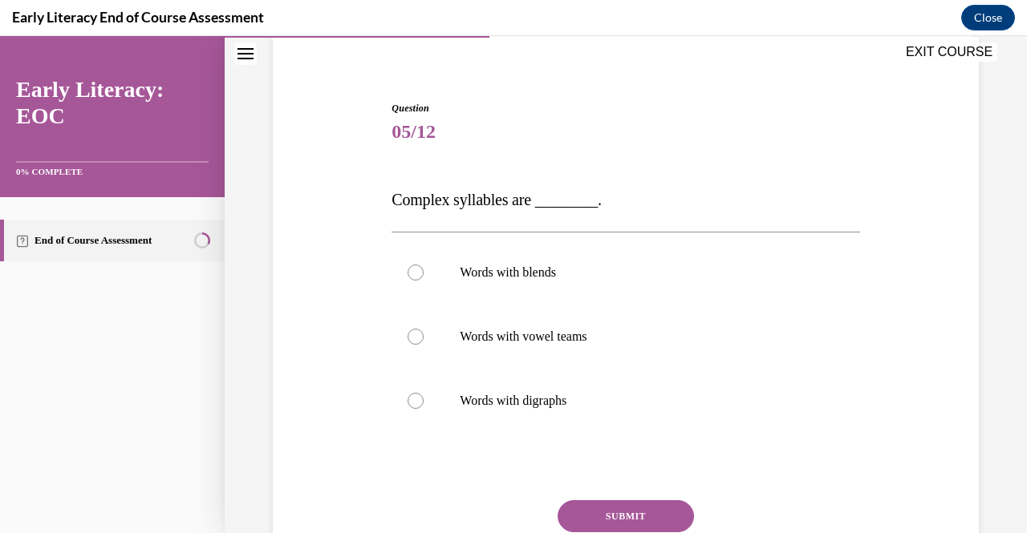
scroll to position [137, 0]
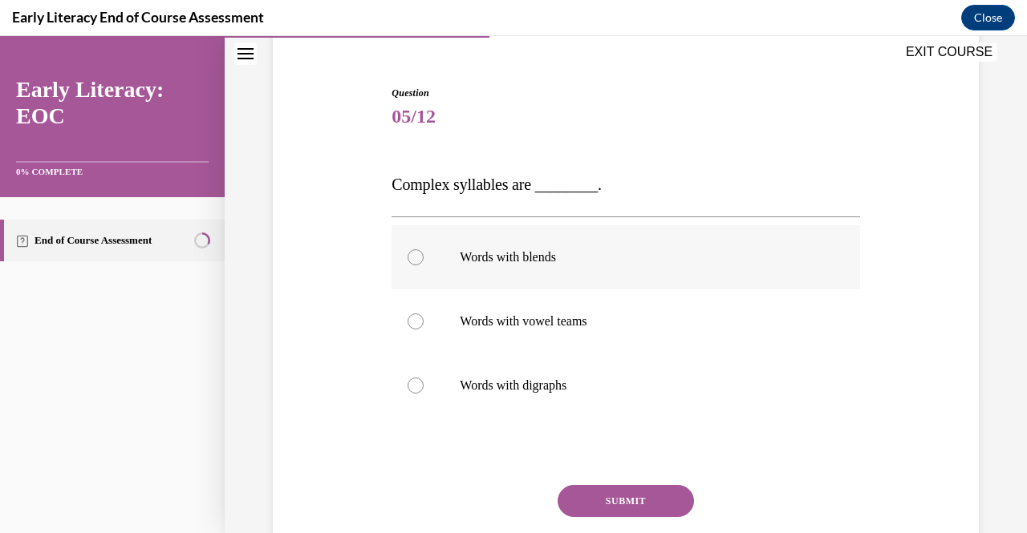
click at [529, 254] on p "Words with blends" at bounding box center [639, 257] width 359 height 16
click at [629, 489] on button "SUBMIT" at bounding box center [626, 501] width 136 height 32
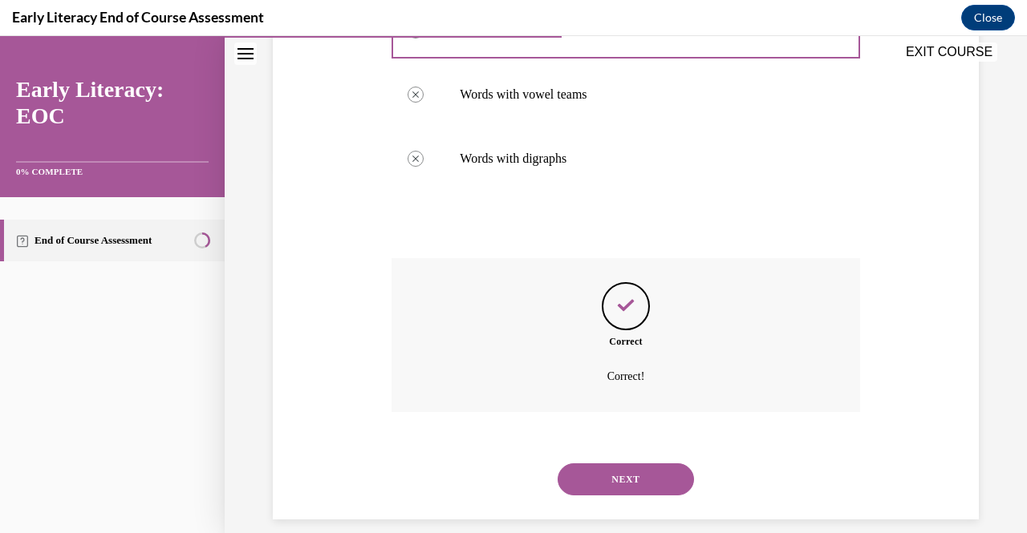
scroll to position [382, 0]
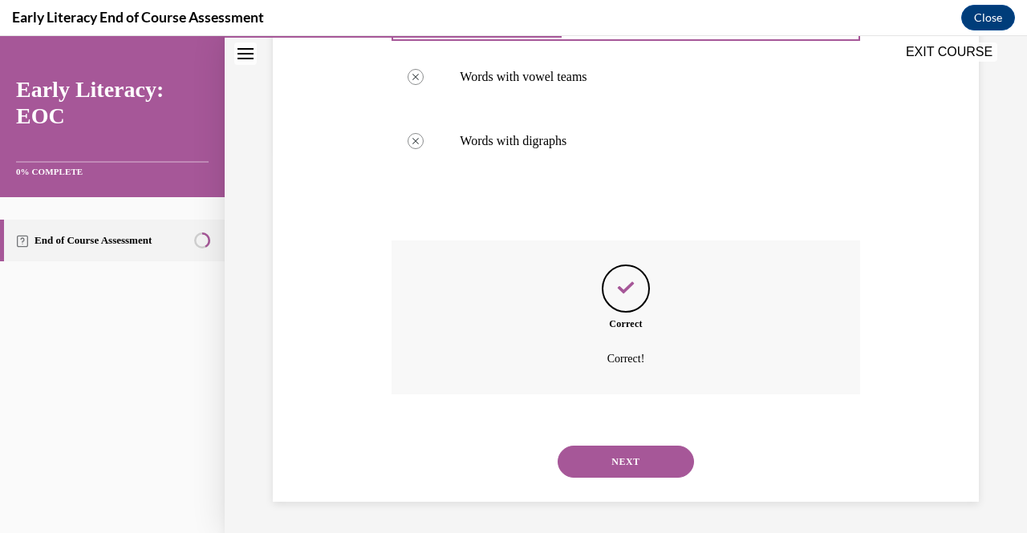
click at [611, 466] on button "NEXT" at bounding box center [626, 462] width 136 height 32
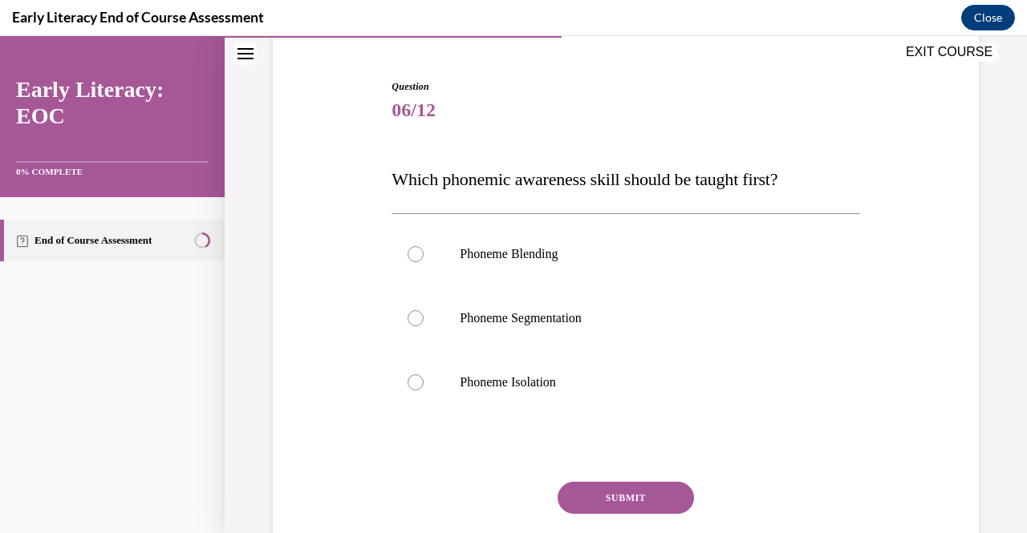
scroll to position [144, 0]
click at [490, 371] on div at bounding box center [625, 382] width 468 height 64
click at [616, 490] on button "SUBMIT" at bounding box center [626, 497] width 136 height 32
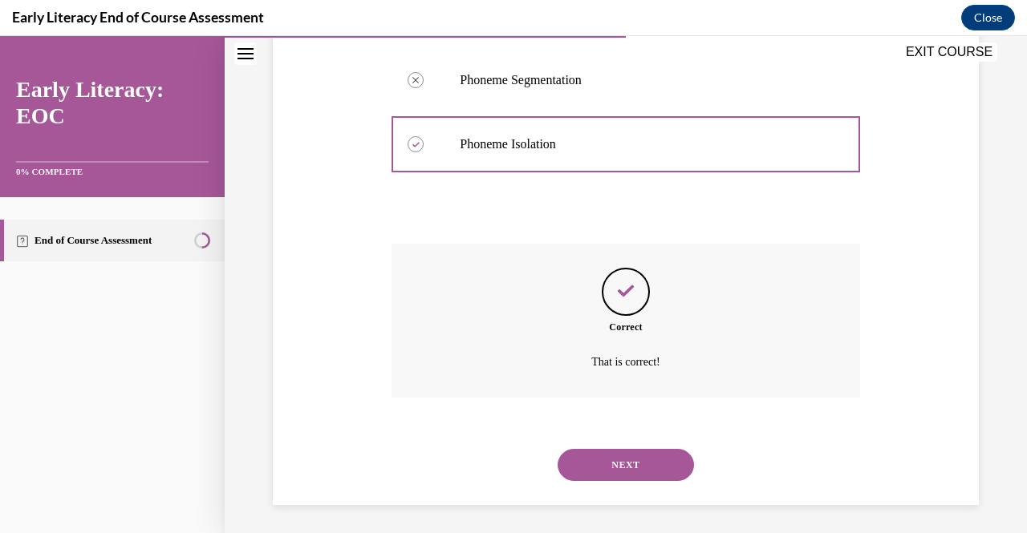
scroll to position [385, 0]
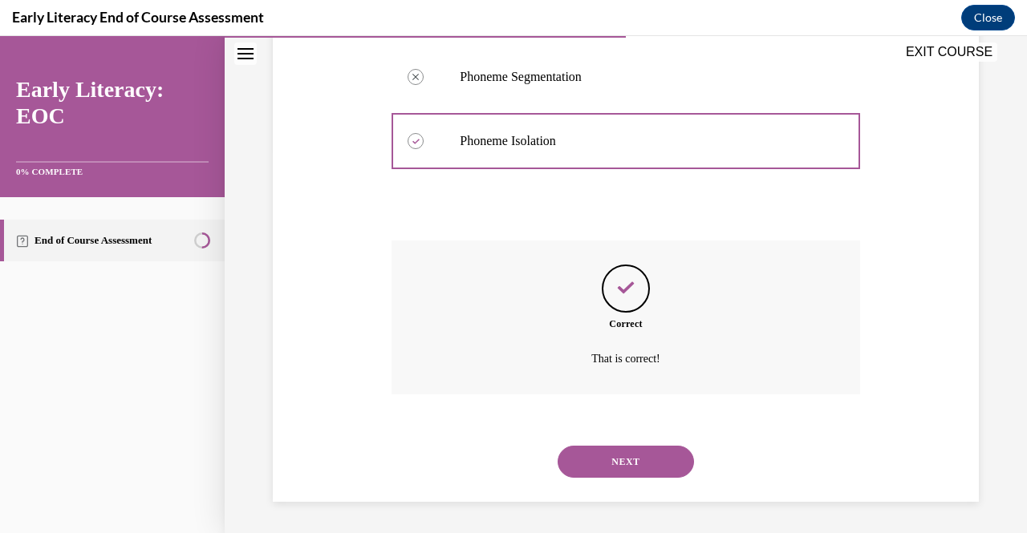
click at [616, 490] on div "NEXT" at bounding box center [625, 462] width 468 height 64
click at [610, 468] on button "NEXT" at bounding box center [626, 462] width 136 height 32
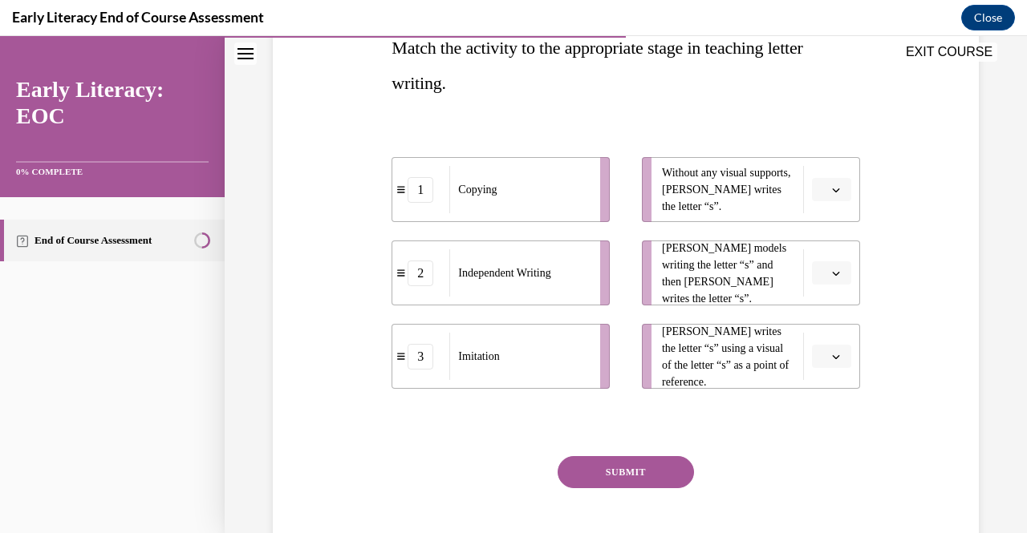
scroll to position [276, 0]
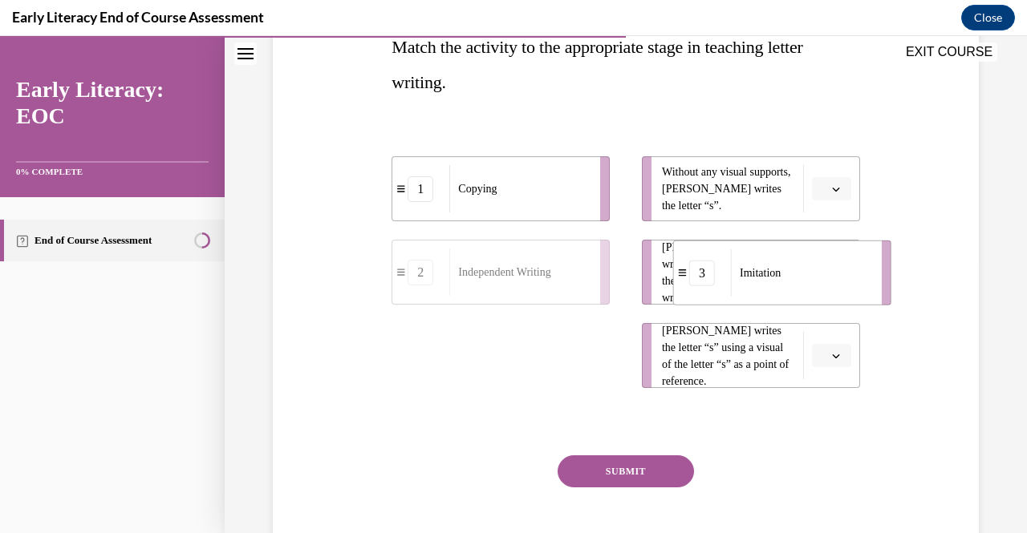
drag, startPoint x: 552, startPoint y: 364, endPoint x: 832, endPoint y: 281, distance: 292.1
click at [832, 281] on div "Imitation" at bounding box center [801, 272] width 140 height 47
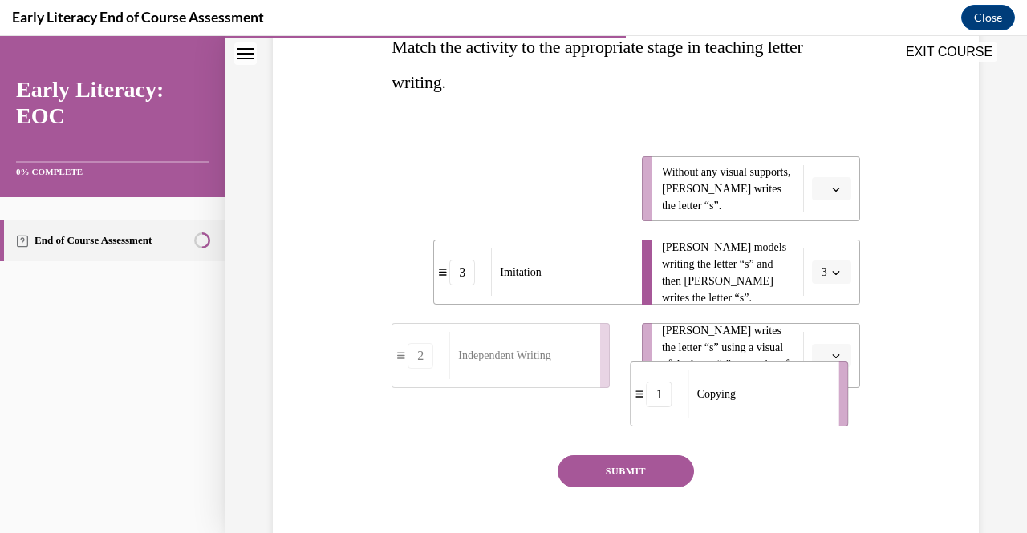
drag, startPoint x: 488, startPoint y: 209, endPoint x: 731, endPoint y: 413, distance: 317.2
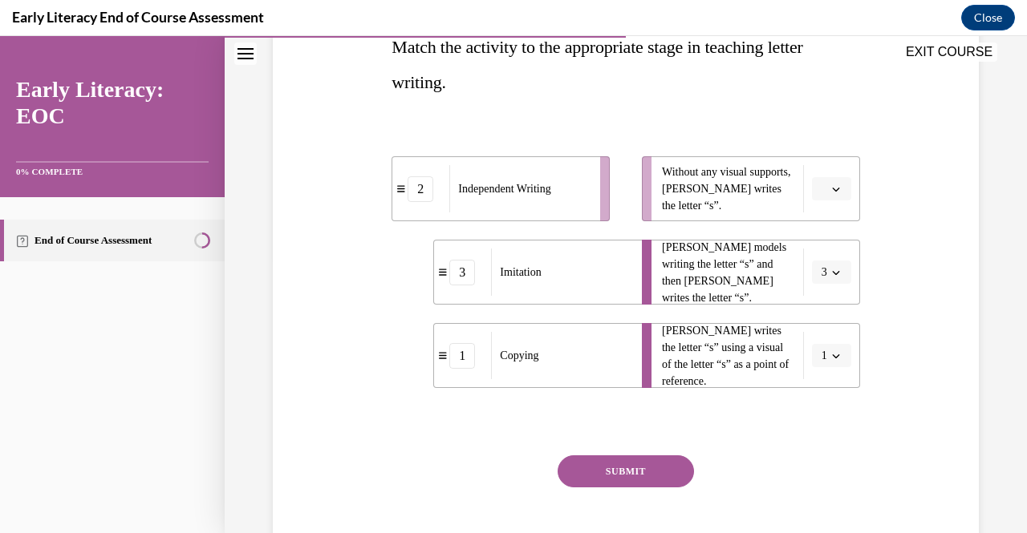
click at [575, 363] on div "Copying" at bounding box center [561, 355] width 140 height 47
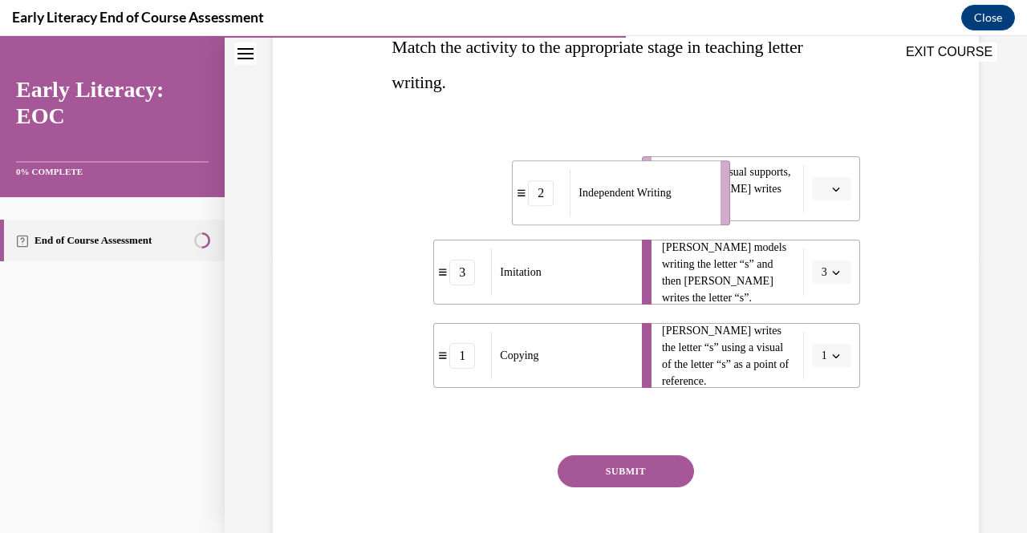
drag, startPoint x: 568, startPoint y: 192, endPoint x: 688, endPoint y: 197, distance: 120.4
click at [688, 197] on div "Independent Writing" at bounding box center [640, 192] width 140 height 47
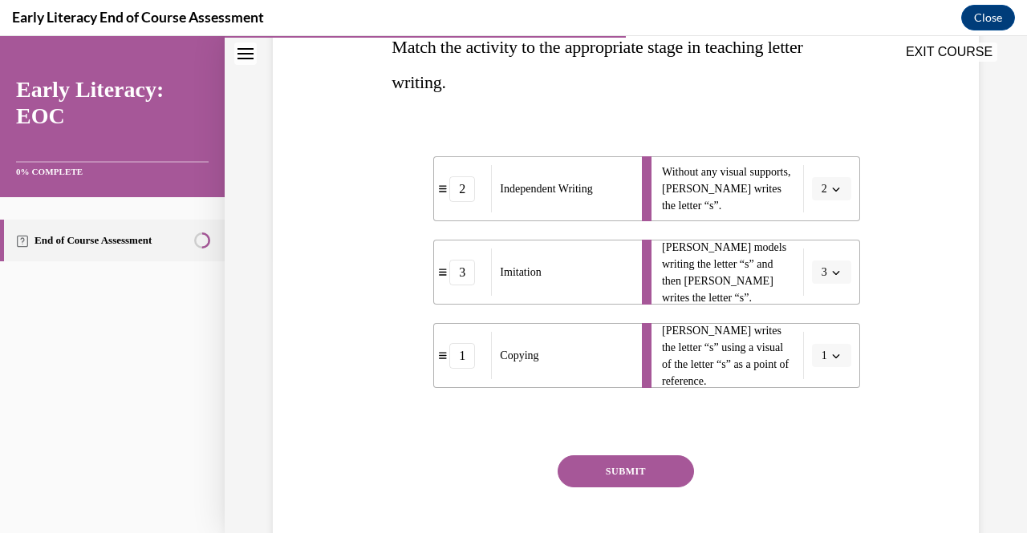
click at [647, 473] on button "SUBMIT" at bounding box center [626, 472] width 136 height 32
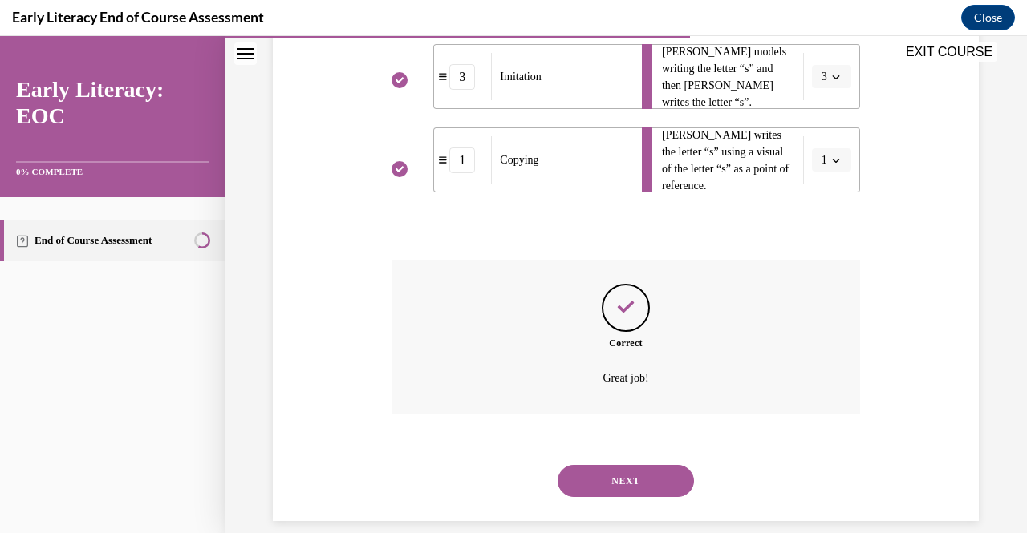
scroll to position [491, 0]
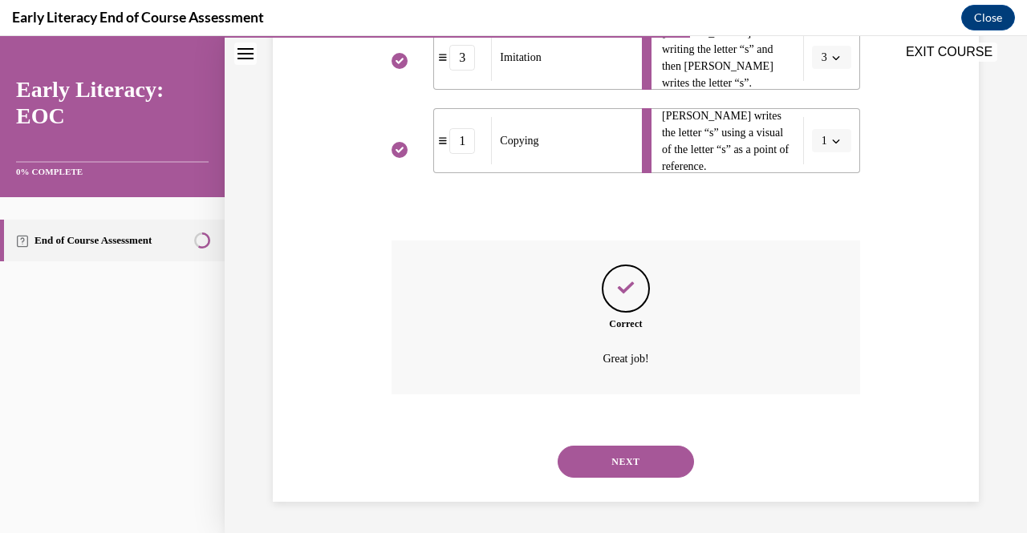
click at [647, 473] on button "NEXT" at bounding box center [626, 462] width 136 height 32
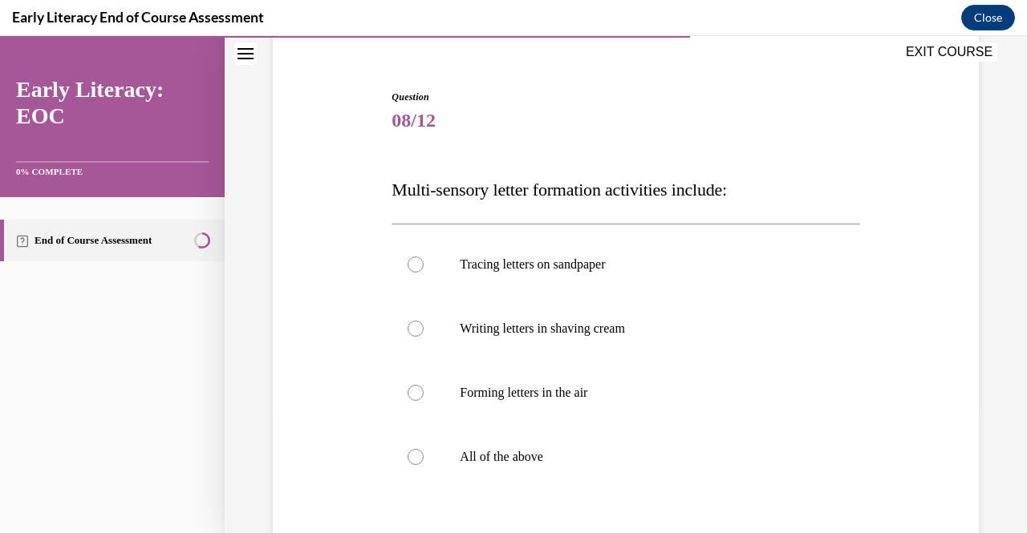
scroll to position [145, 0]
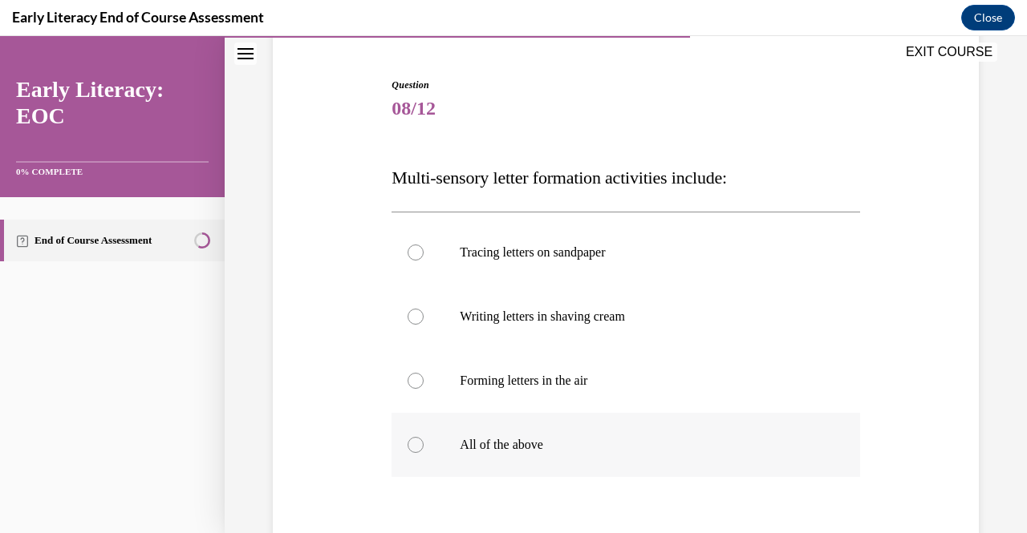
click at [460, 432] on div at bounding box center [625, 445] width 468 height 64
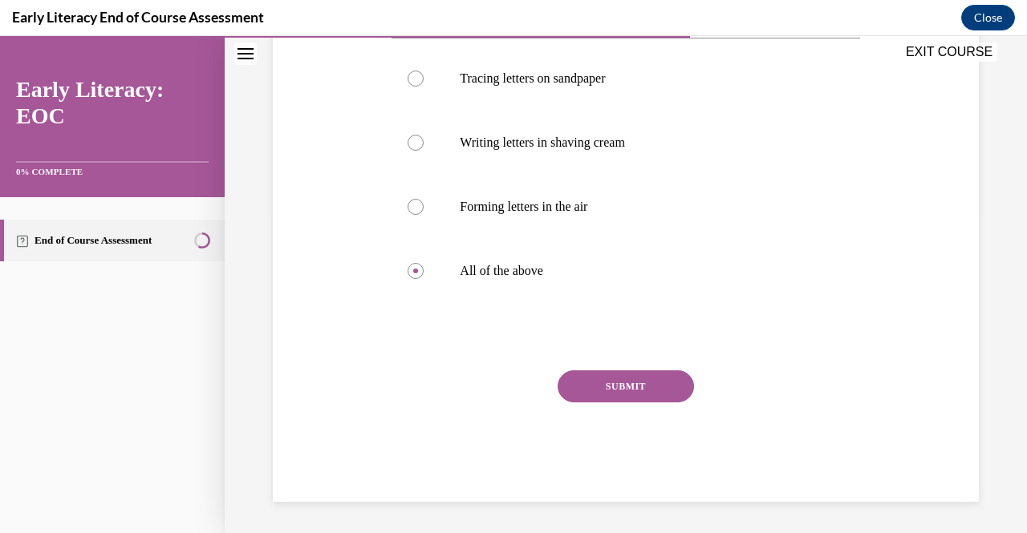
click at [568, 386] on button "SUBMIT" at bounding box center [626, 387] width 136 height 32
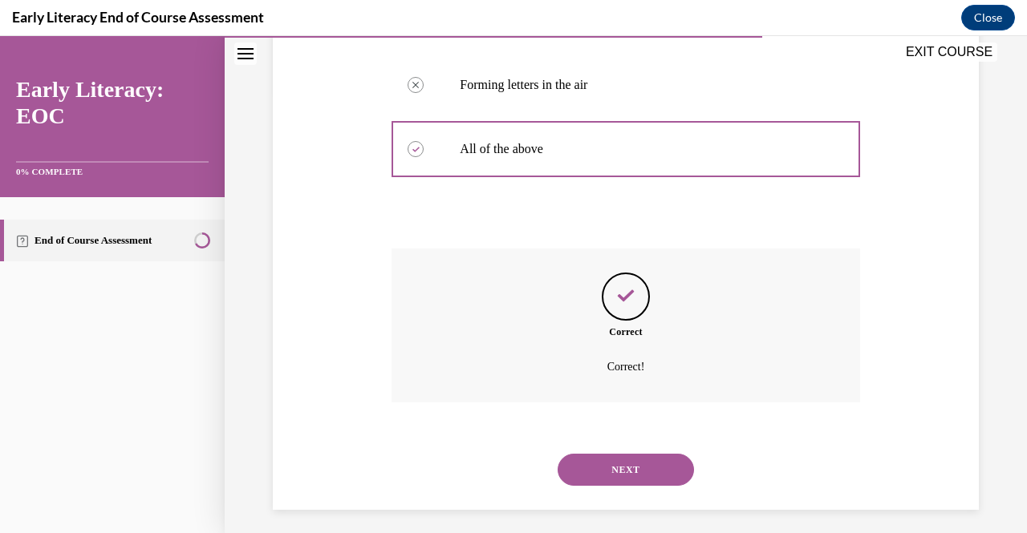
scroll to position [449, 0]
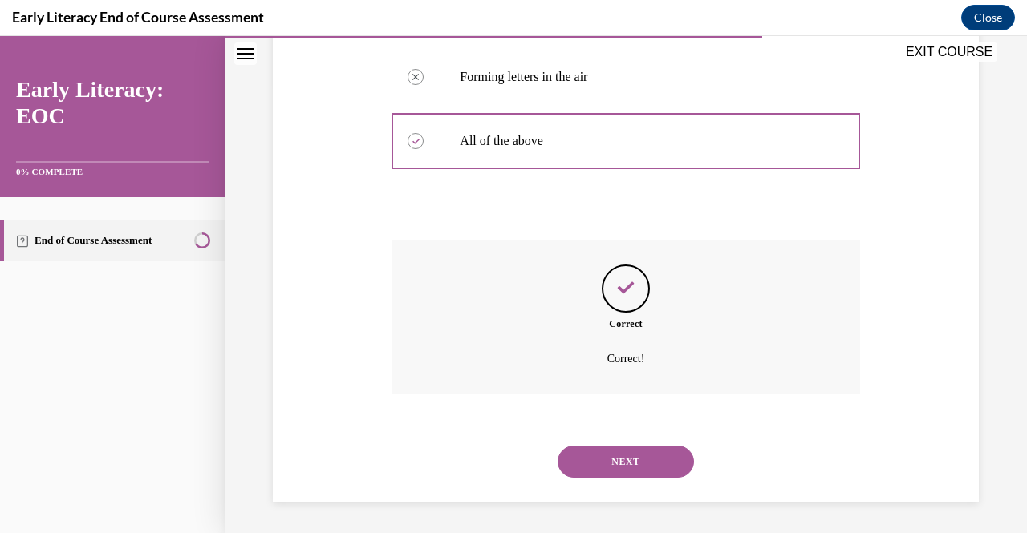
click at [604, 462] on button "NEXT" at bounding box center [626, 462] width 136 height 32
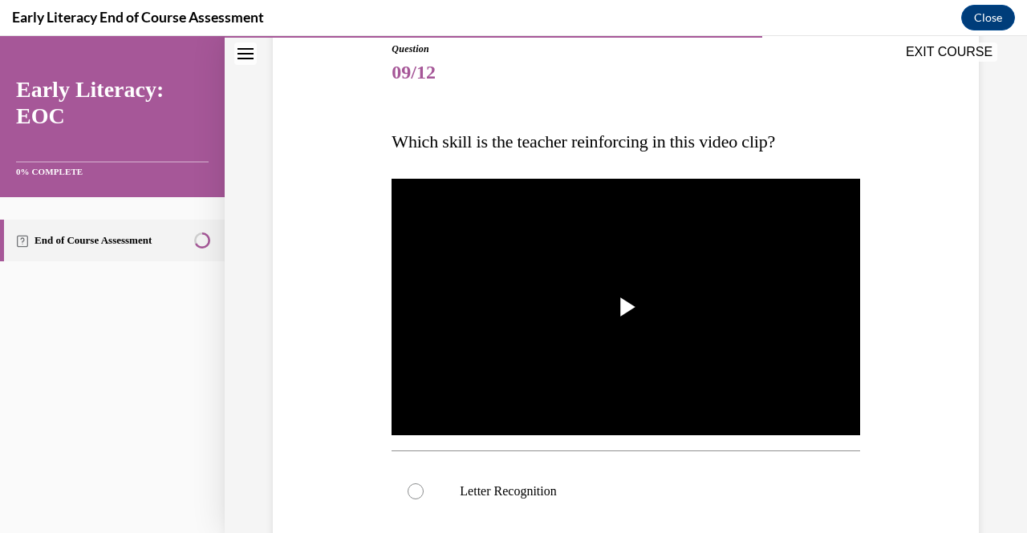
scroll to position [182, 0]
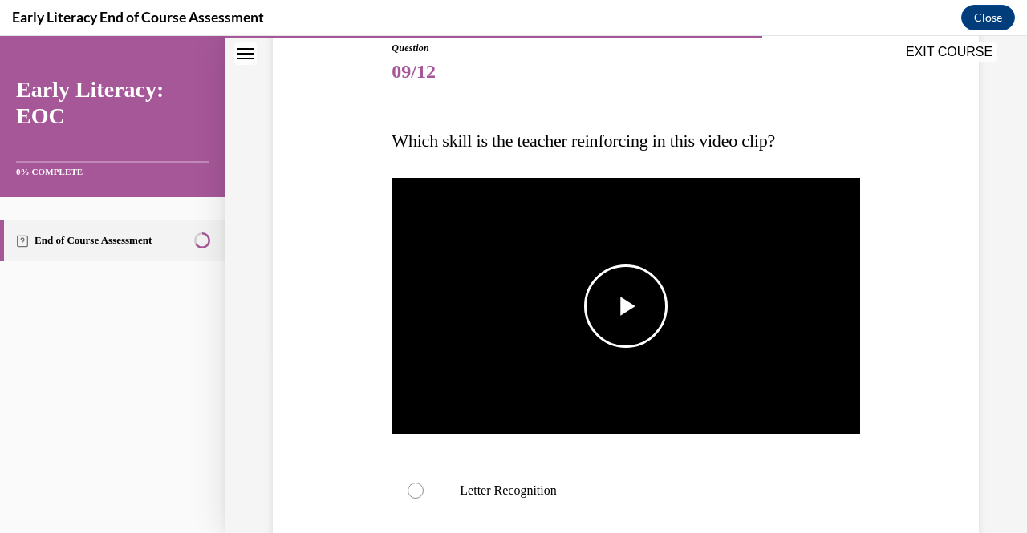
click at [602, 378] on img "Video player" at bounding box center [625, 306] width 468 height 263
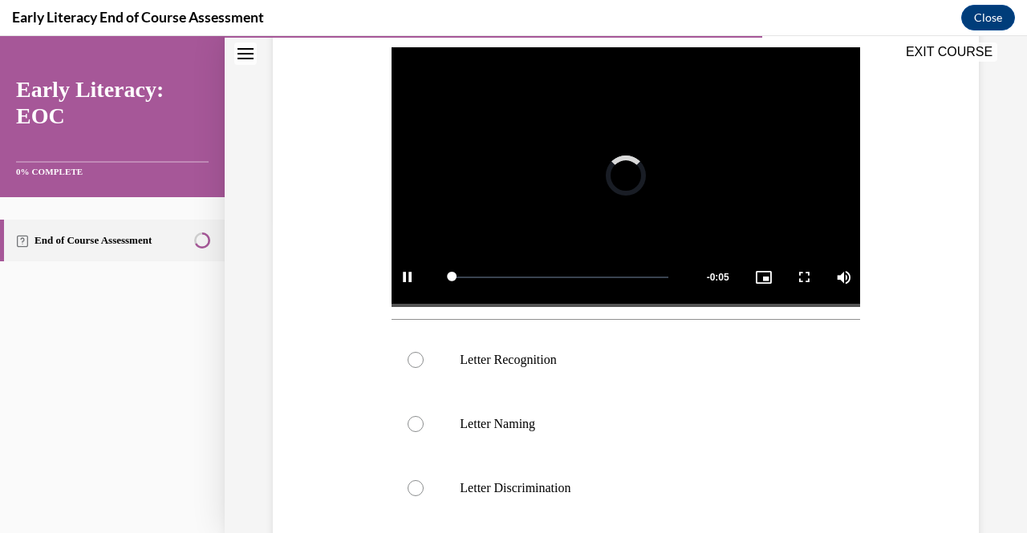
scroll to position [343, 0]
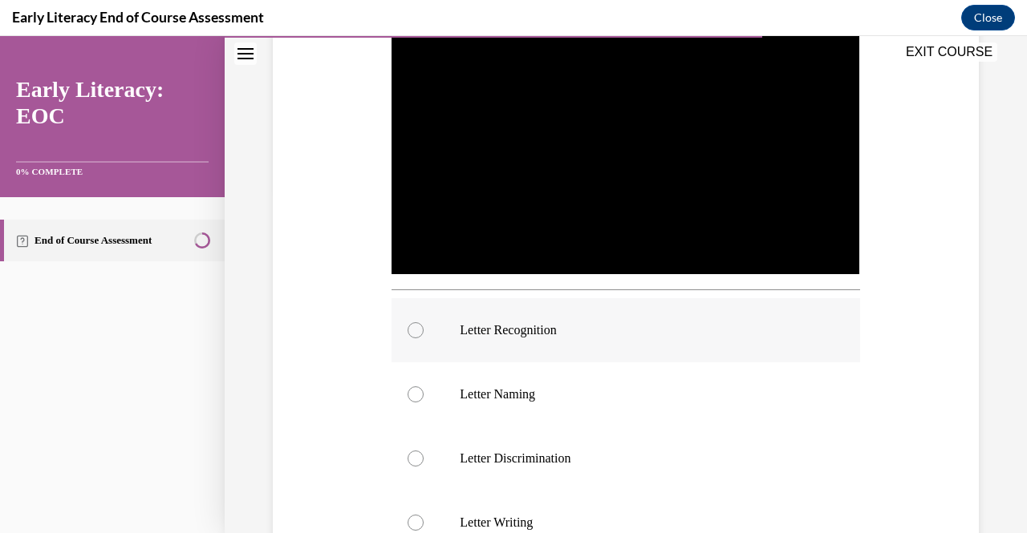
click at [547, 335] on div at bounding box center [625, 330] width 468 height 64
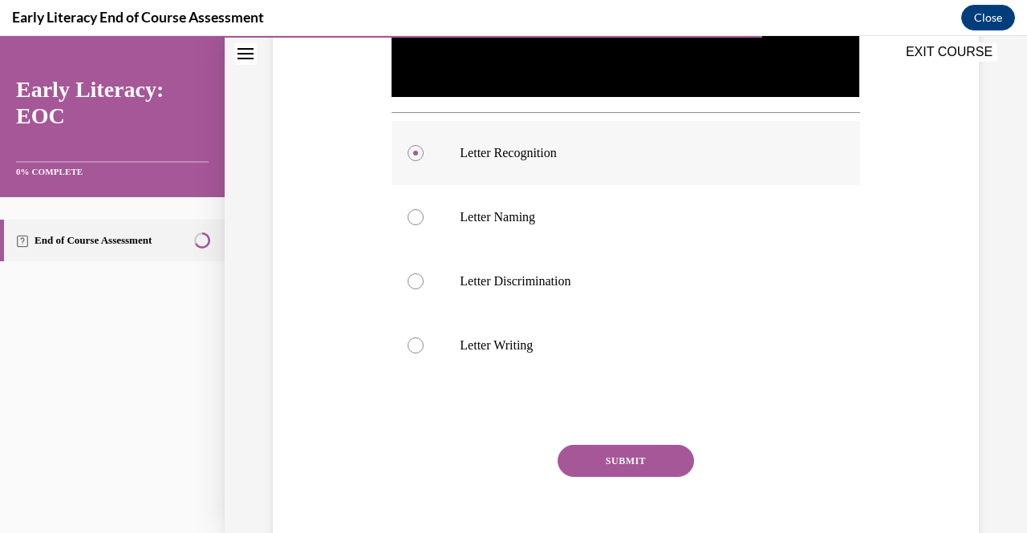
scroll to position [521, 0]
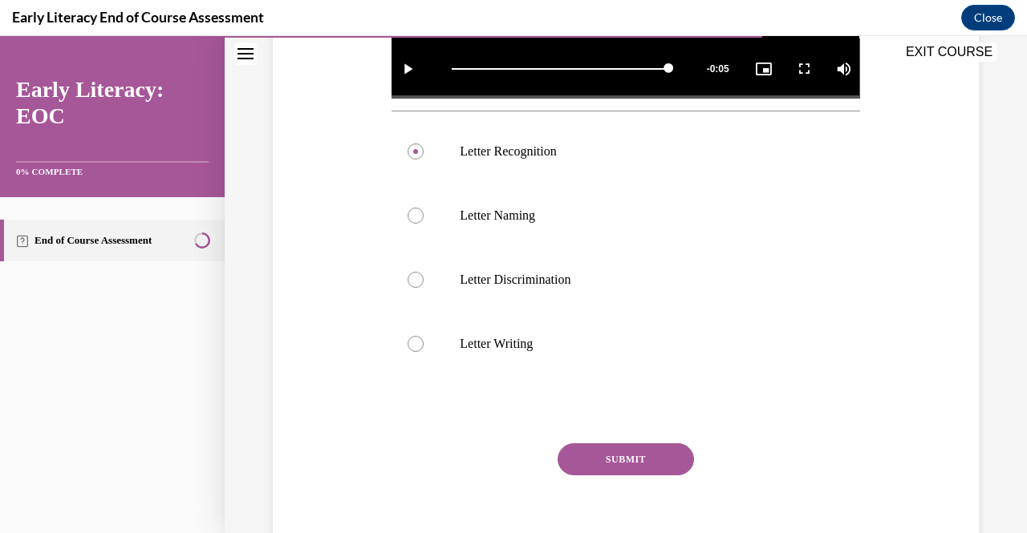
click at [591, 453] on button "SUBMIT" at bounding box center [626, 460] width 136 height 32
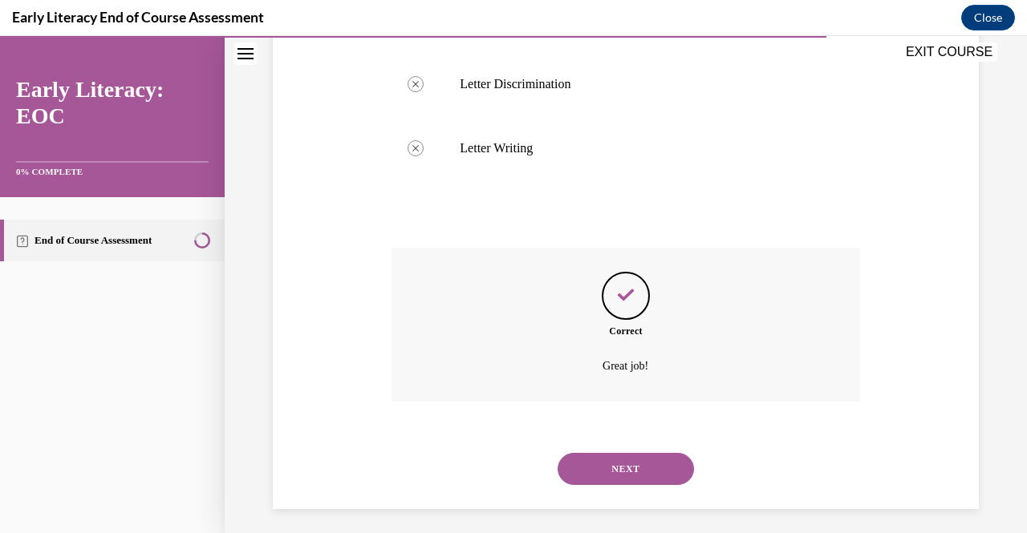
scroll to position [720, 0]
click at [598, 458] on button "NEXT" at bounding box center [626, 467] width 136 height 32
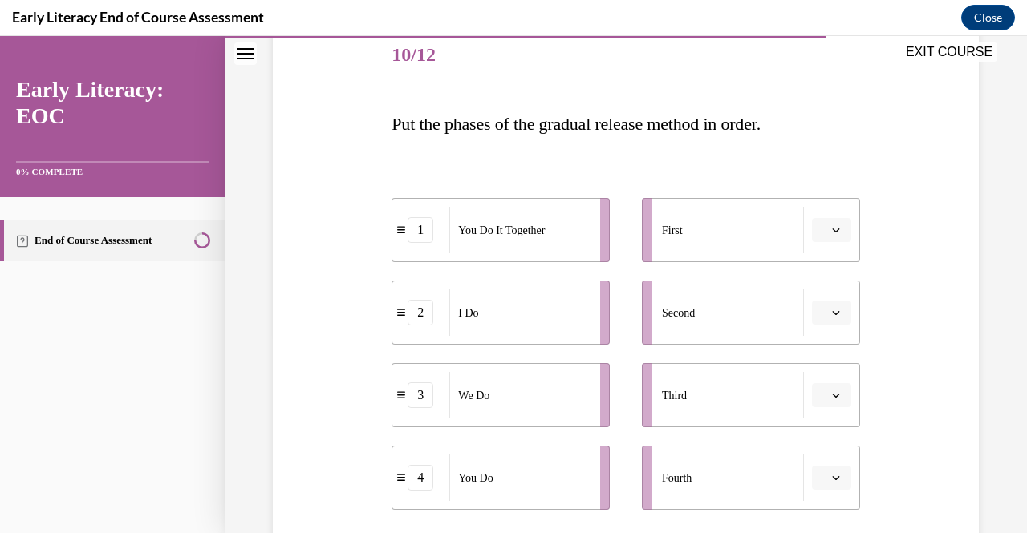
scroll to position [281, 0]
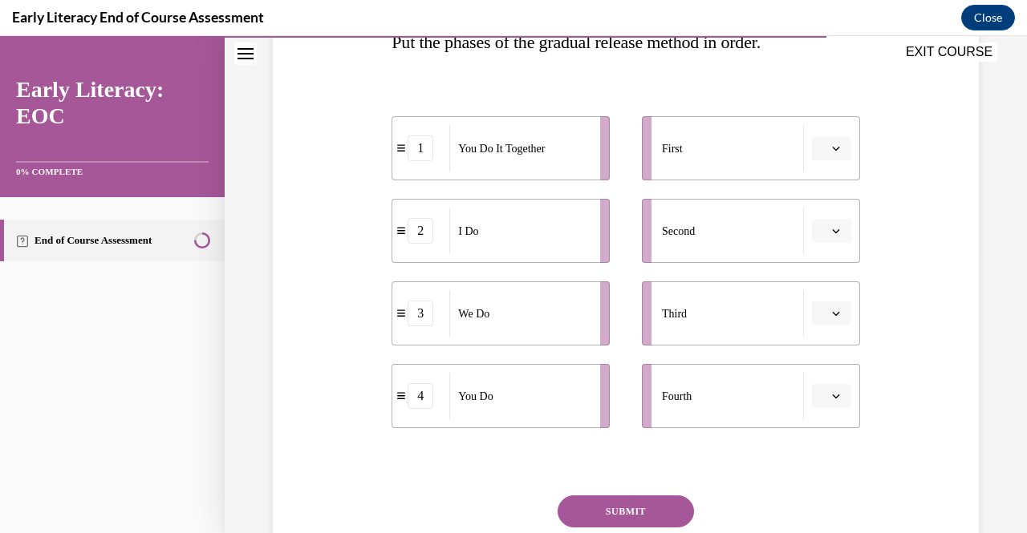
click at [505, 253] on div "I Do" at bounding box center [519, 231] width 140 height 47
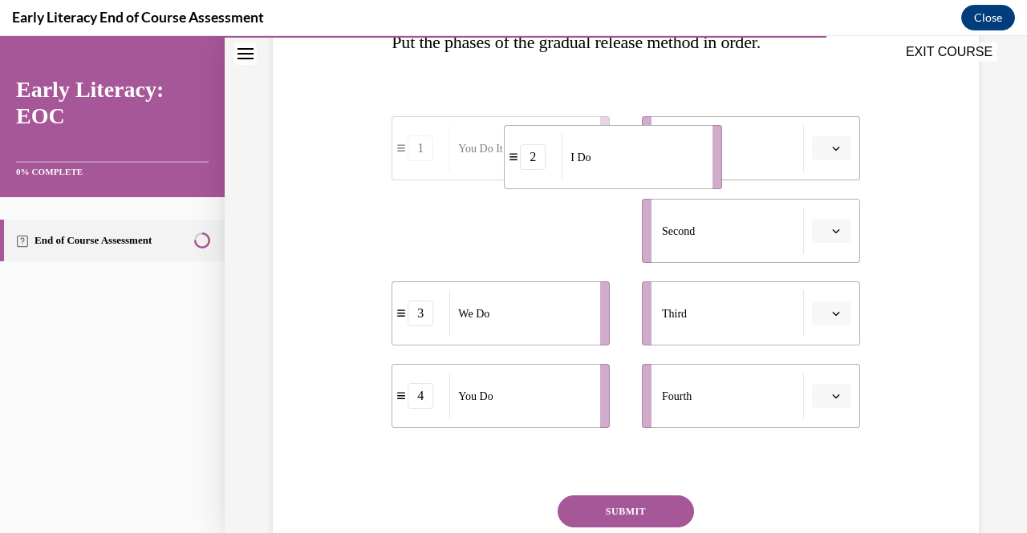
drag, startPoint x: 505, startPoint y: 253, endPoint x: 615, endPoint y: 179, distance: 133.1
click at [615, 179] on div "I Do" at bounding box center [632, 157] width 140 height 47
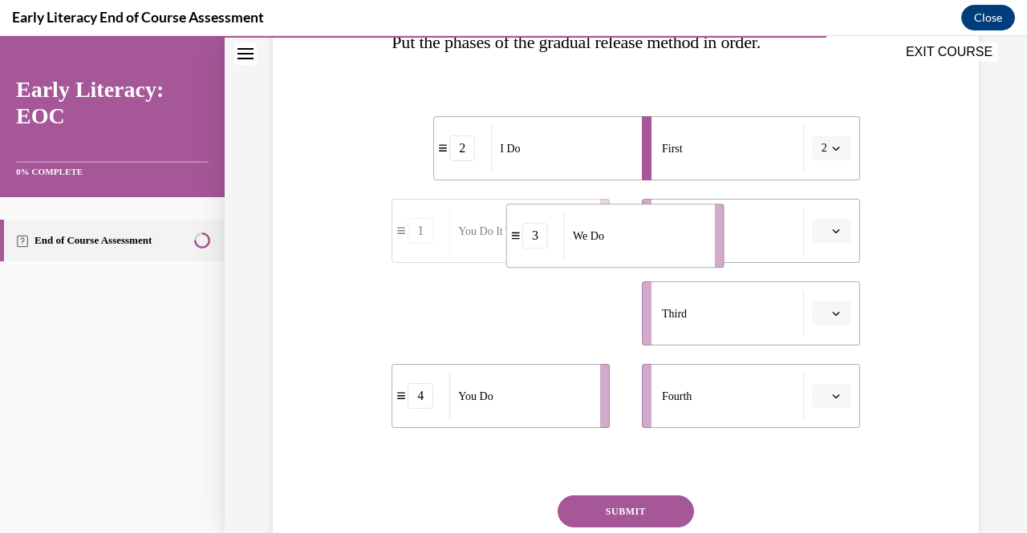
drag, startPoint x: 528, startPoint y: 300, endPoint x: 643, endPoint y: 222, distance: 138.6
click at [643, 222] on div "We Do" at bounding box center [634, 236] width 140 height 47
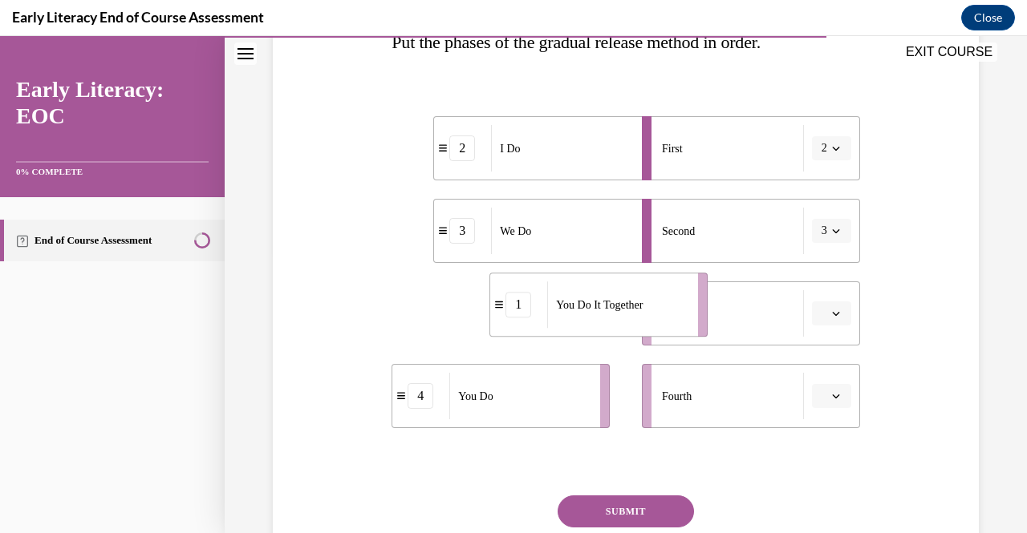
drag, startPoint x: 519, startPoint y: 314, endPoint x: 617, endPoint y: 306, distance: 98.3
click at [617, 306] on span "You Do It Together" at bounding box center [599, 305] width 87 height 17
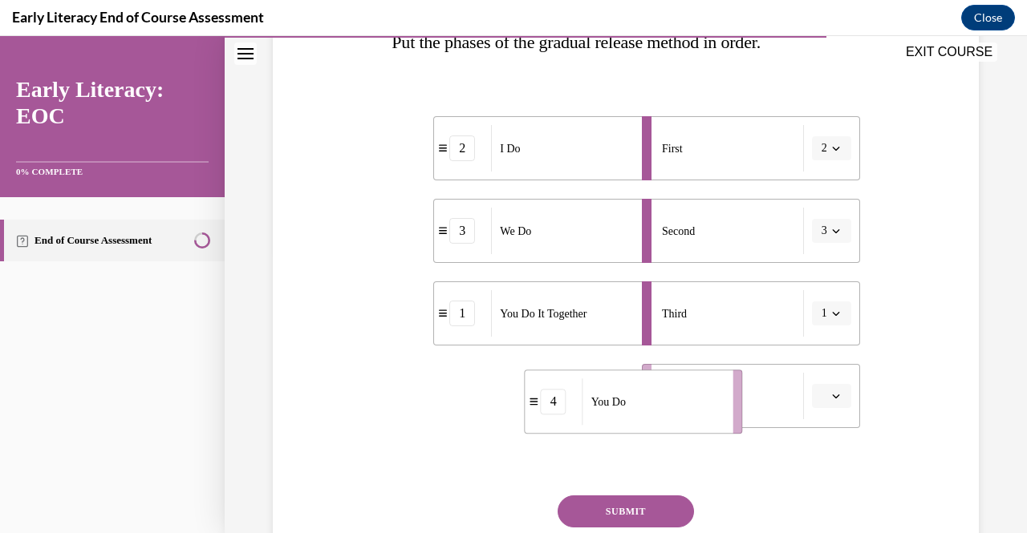
drag, startPoint x: 472, startPoint y: 404, endPoint x: 606, endPoint y: 412, distance: 135.1
click at [606, 411] on span "You Do" at bounding box center [608, 402] width 34 height 17
click at [617, 510] on button "SUBMIT" at bounding box center [626, 512] width 136 height 32
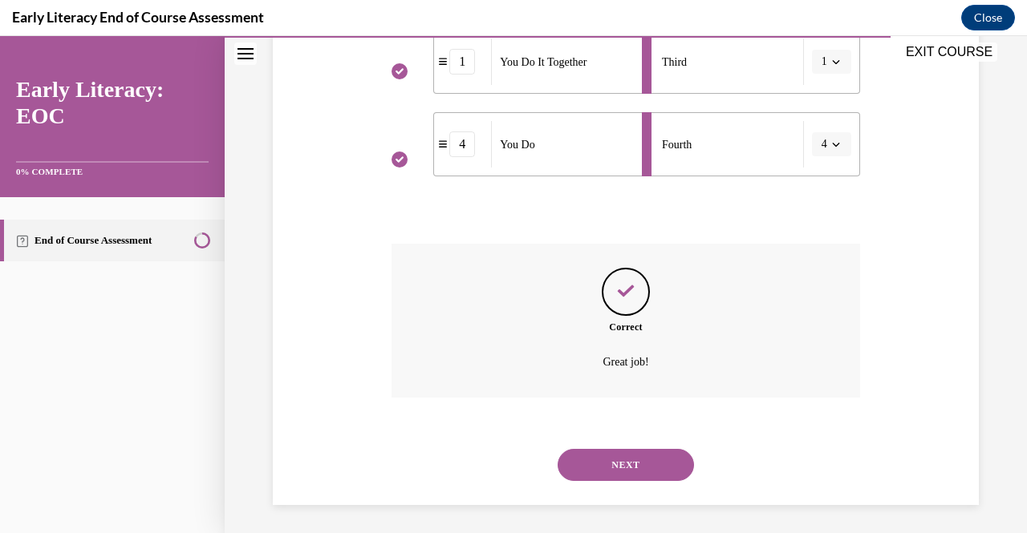
scroll to position [536, 0]
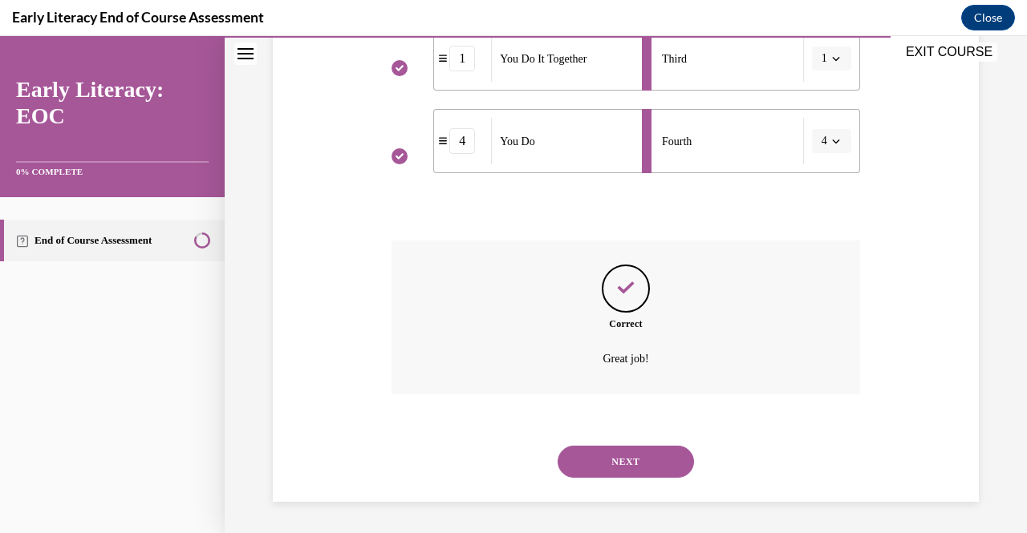
click at [610, 461] on button "NEXT" at bounding box center [626, 462] width 136 height 32
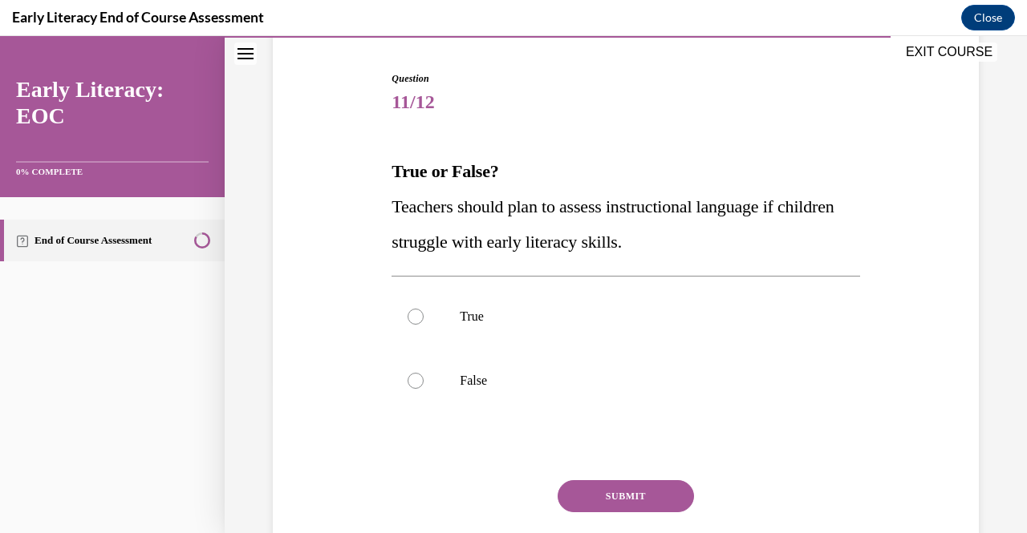
scroll to position [155, 0]
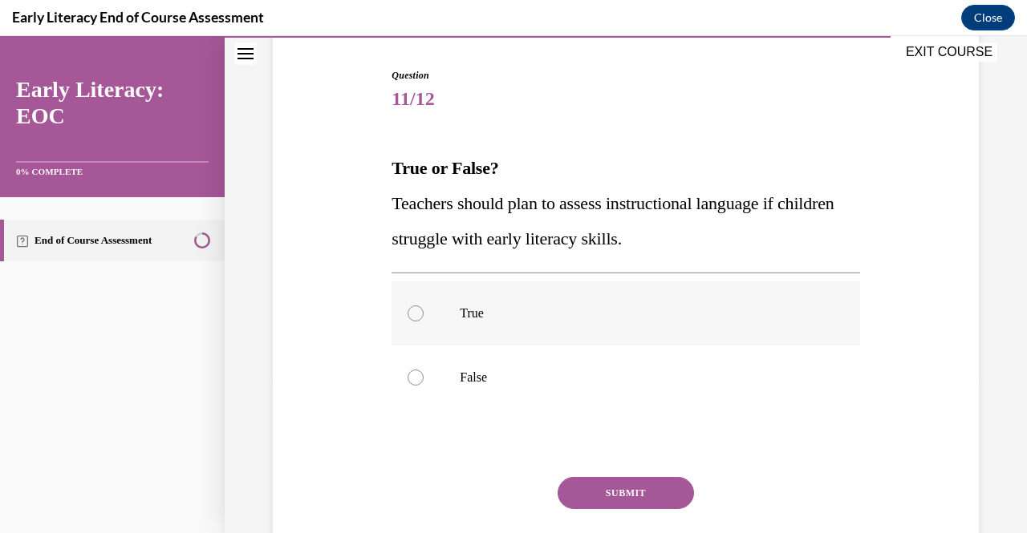
click at [469, 328] on div at bounding box center [625, 314] width 468 height 64
click at [609, 495] on button "SUBMIT" at bounding box center [626, 493] width 136 height 32
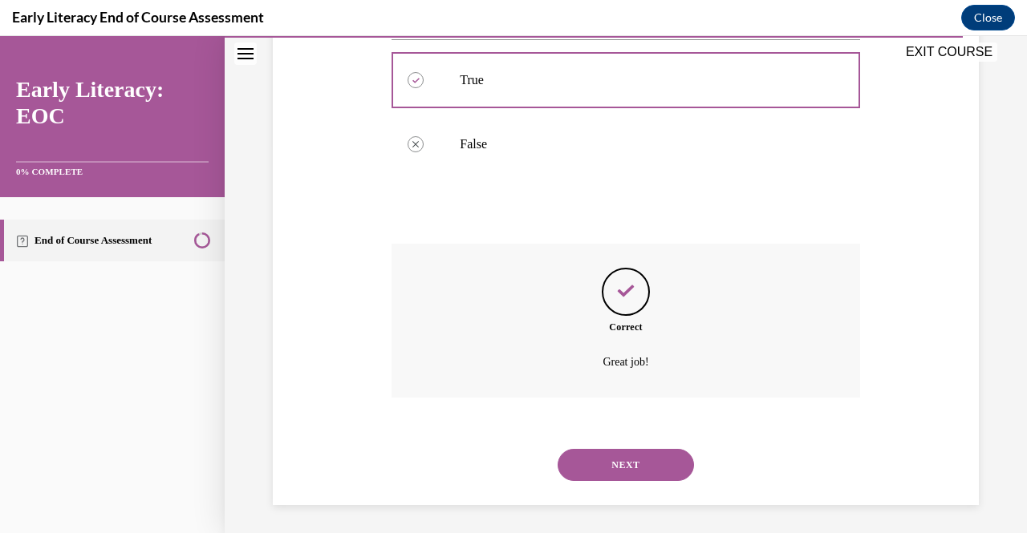
scroll to position [391, 0]
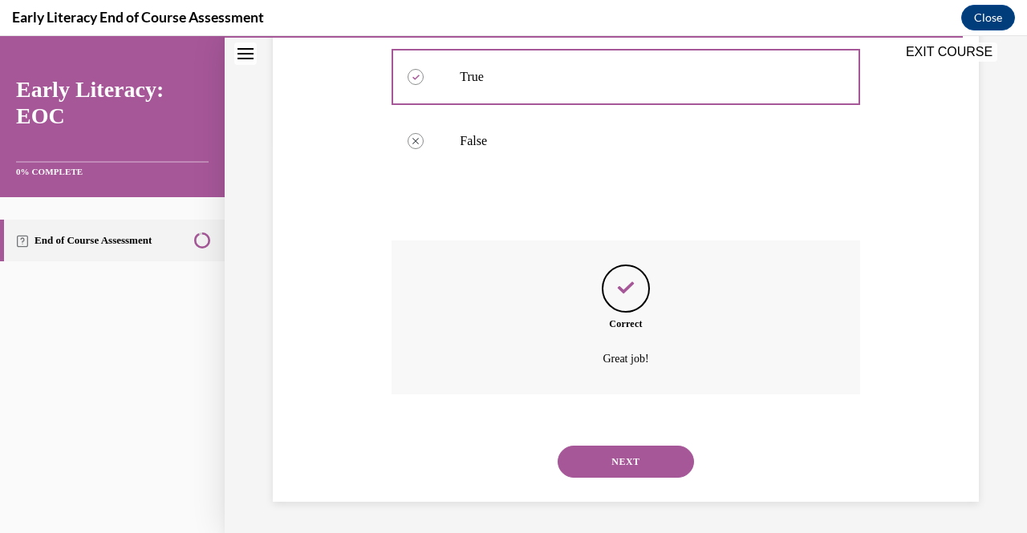
click at [609, 473] on button "NEXT" at bounding box center [626, 462] width 136 height 32
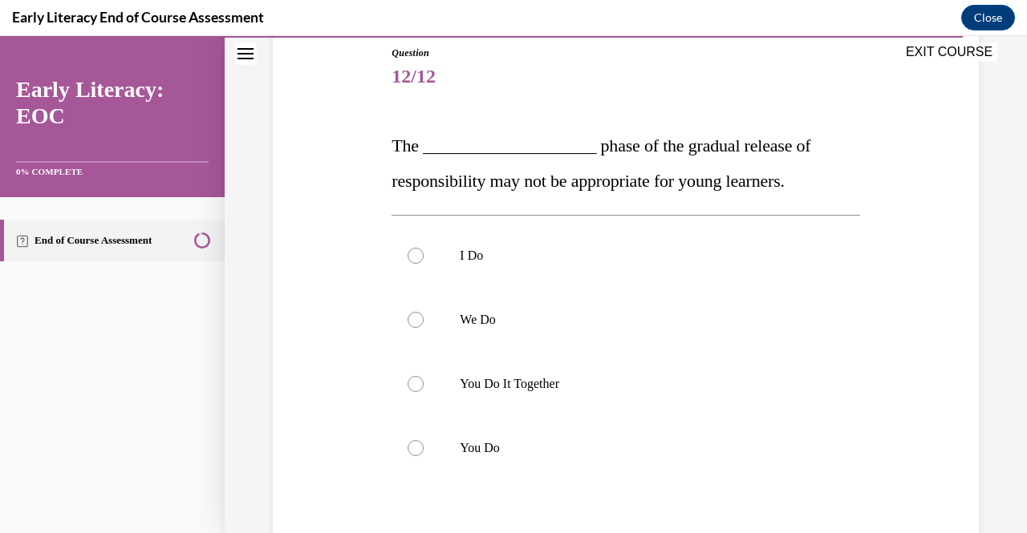
scroll to position [178, 0]
click at [538, 399] on div at bounding box center [625, 383] width 468 height 64
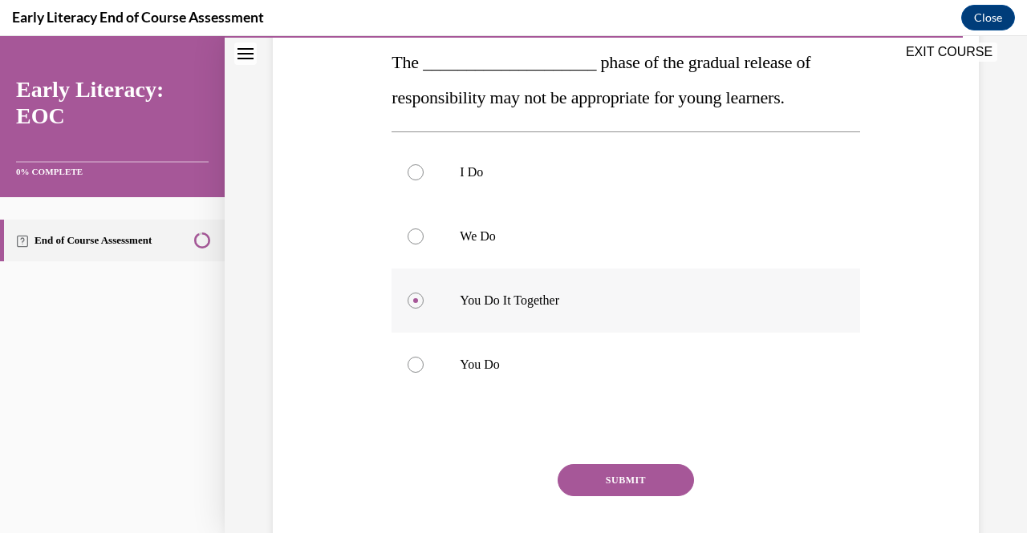
scroll to position [283, 0]
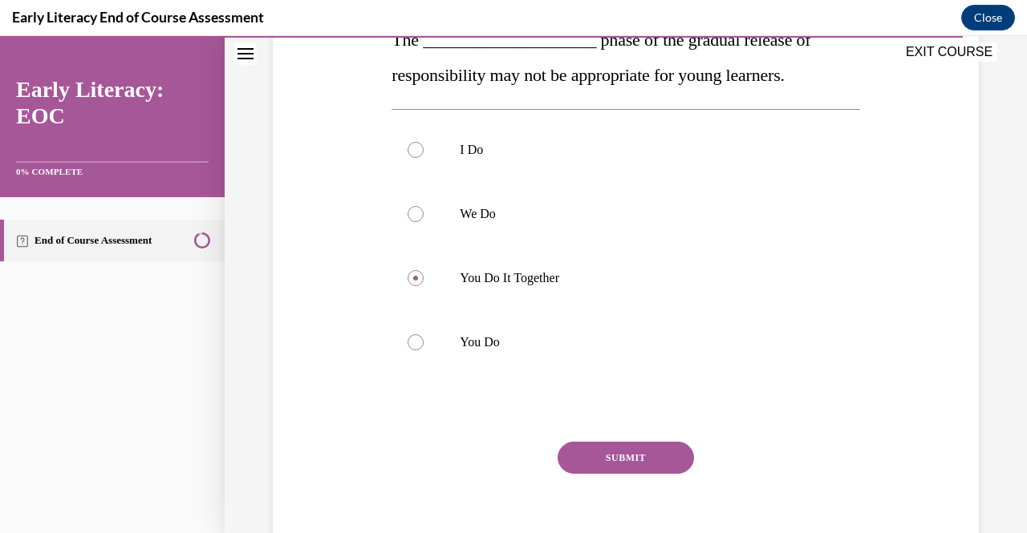
click at [619, 453] on button "SUBMIT" at bounding box center [626, 458] width 136 height 32
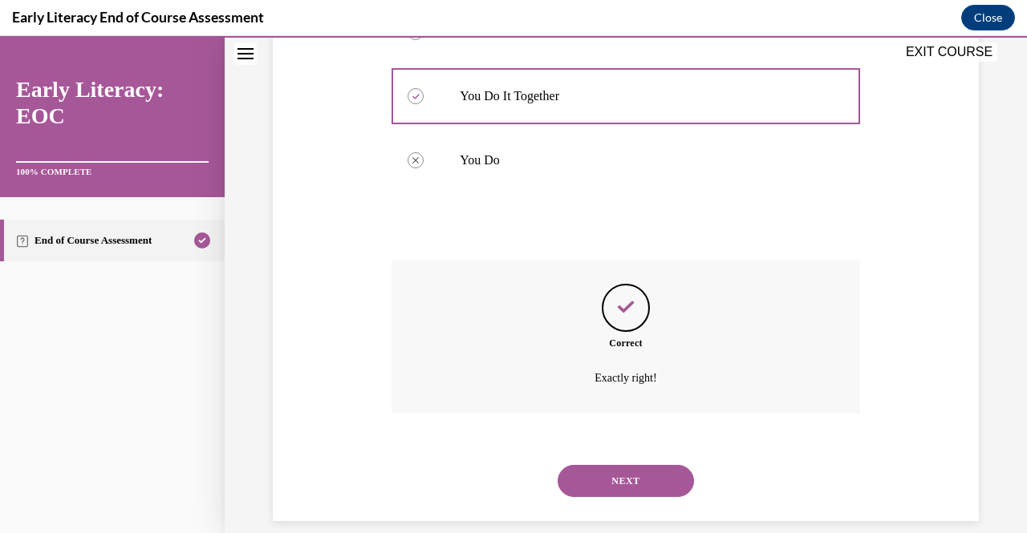
scroll to position [485, 0]
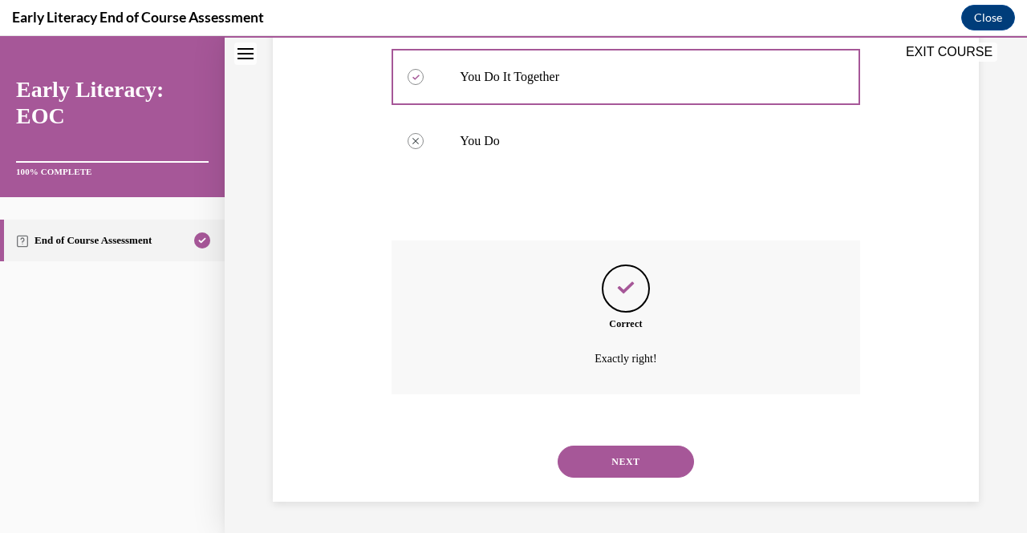
click at [614, 477] on div "NEXT" at bounding box center [625, 462] width 468 height 64
click at [606, 463] on button "NEXT" at bounding box center [626, 462] width 136 height 32
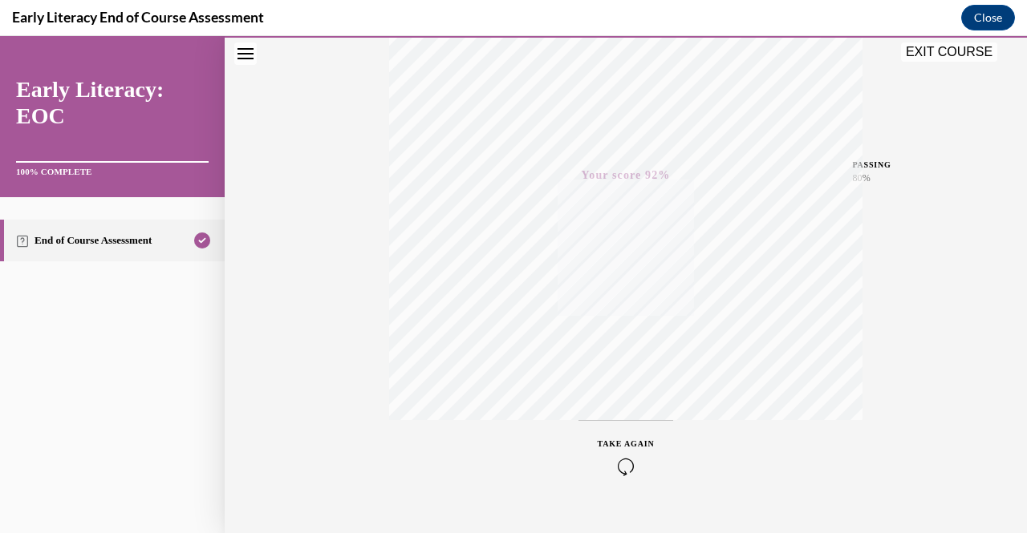
scroll to position [324, 0]
click at [955, 54] on button "EXIT COURSE" at bounding box center [949, 52] width 96 height 19
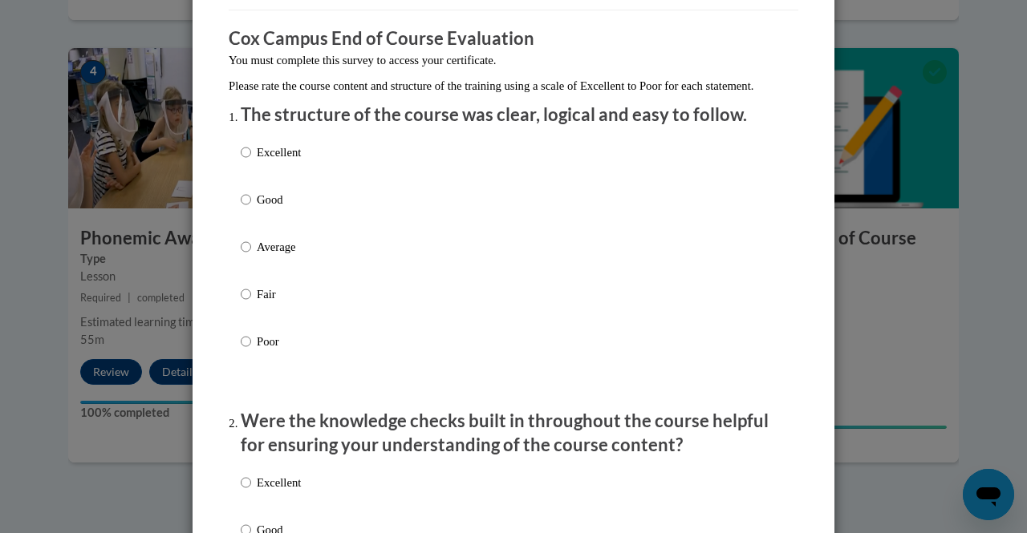
scroll to position [124, 0]
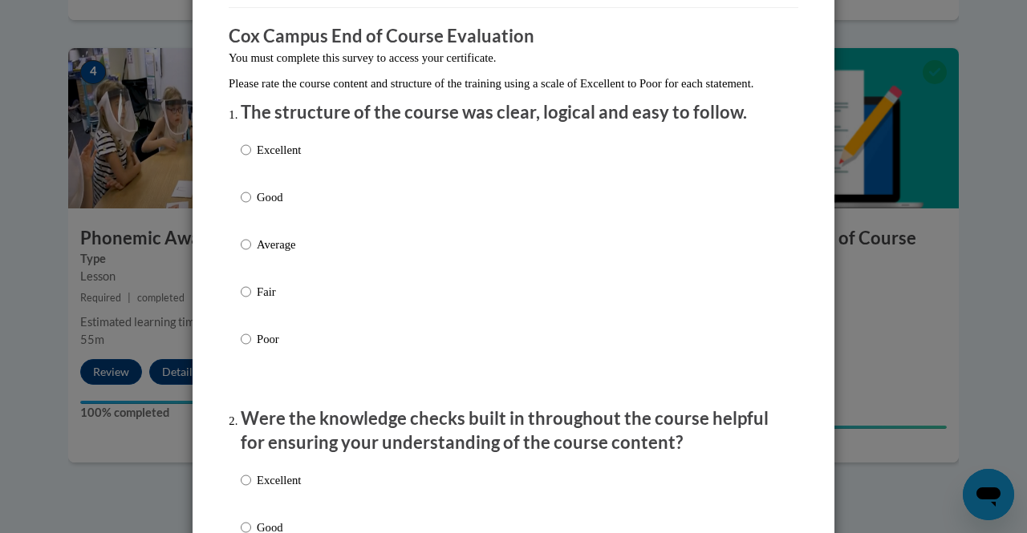
click at [257, 254] on p "Average" at bounding box center [279, 245] width 44 height 18
click at [251, 254] on input "Average" at bounding box center [246, 245] width 10 height 18
radio input "true"
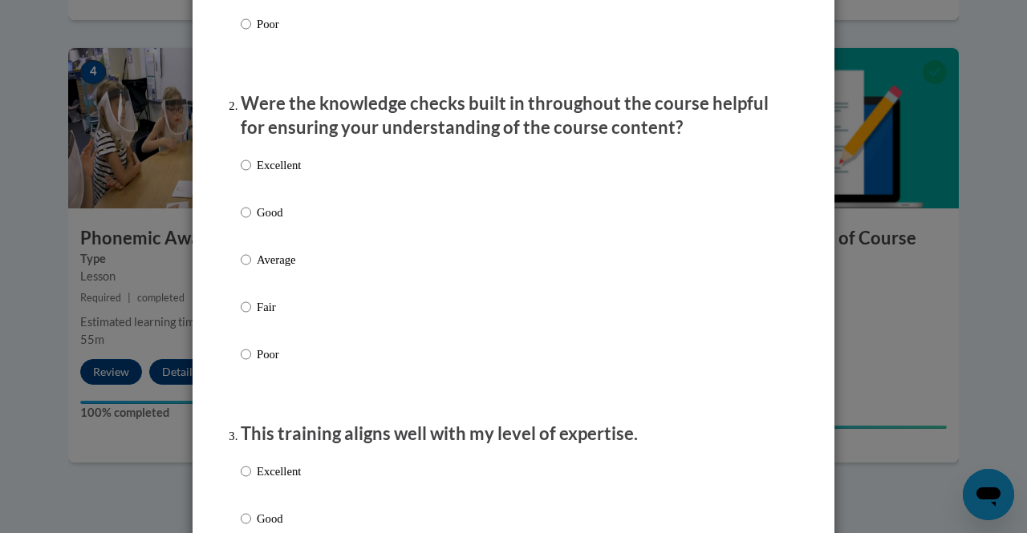
scroll to position [440, 0]
click at [262, 221] on p "Good" at bounding box center [279, 212] width 44 height 18
click at [251, 221] on input "Good" at bounding box center [246, 212] width 10 height 18
radio input "true"
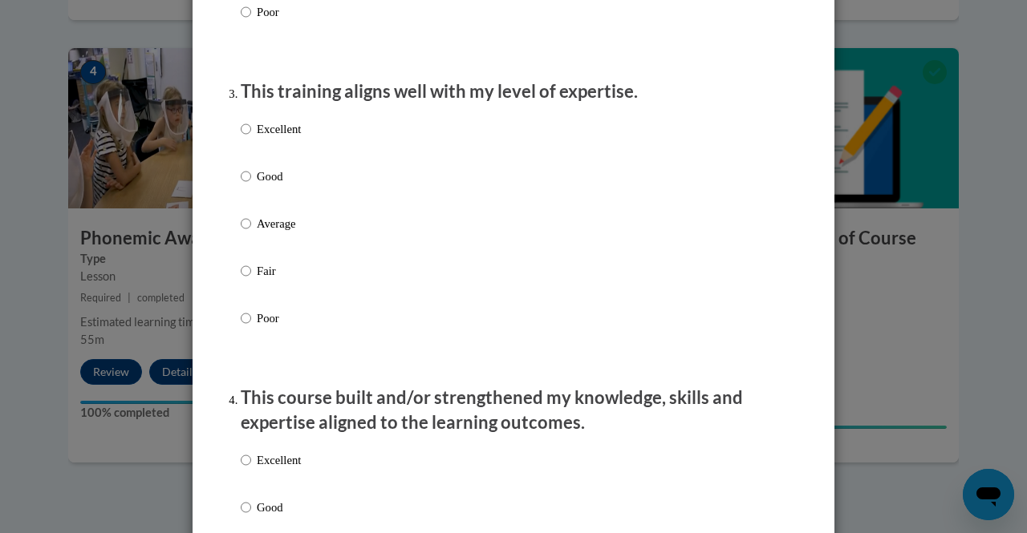
scroll to position [789, 0]
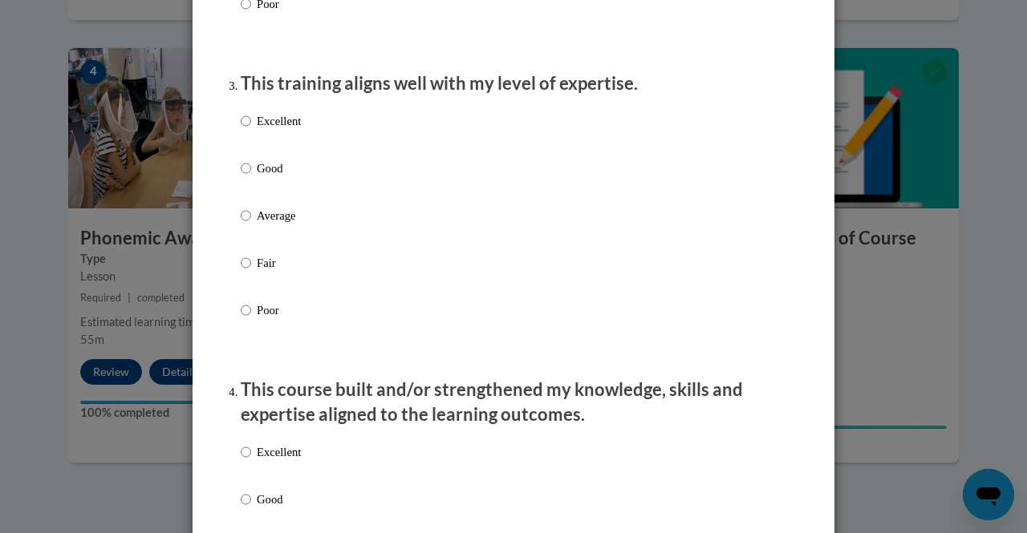
click at [266, 177] on p "Good" at bounding box center [279, 169] width 44 height 18
click at [251, 177] on input "Good" at bounding box center [246, 169] width 10 height 18
radio input "true"
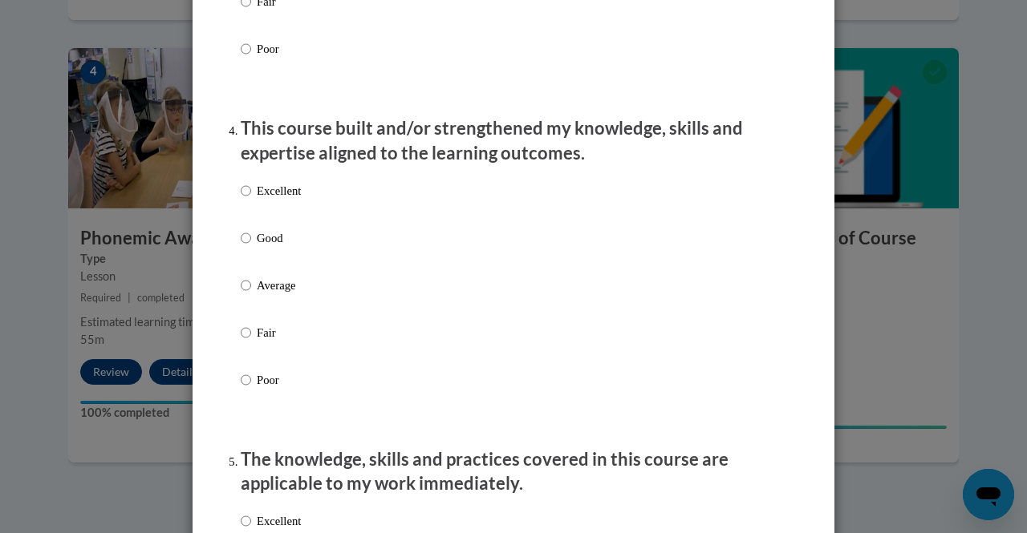
scroll to position [1052, 0]
click at [263, 243] on p "Good" at bounding box center [279, 238] width 44 height 18
click at [251, 243] on input "Good" at bounding box center [246, 238] width 10 height 18
radio input "true"
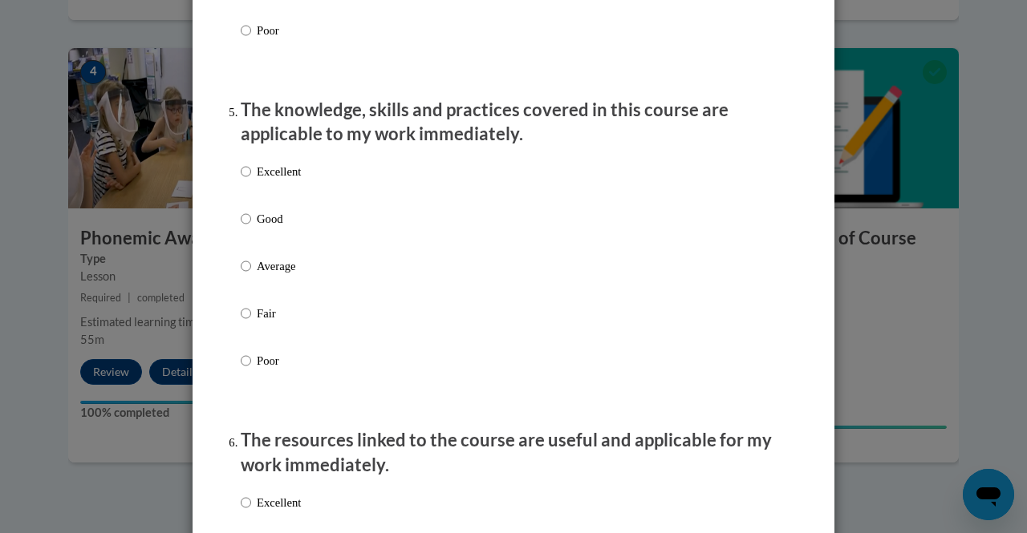
scroll to position [1410, 0]
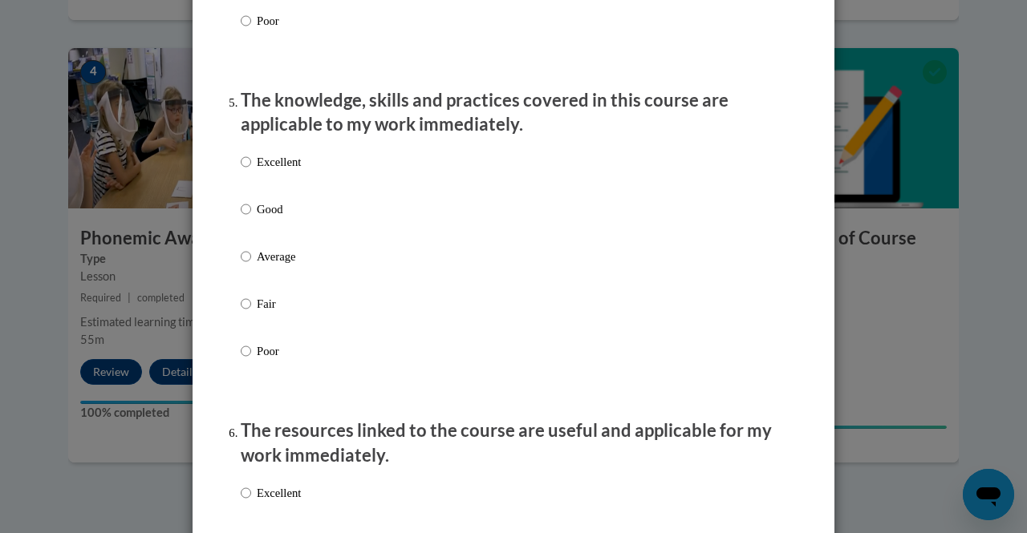
click at [266, 218] on p "Good" at bounding box center [279, 210] width 44 height 18
click at [251, 218] on input "Good" at bounding box center [246, 210] width 10 height 18
radio input "true"
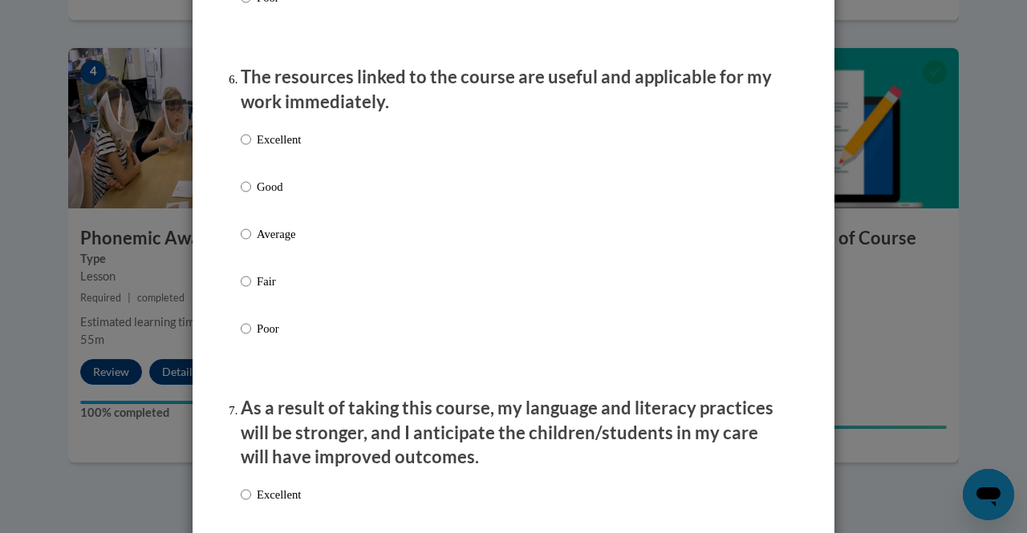
scroll to position [1765, 0]
click at [266, 195] on p "Good" at bounding box center [279, 186] width 44 height 18
click at [251, 195] on input "Good" at bounding box center [246, 186] width 10 height 18
radio input "true"
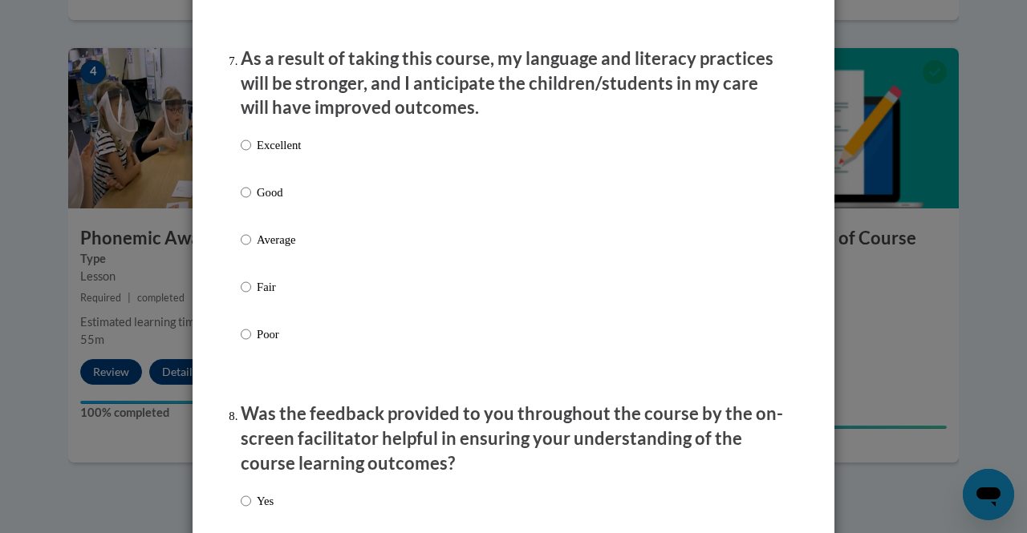
scroll to position [2118, 0]
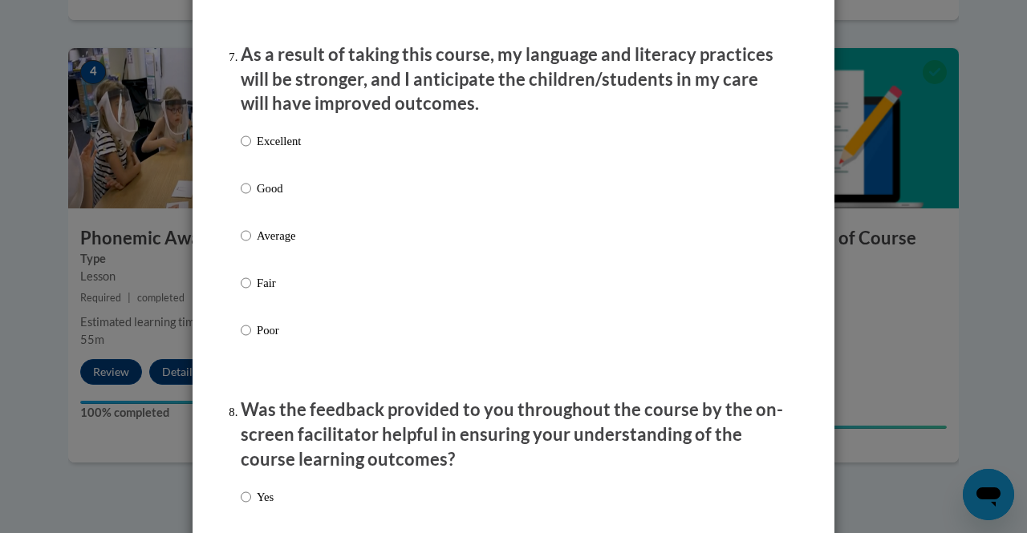
click at [259, 197] on p "Good" at bounding box center [279, 189] width 44 height 18
click at [251, 197] on input "Good" at bounding box center [246, 189] width 10 height 18
radio input "true"
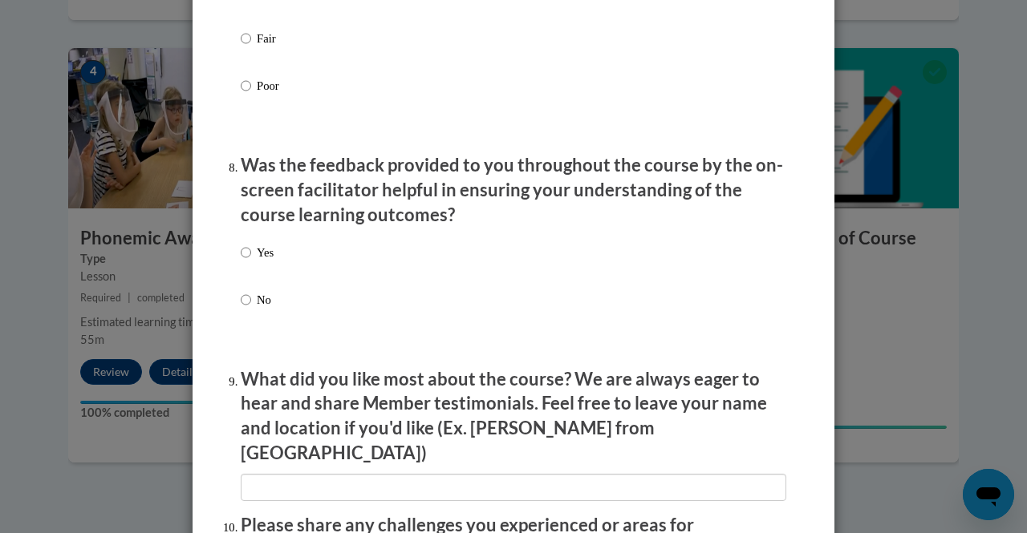
scroll to position [2363, 0]
click at [257, 261] on p "Yes" at bounding box center [265, 252] width 17 height 18
click at [251, 261] on input "Yes" at bounding box center [246, 252] width 10 height 18
radio input "true"
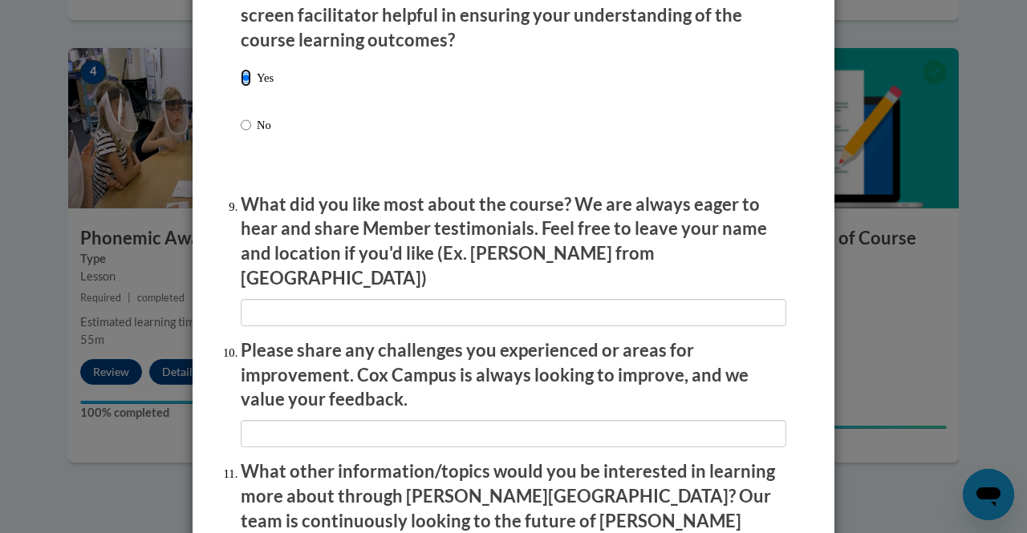
scroll to position [2538, 0]
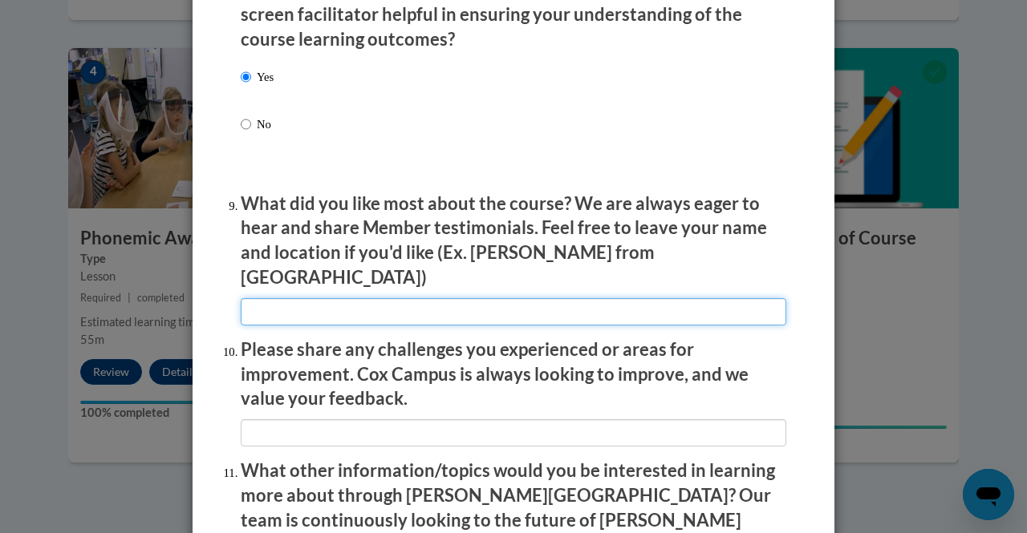
click at [367, 310] on input "textbox" at bounding box center [514, 311] width 546 height 27
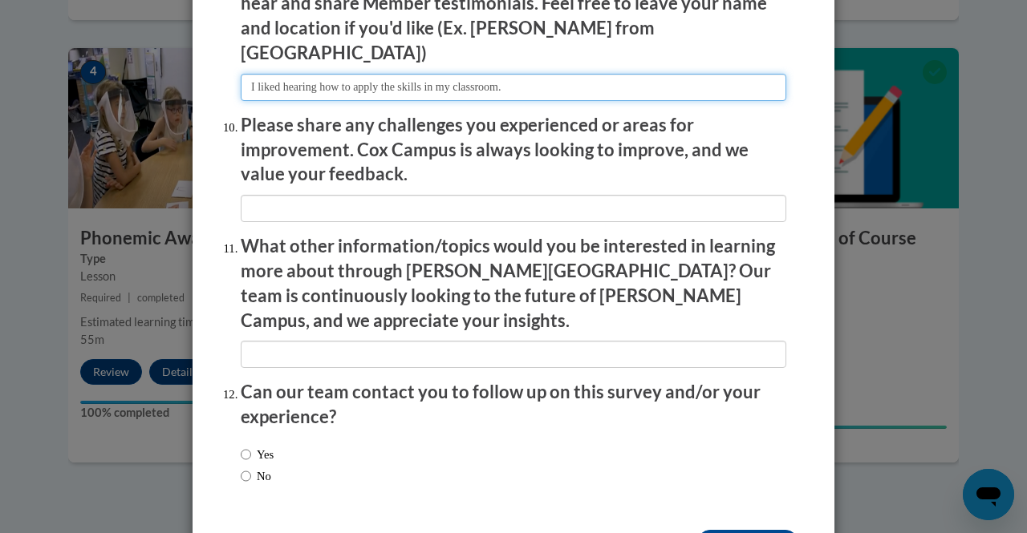
scroll to position [2802, 0]
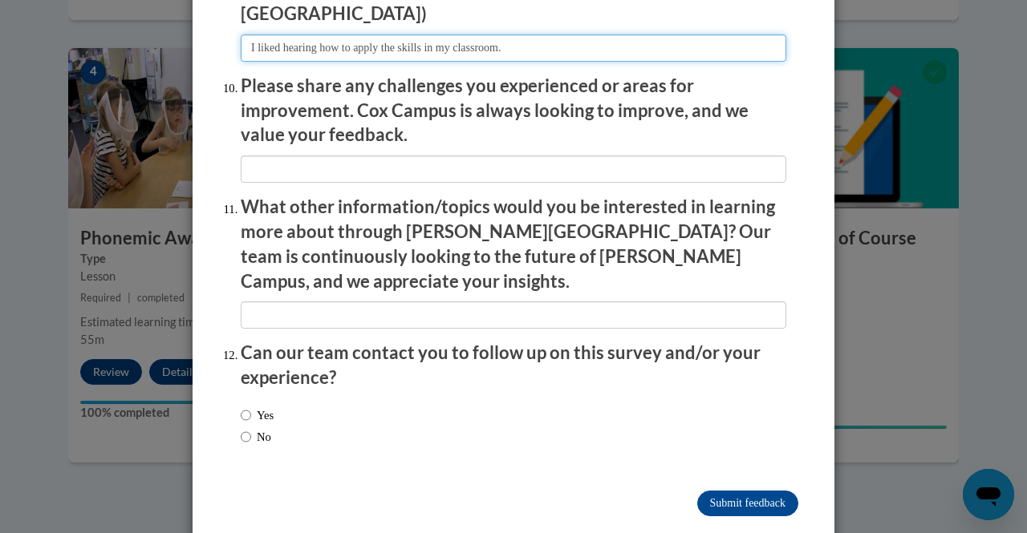
type input "I liked hearing how to apply the skills in my classroom."
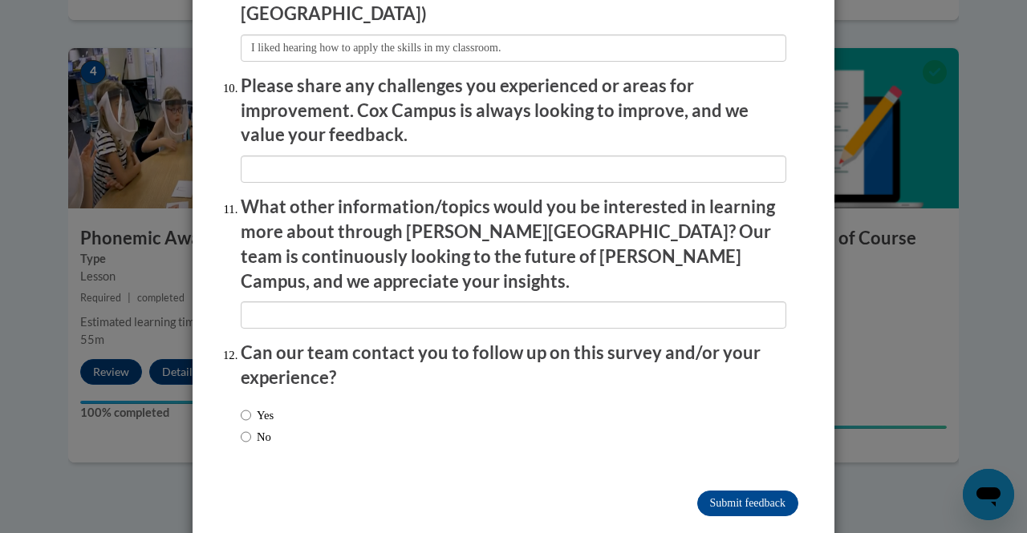
click at [258, 428] on label "No" at bounding box center [256, 437] width 30 height 18
click at [251, 428] on input "No" at bounding box center [246, 437] width 10 height 18
radio input "true"
click at [748, 491] on input "Submit feedback" at bounding box center [747, 504] width 101 height 26
